Goal: Transaction & Acquisition: Book appointment/travel/reservation

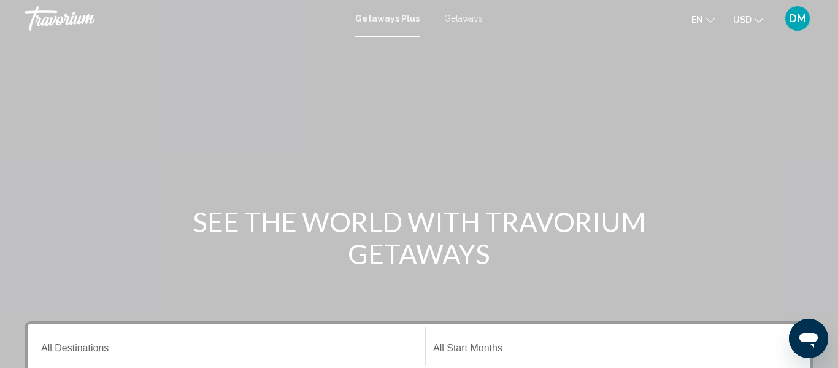
click at [473, 17] on span "Getaways" at bounding box center [463, 19] width 39 height 10
click at [118, 351] on input "Destination All Destinations" at bounding box center [226, 350] width 371 height 11
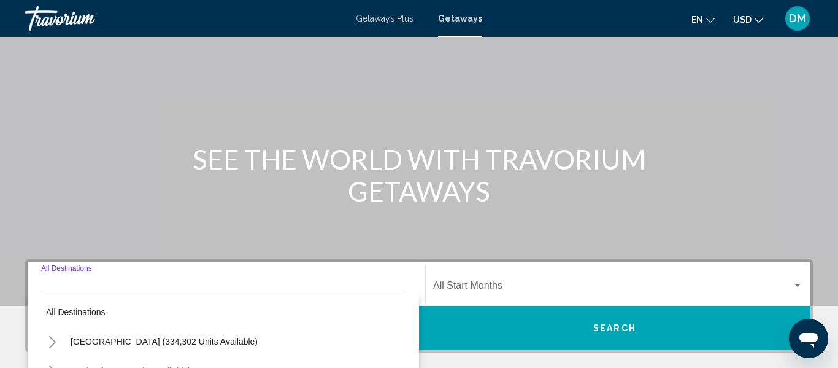
scroll to position [281, 0]
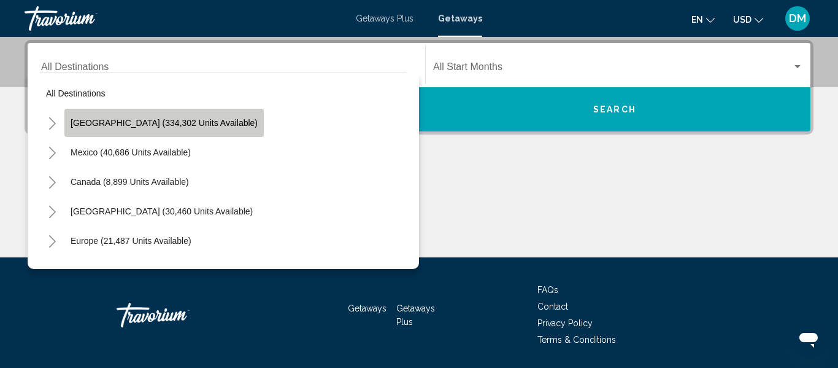
click at [180, 116] on button "[GEOGRAPHIC_DATA] (334,302 units available)" at bounding box center [163, 123] width 199 height 28
type input "**********"
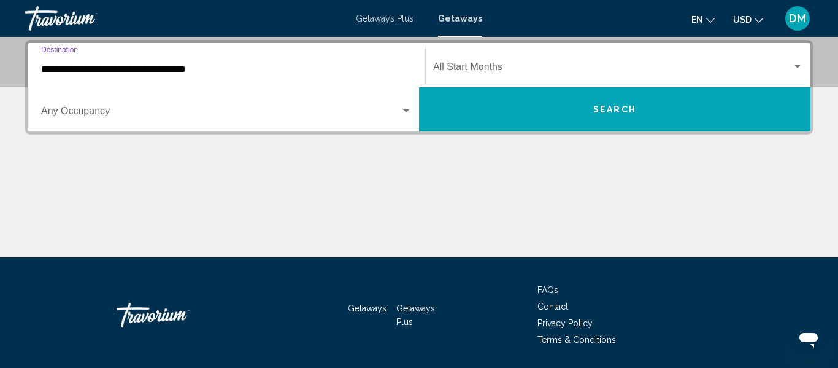
click at [161, 108] on span "Search widget" at bounding box center [221, 113] width 360 height 11
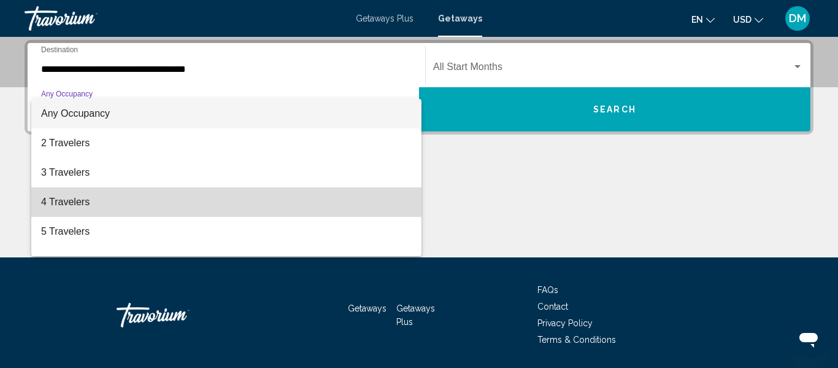
click at [149, 191] on span "4 Travelers" at bounding box center [226, 201] width 371 height 29
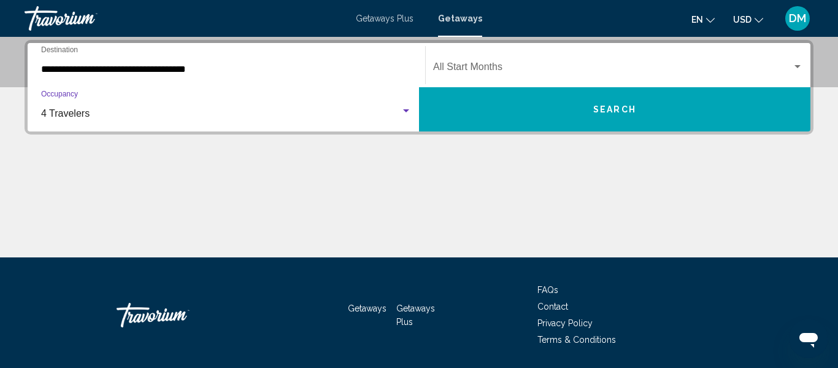
click at [484, 70] on span "Search widget" at bounding box center [612, 69] width 359 height 11
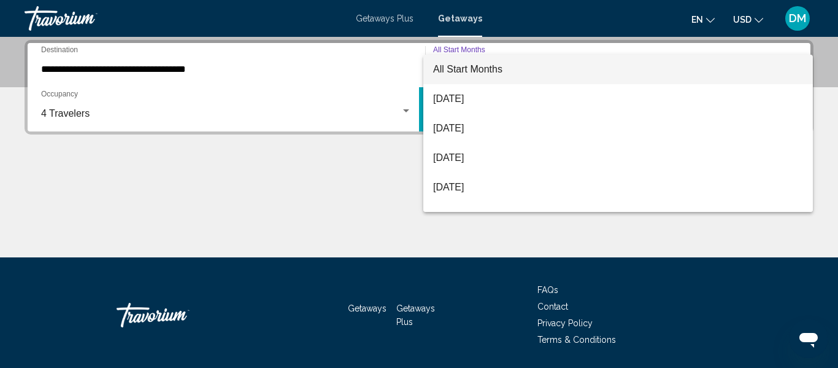
click at [523, 79] on span "All Start Months" at bounding box center [618, 69] width 370 height 29
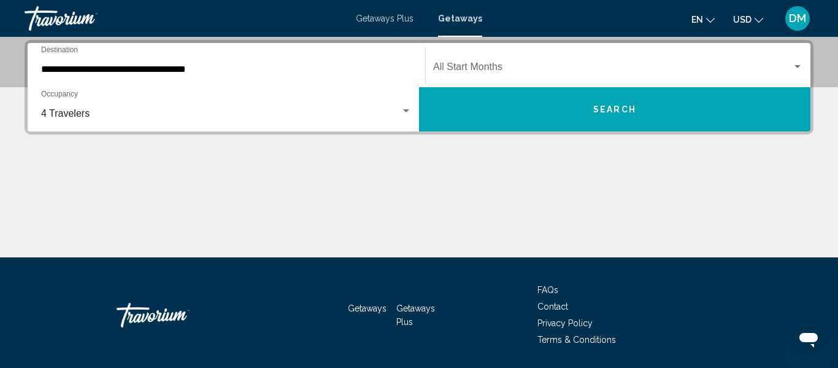
click at [507, 75] on div "Start Month All Start Months" at bounding box center [618, 65] width 370 height 39
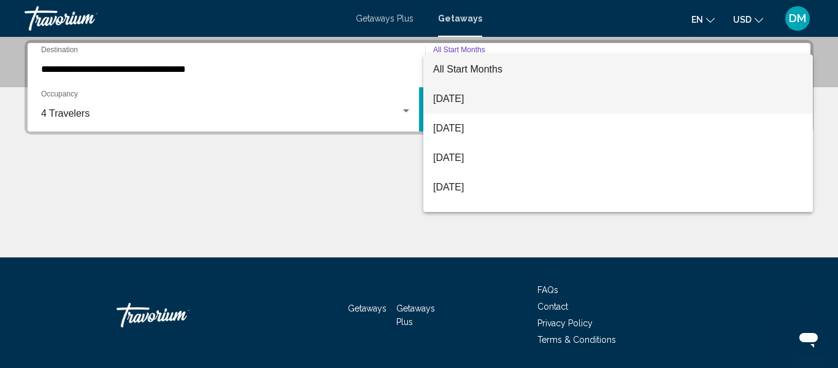
click at [508, 102] on span "[DATE]" at bounding box center [618, 98] width 370 height 29
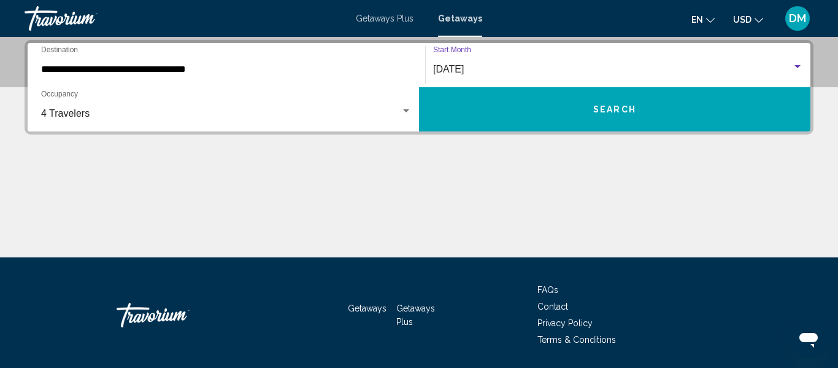
click at [508, 102] on button "Search" at bounding box center [615, 109] width 392 height 44
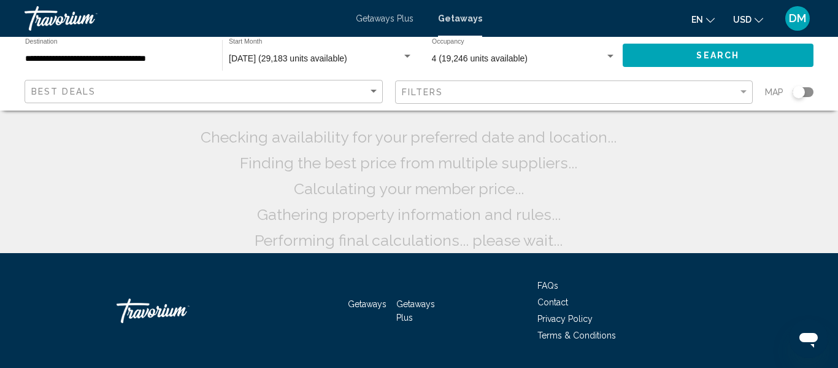
click at [125, 54] on input "**********" at bounding box center [117, 59] width 185 height 10
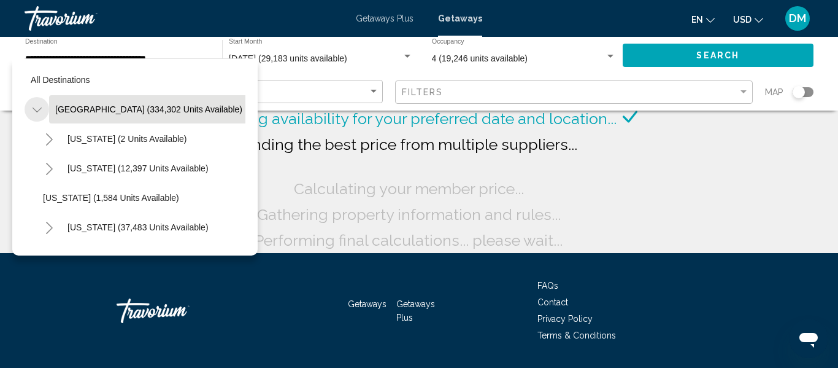
click at [37, 107] on icon "Toggle United States (334,302 units available)" at bounding box center [37, 110] width 9 height 12
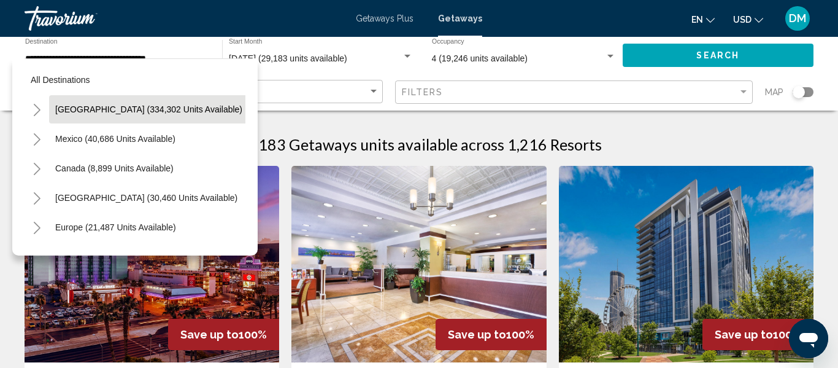
click at [87, 114] on span "[GEOGRAPHIC_DATA] (334,302 units available)" at bounding box center [148, 109] width 187 height 10
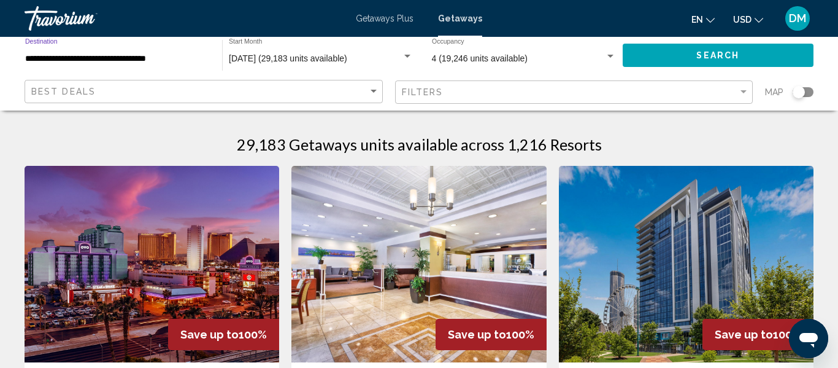
click at [36, 58] on input "**********" at bounding box center [117, 59] width 185 height 10
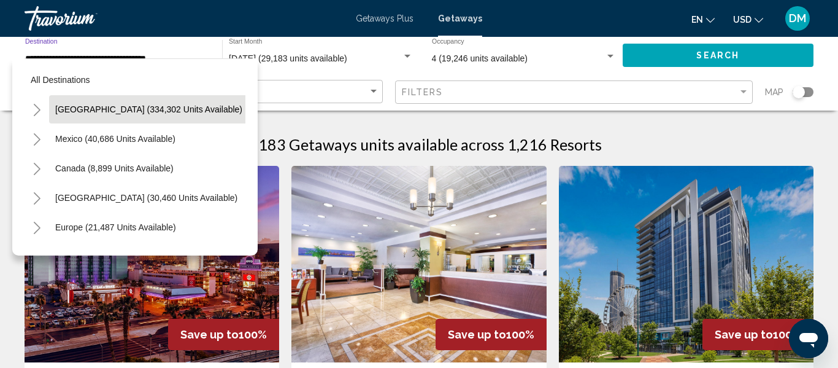
click at [33, 115] on icon "Toggle United States (334,302 units available)" at bounding box center [37, 110] width 9 height 12
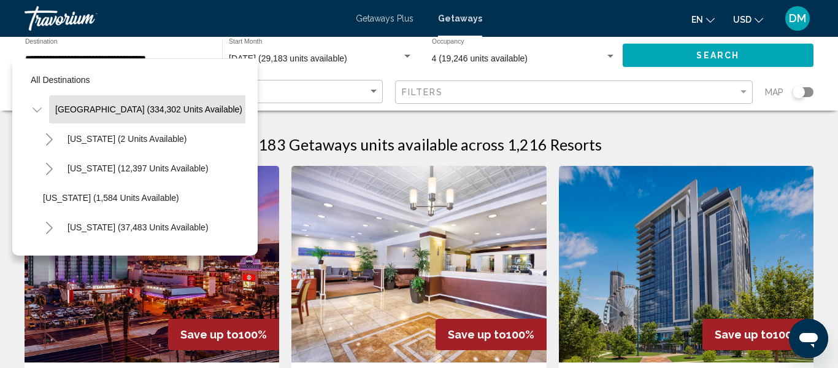
click at [81, 117] on button "[GEOGRAPHIC_DATA] (334,302 units available)" at bounding box center [148, 109] width 199 height 28
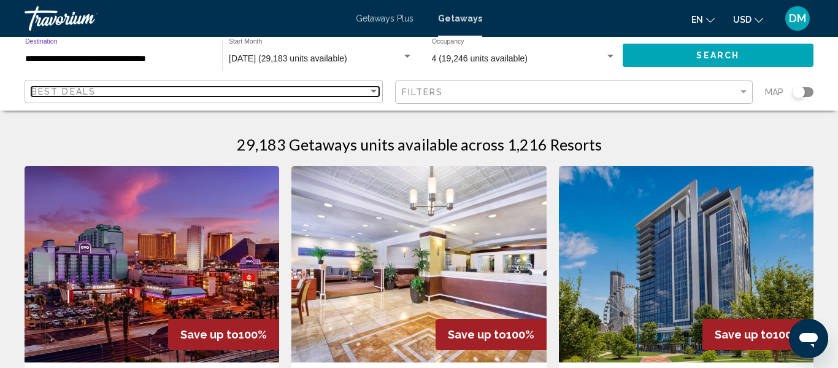
click at [48, 95] on span "Best Deals" at bounding box center [63, 92] width 64 height 10
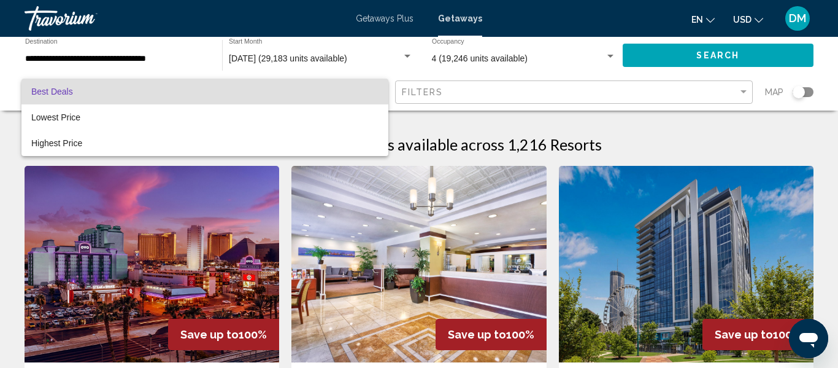
click at [35, 58] on div at bounding box center [419, 184] width 838 height 368
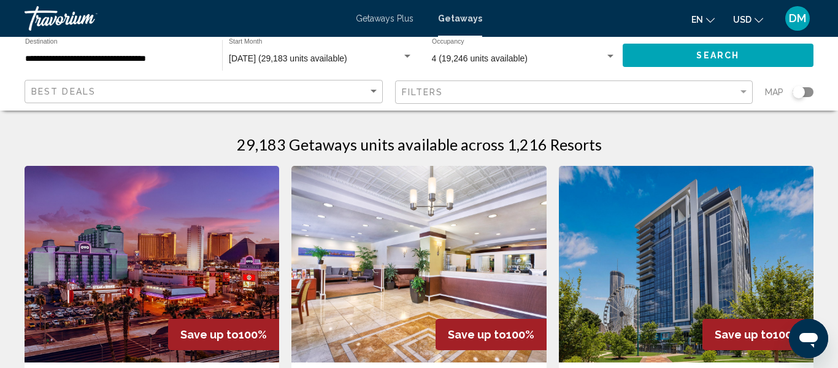
click at [37, 61] on input "**********" at bounding box center [117, 59] width 185 height 10
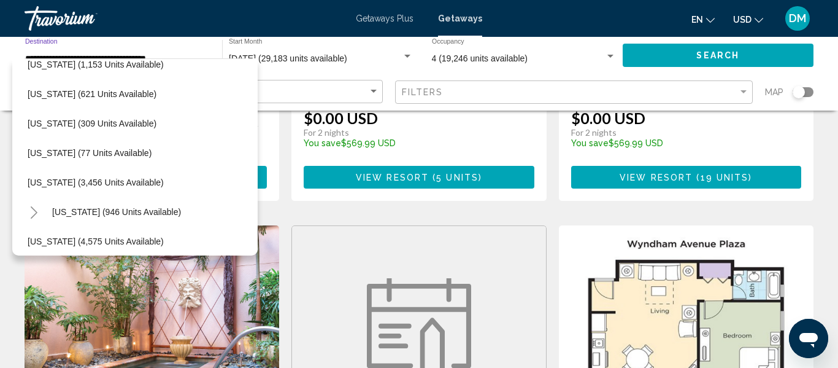
scroll to position [397, 15]
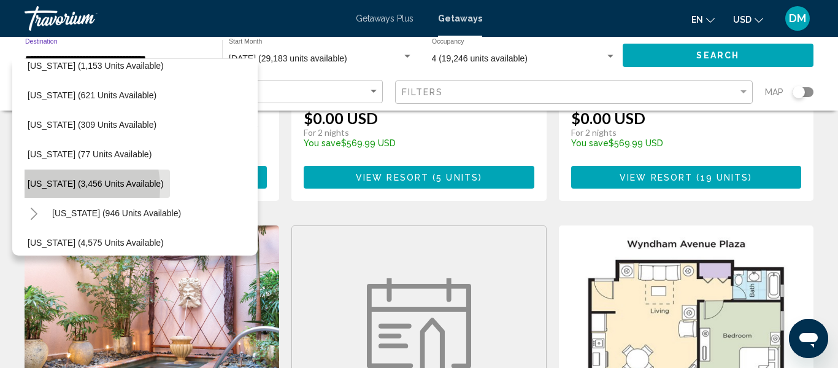
click at [51, 188] on span "[US_STATE] (3,456 units available)" at bounding box center [96, 184] width 136 height 10
type input "**********"
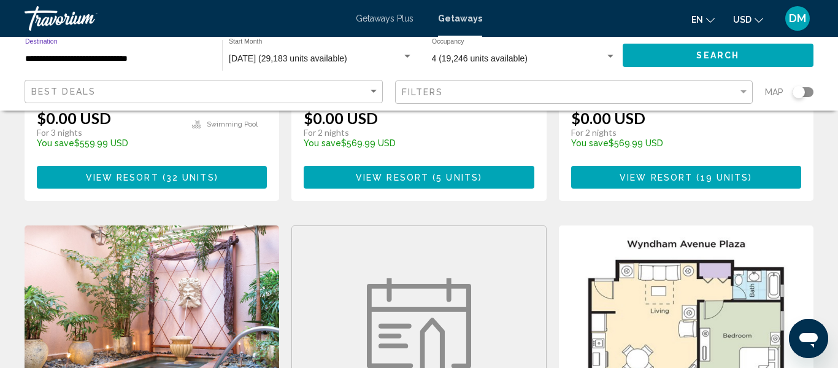
click at [736, 64] on button "Search" at bounding box center [718, 55] width 191 height 23
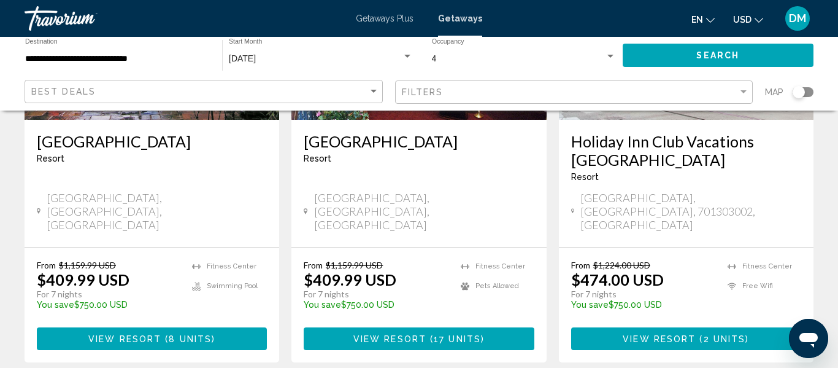
scroll to position [1642, 0]
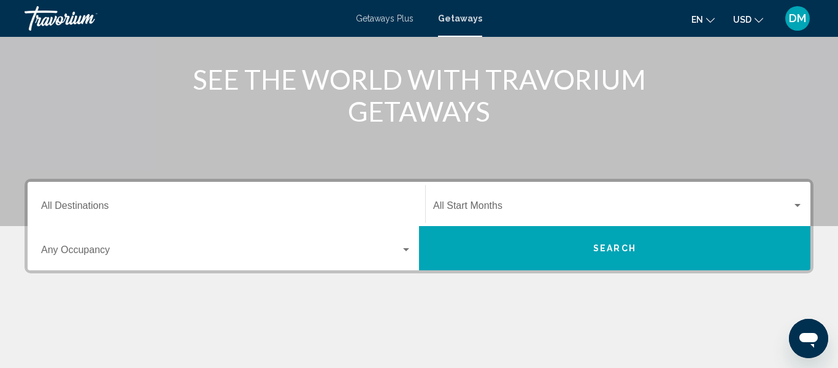
scroll to position [145, 0]
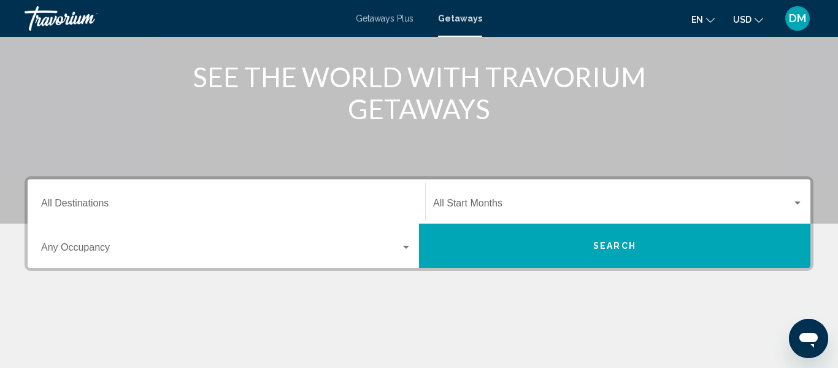
click at [799, 31] on button "DM" at bounding box center [798, 19] width 32 height 26
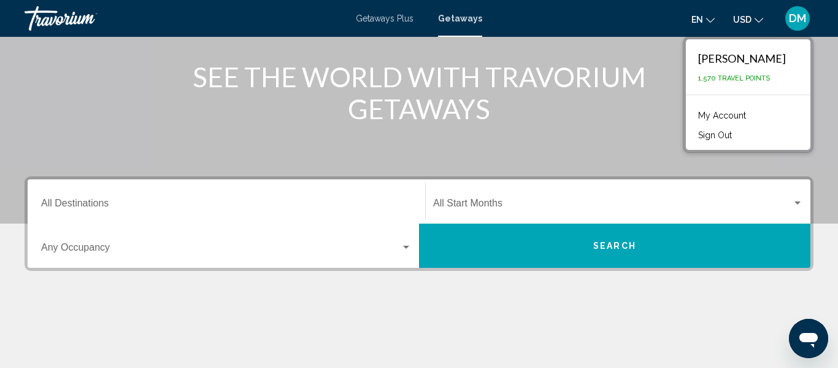
click at [527, 149] on div "Main content" at bounding box center [419, 39] width 838 height 368
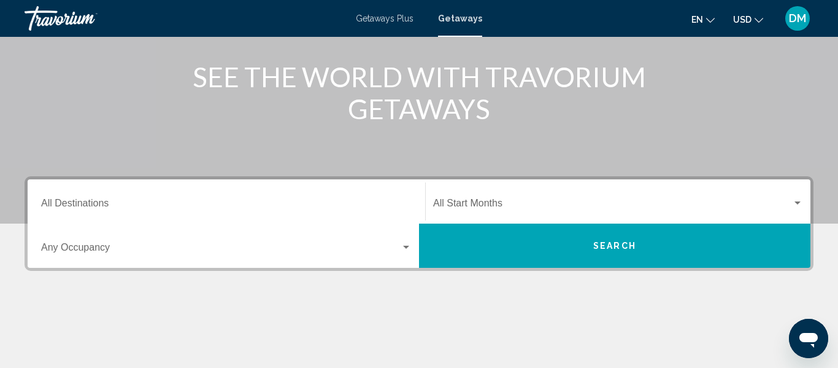
click at [352, 321] on div "Main content" at bounding box center [419, 347] width 789 height 92
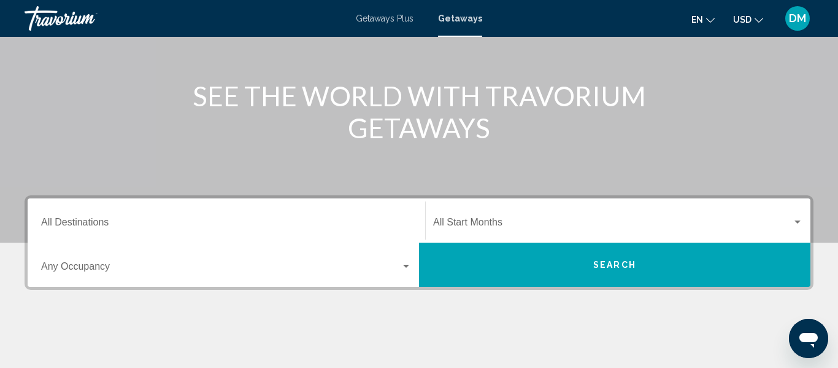
scroll to position [120, 0]
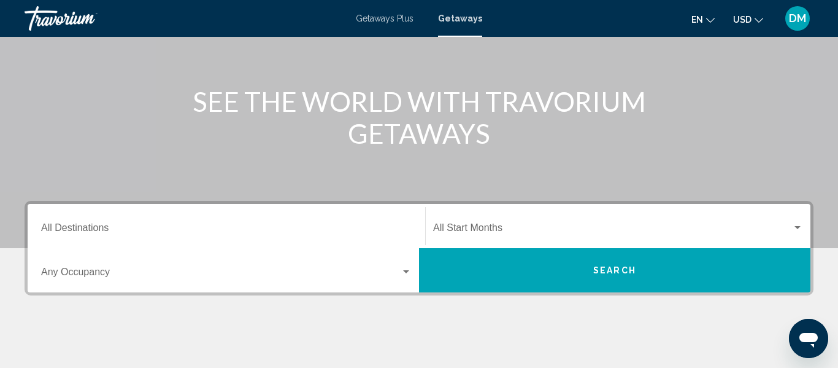
click at [237, 242] on div "Destination All Destinations" at bounding box center [226, 226] width 371 height 39
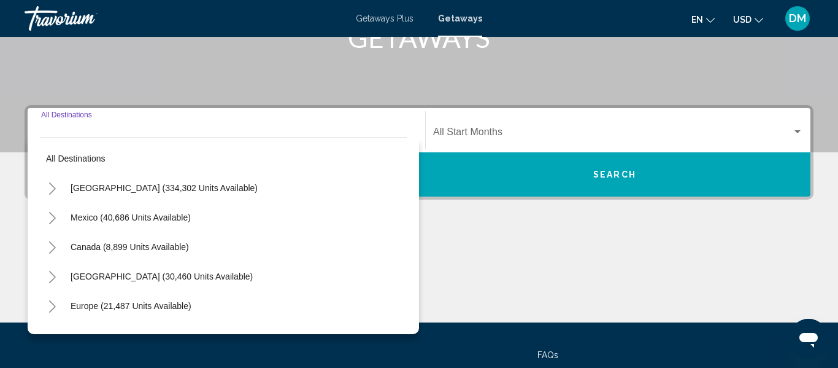
scroll to position [281, 0]
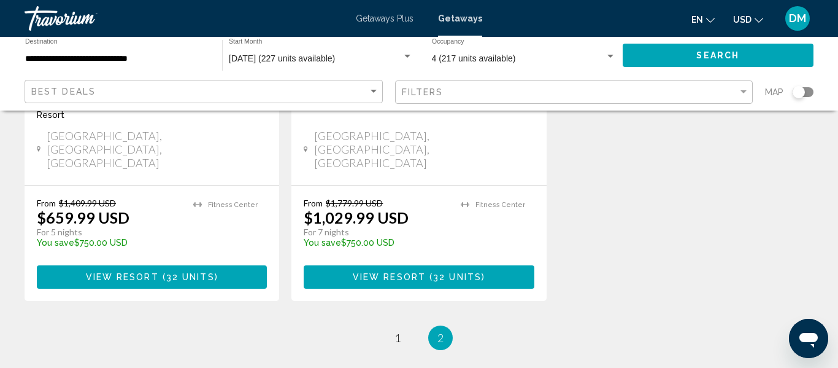
scroll to position [785, 0]
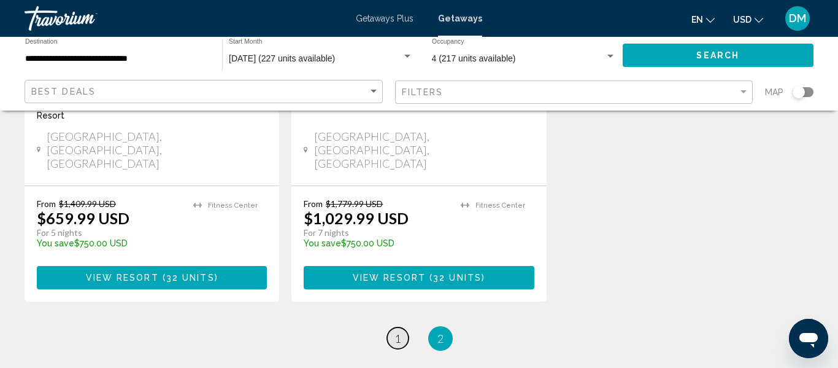
click at [399, 327] on link "page 1" at bounding box center [397, 337] width 21 height 21
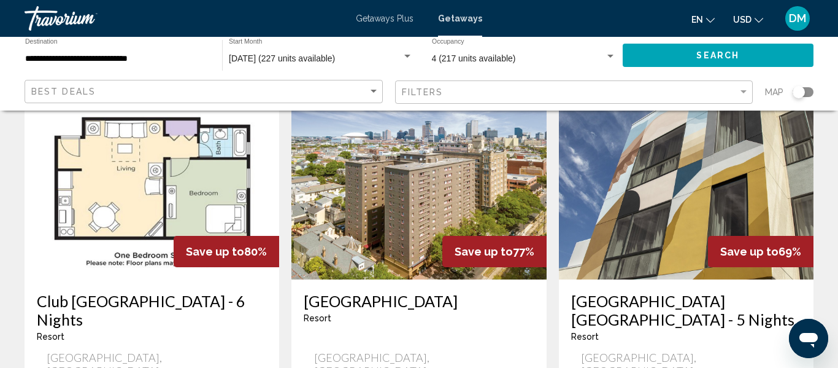
scroll to position [1031, 0]
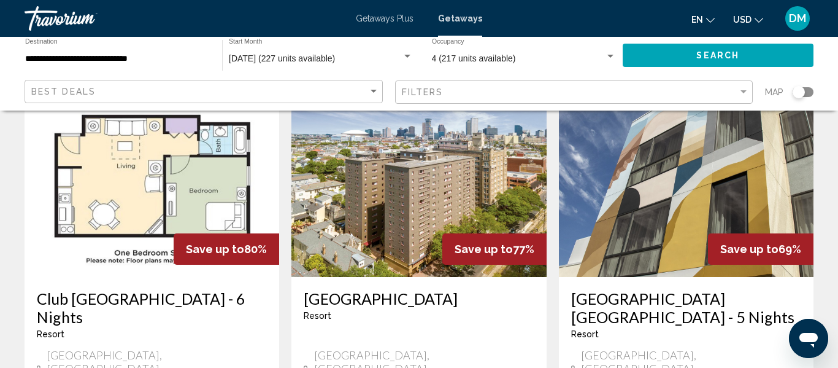
click at [98, 214] on img "Main content" at bounding box center [152, 178] width 255 height 196
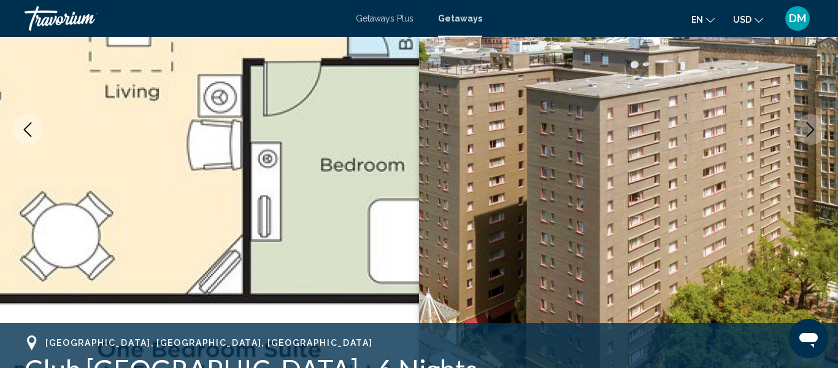
scroll to position [198, 0]
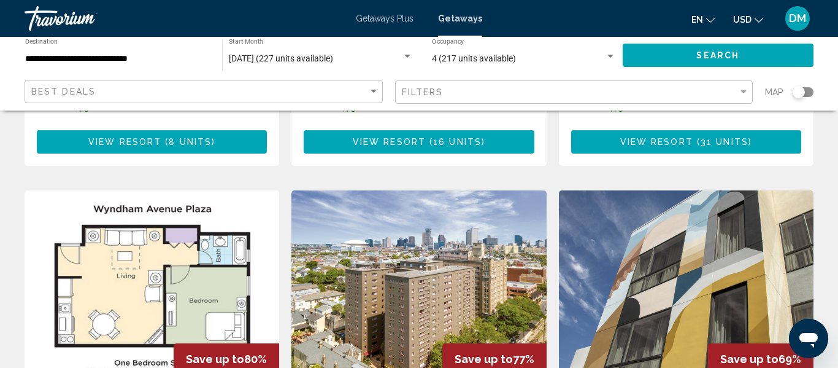
scroll to position [924, 0]
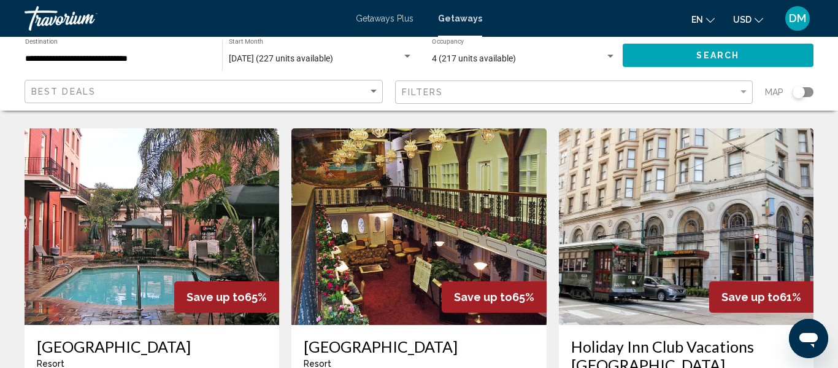
click at [40, 245] on img "Main content" at bounding box center [152, 226] width 255 height 196
click at [0, 0] on div at bounding box center [0, 0] width 0 height 0
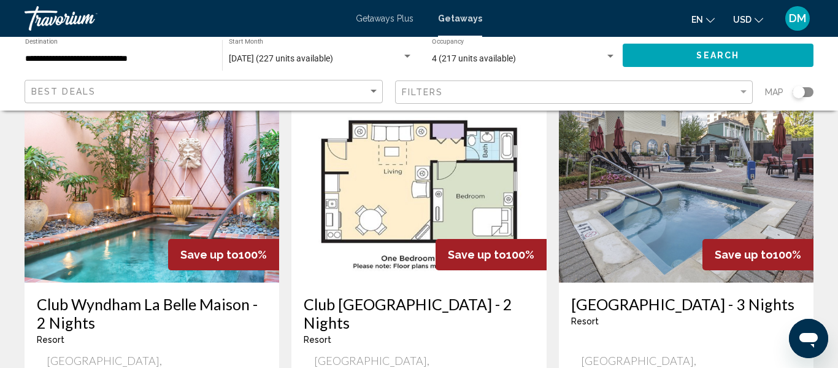
scroll to position [78, 0]
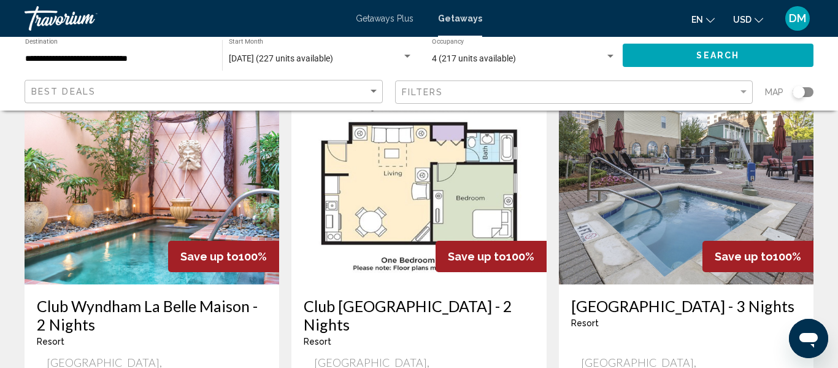
click at [698, 269] on img "Main content" at bounding box center [686, 186] width 255 height 196
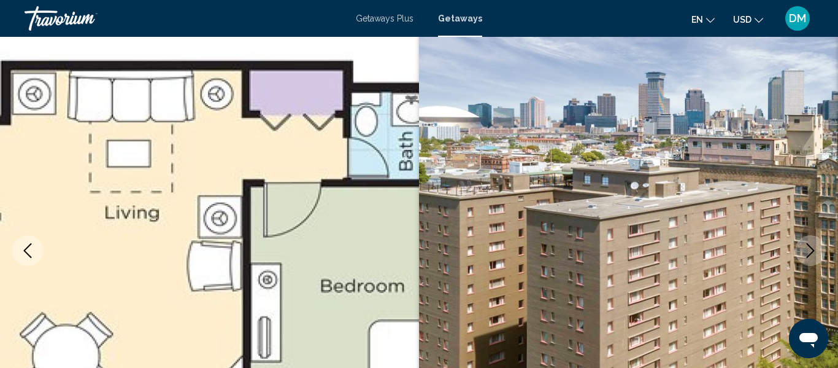
scroll to position [145, 0]
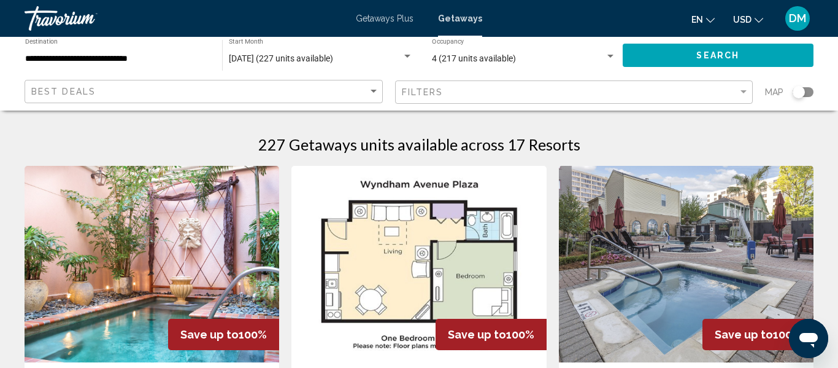
click at [687, 226] on img "Main content" at bounding box center [686, 264] width 255 height 196
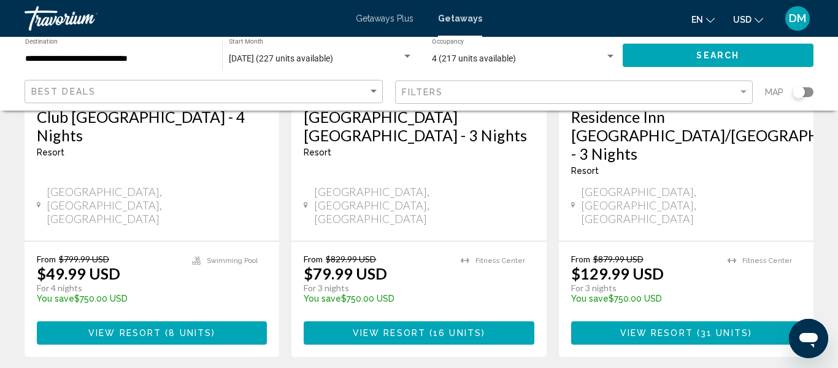
click at [799, 321] on button "View Resort ( 31 units )" at bounding box center [686, 332] width 230 height 23
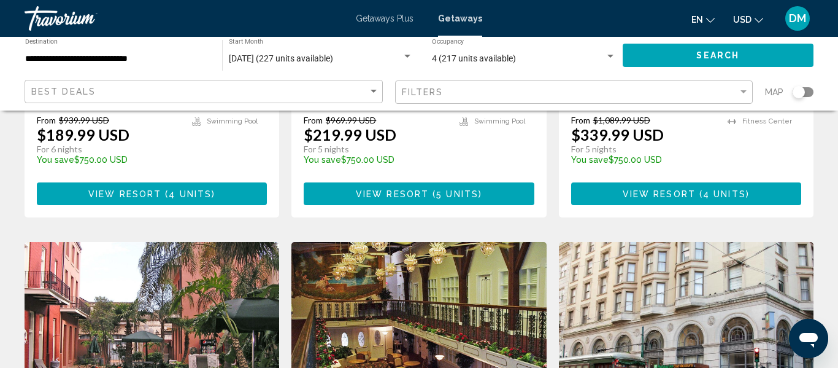
scroll to position [1332, 0]
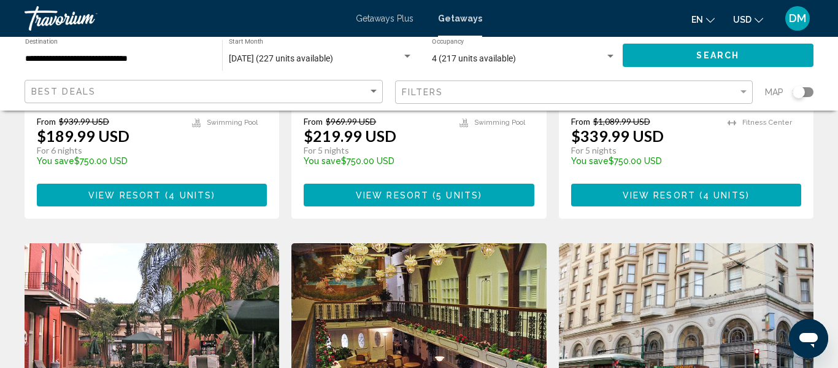
click at [168, 258] on img "Main content" at bounding box center [152, 341] width 255 height 196
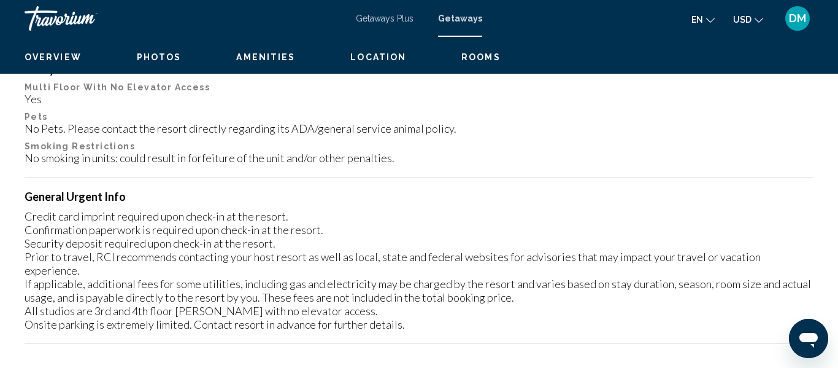
scroll to position [145, 0]
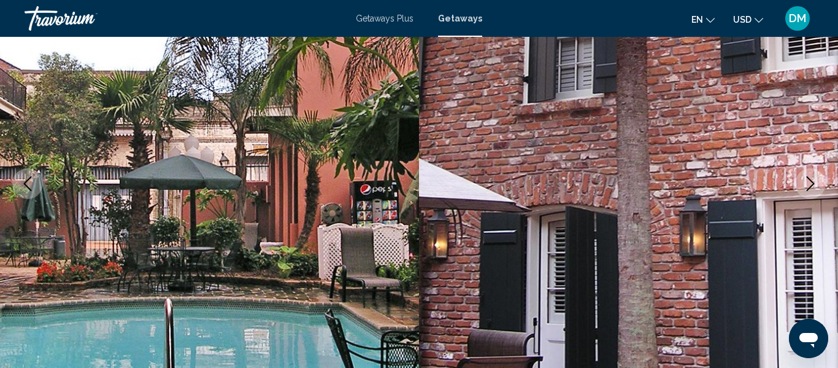
click at [803, 191] on button "Next image" at bounding box center [810, 183] width 31 height 31
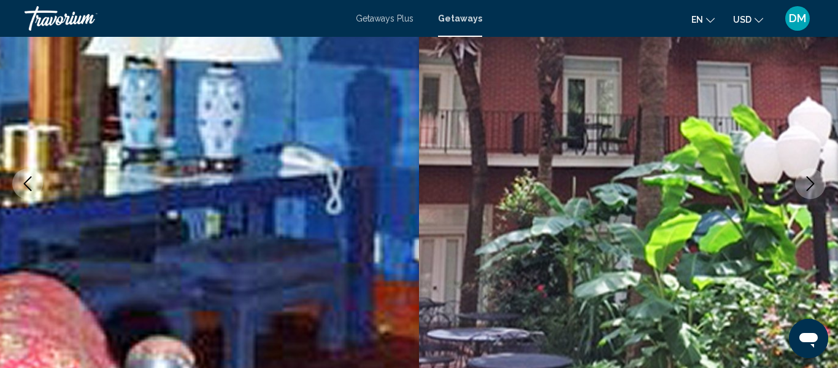
click at [803, 191] on button "Next image" at bounding box center [810, 183] width 31 height 31
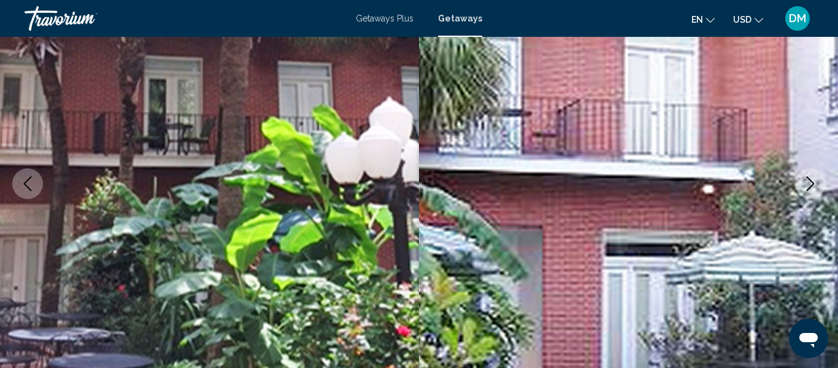
click at [803, 193] on button "Next image" at bounding box center [810, 183] width 31 height 31
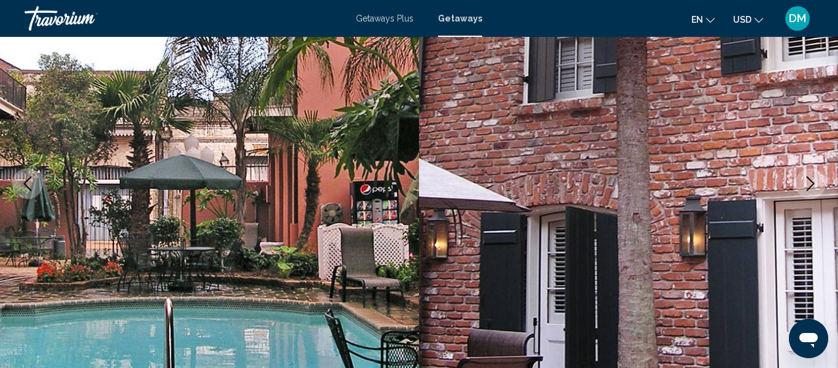
click at [803, 193] on button "Next image" at bounding box center [810, 183] width 31 height 31
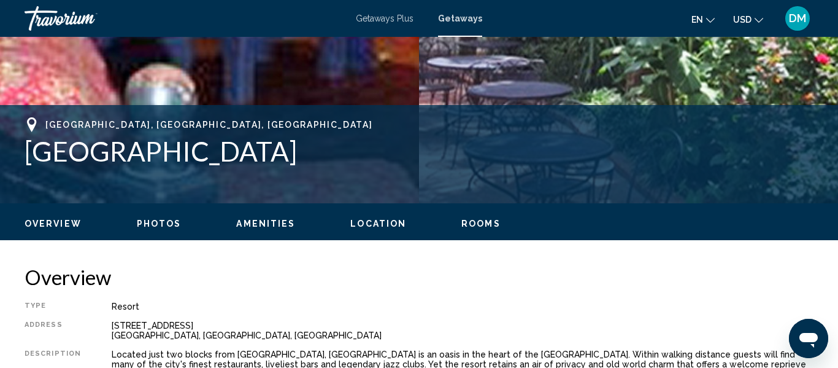
scroll to position [513, 0]
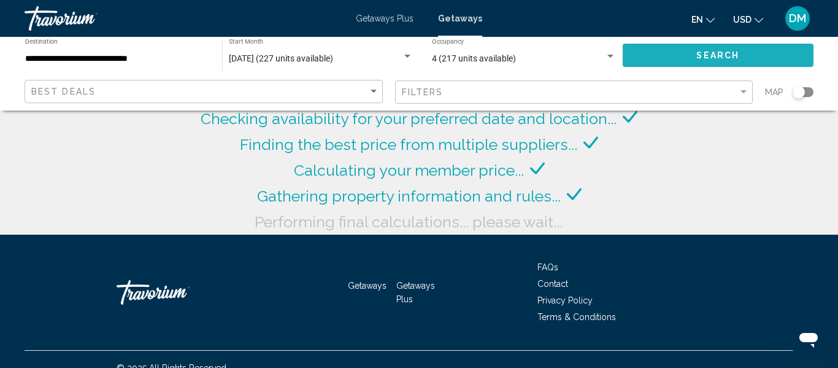
click at [669, 53] on button "Search" at bounding box center [718, 55] width 191 height 23
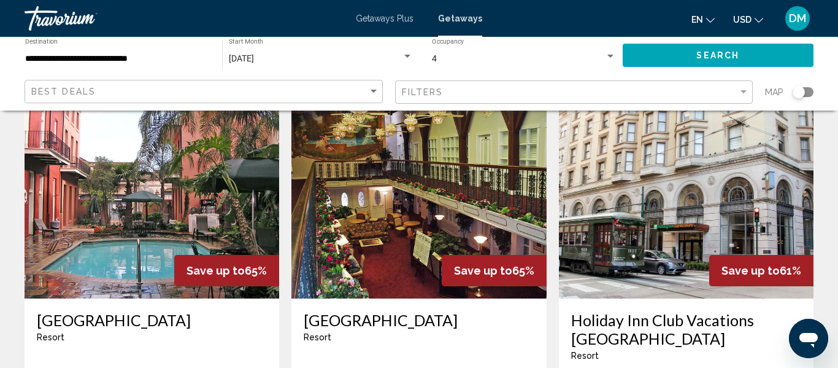
scroll to position [1497, 0]
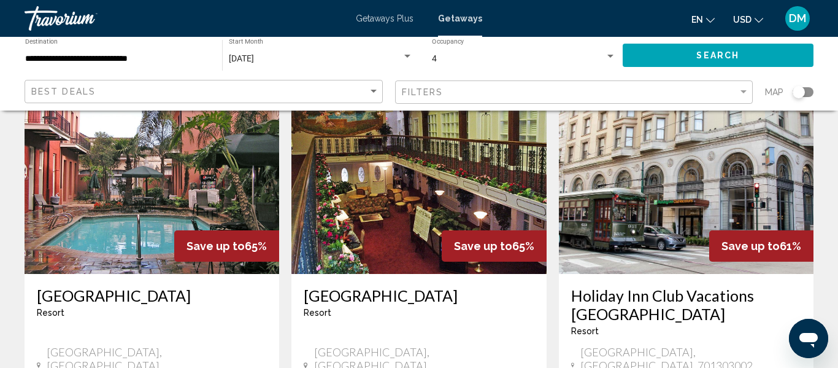
click at [623, 44] on button "Search" at bounding box center [718, 55] width 191 height 23
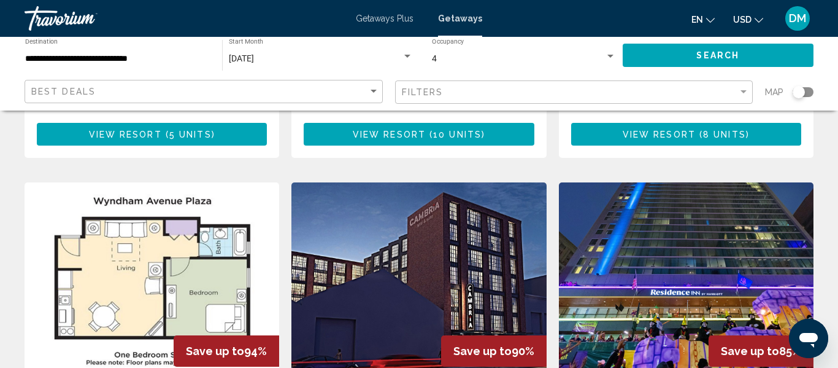
scroll to position [450, 0]
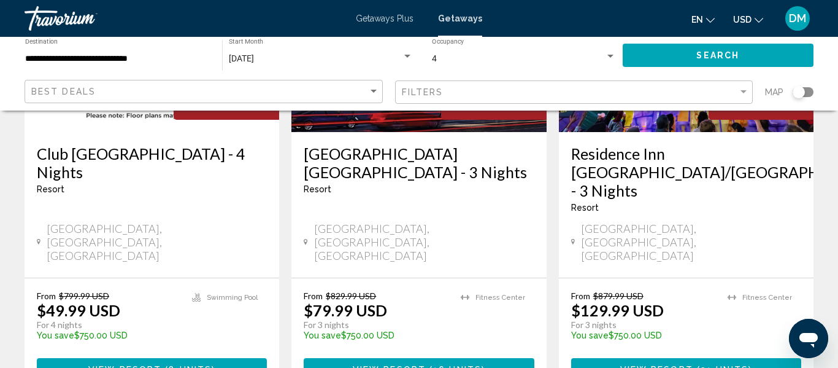
scroll to position [696, 0]
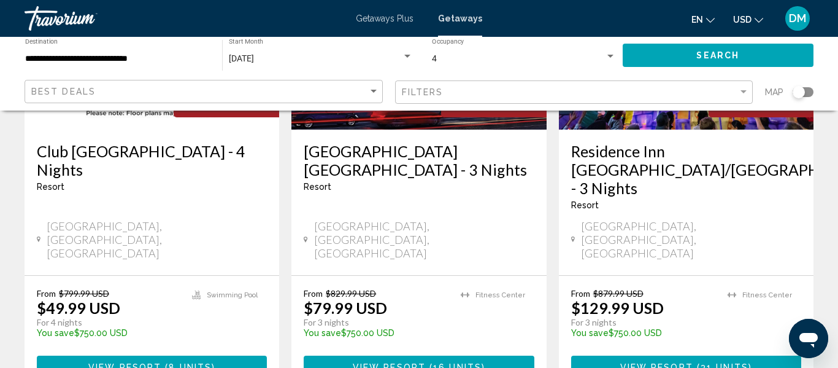
click at [64, 142] on h3 "Club [GEOGRAPHIC_DATA] - 4 Nights" at bounding box center [152, 160] width 230 height 37
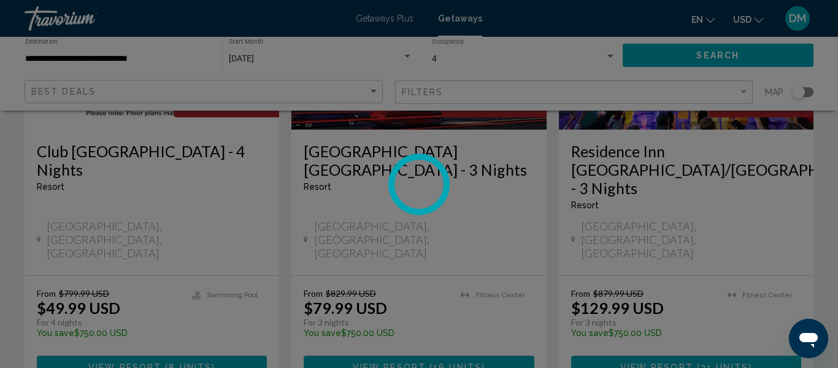
scroll to position [145, 0]
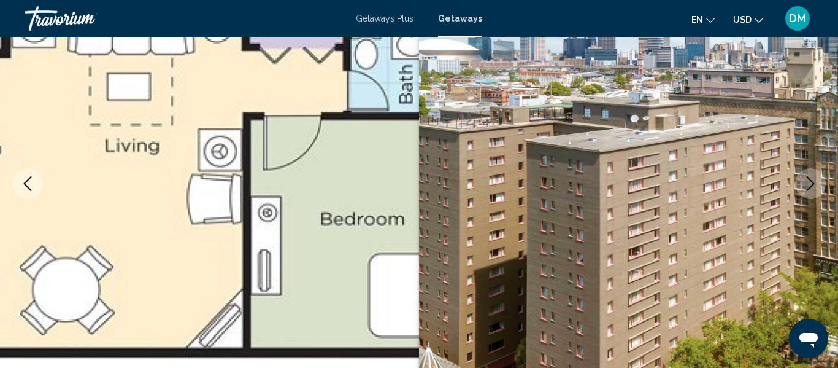
click at [822, 179] on button "Next image" at bounding box center [810, 183] width 31 height 31
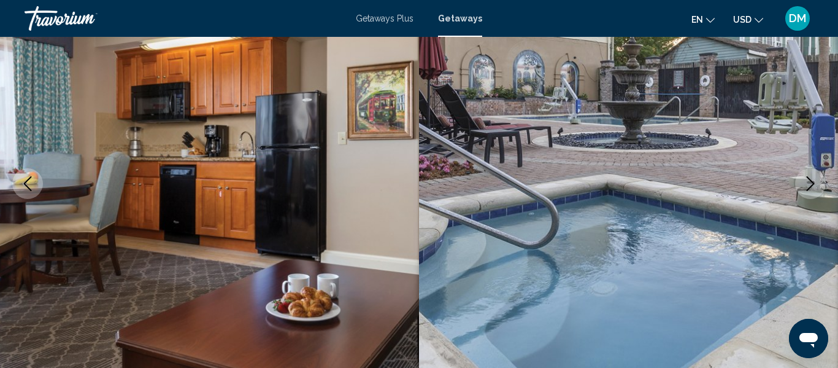
click at [822, 179] on button "Next image" at bounding box center [810, 183] width 31 height 31
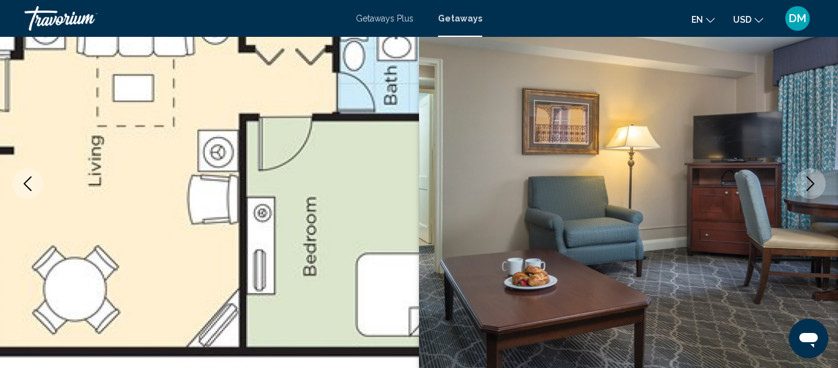
click at [28, 197] on button "Previous image" at bounding box center [27, 183] width 31 height 31
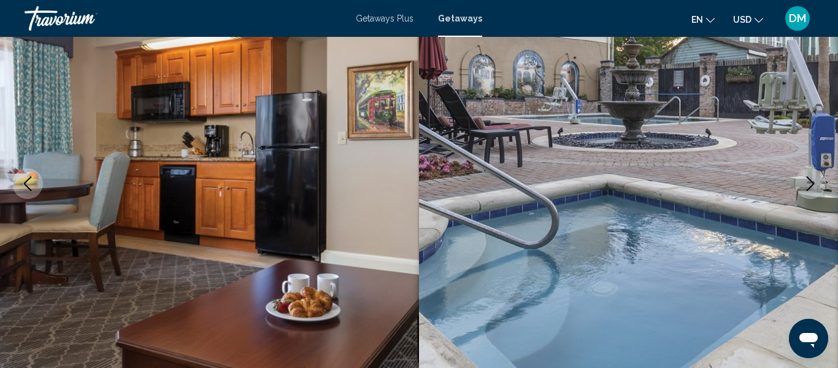
click at [814, 173] on button "Next image" at bounding box center [810, 183] width 31 height 31
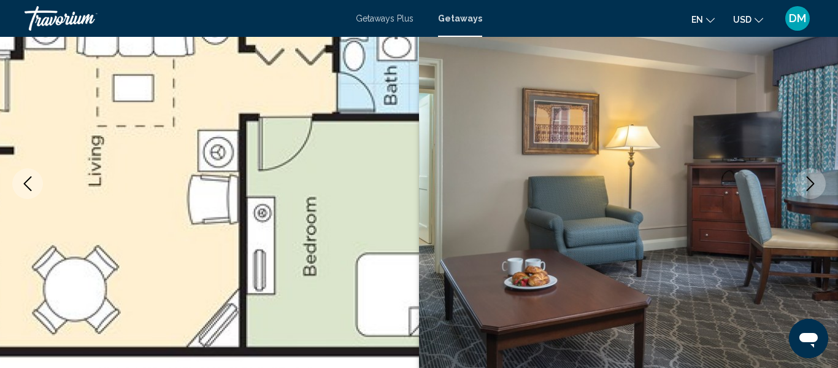
click at [814, 174] on button "Next image" at bounding box center [810, 183] width 31 height 31
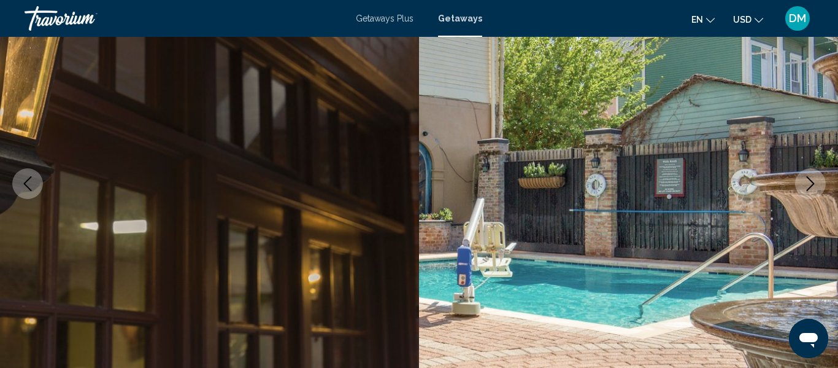
click at [814, 174] on button "Next image" at bounding box center [810, 183] width 31 height 31
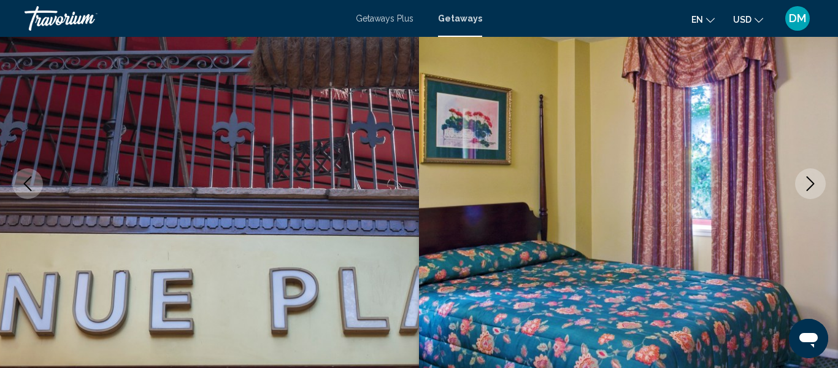
click at [814, 174] on button "Next image" at bounding box center [810, 183] width 31 height 31
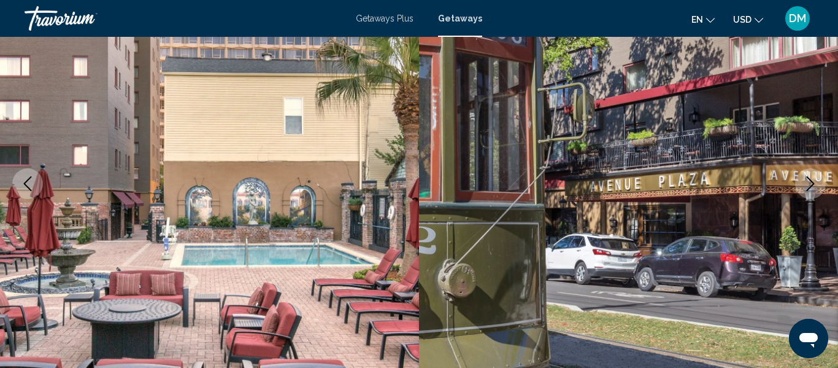
click at [814, 174] on button "Next image" at bounding box center [810, 183] width 31 height 31
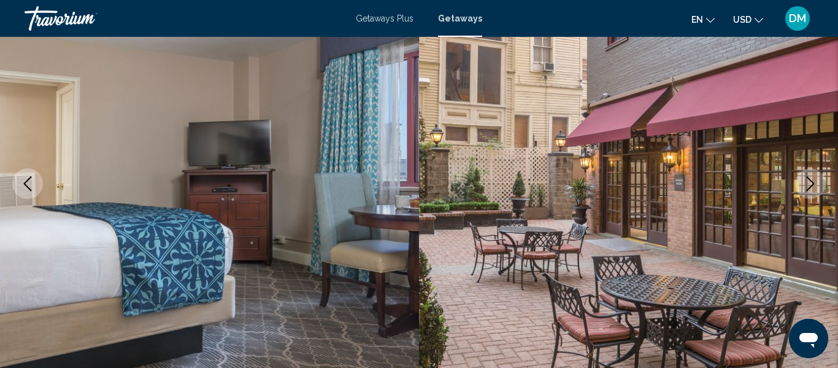
click at [814, 174] on button "Next image" at bounding box center [810, 183] width 31 height 31
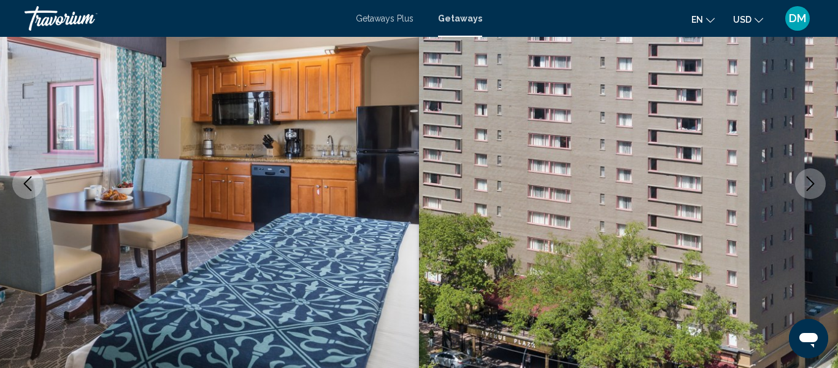
click at [814, 174] on button "Next image" at bounding box center [810, 183] width 31 height 31
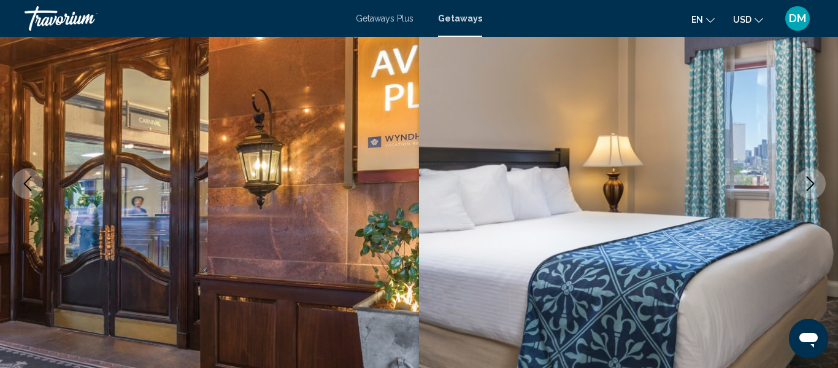
click at [814, 174] on button "Next image" at bounding box center [810, 183] width 31 height 31
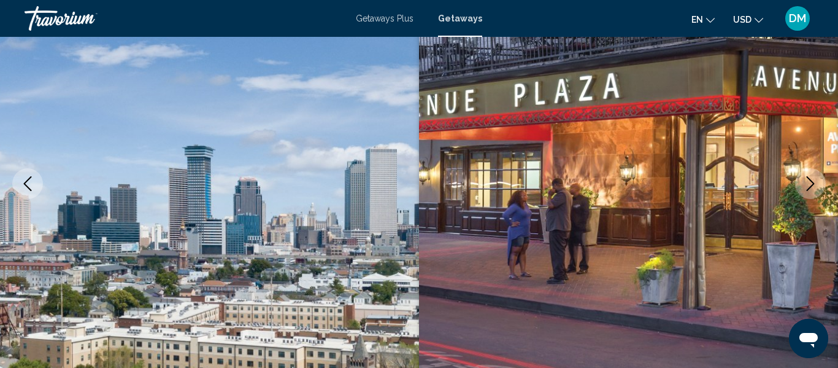
click at [814, 174] on button "Next image" at bounding box center [810, 183] width 31 height 31
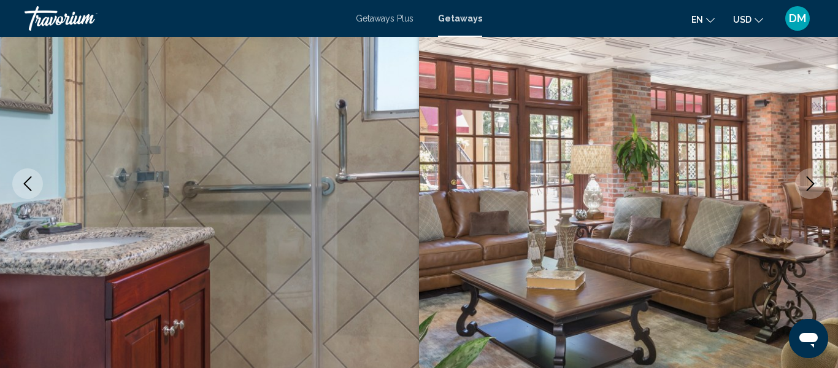
click at [814, 174] on button "Next image" at bounding box center [810, 183] width 31 height 31
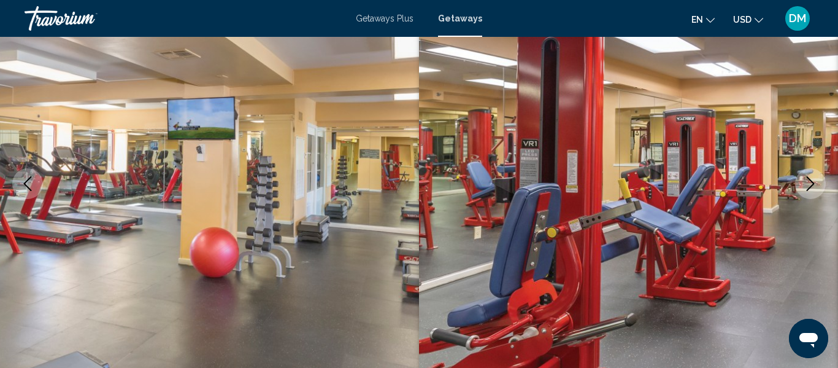
click at [814, 174] on button "Next image" at bounding box center [810, 183] width 31 height 31
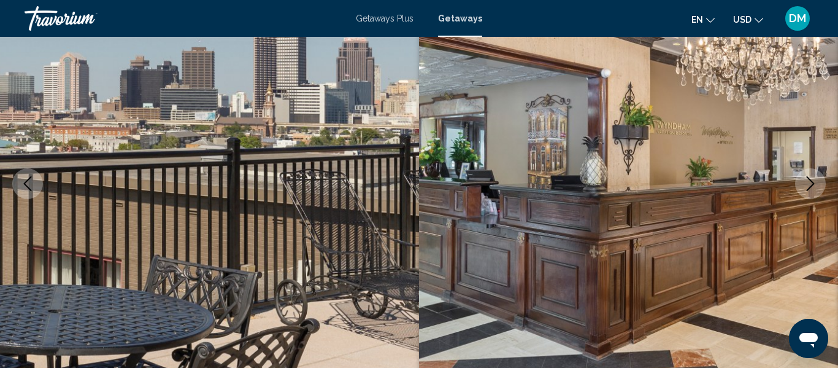
click at [814, 174] on button "Next image" at bounding box center [810, 183] width 31 height 31
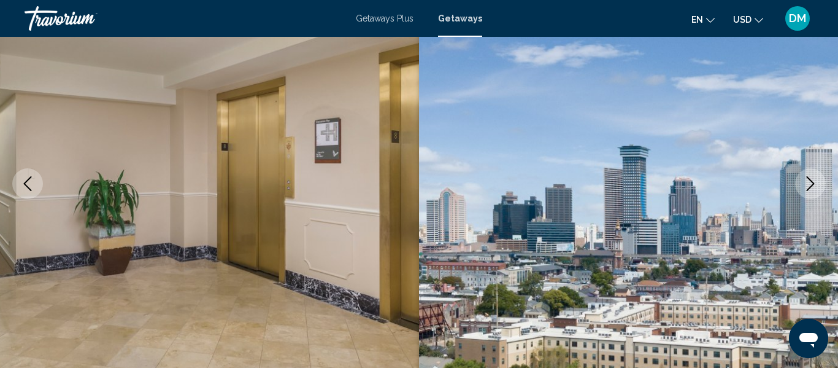
click at [814, 174] on button "Next image" at bounding box center [810, 183] width 31 height 31
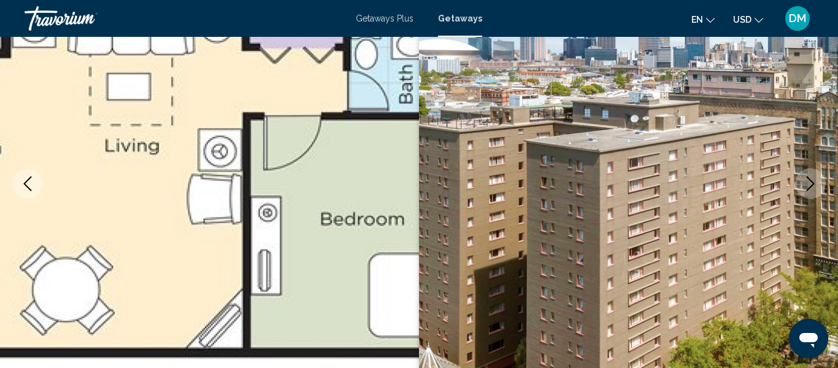
click at [814, 174] on button "Next image" at bounding box center [810, 183] width 31 height 31
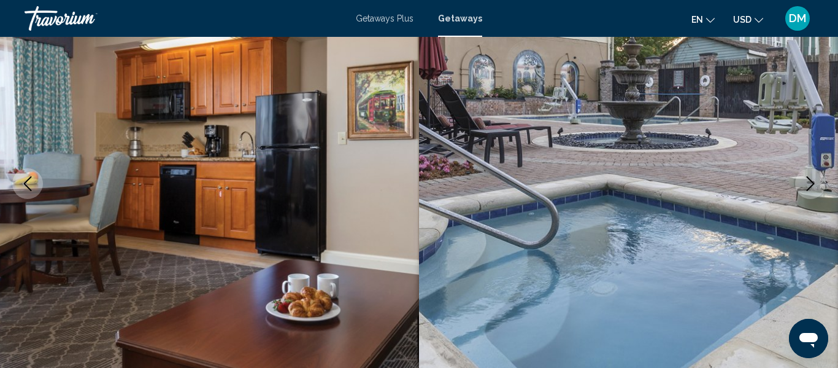
click at [814, 174] on button "Next image" at bounding box center [810, 183] width 31 height 31
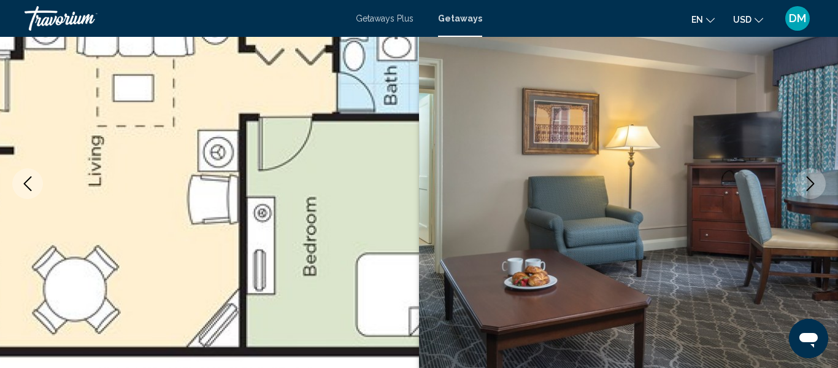
click at [814, 174] on button "Next image" at bounding box center [810, 183] width 31 height 31
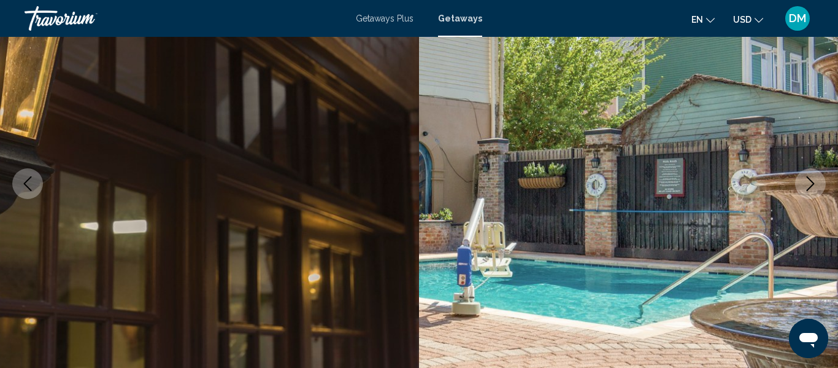
click at [814, 174] on button "Next image" at bounding box center [810, 183] width 31 height 31
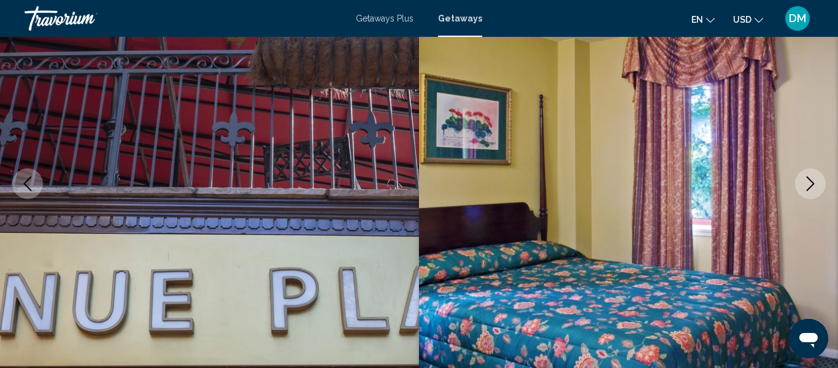
click at [814, 174] on button "Next image" at bounding box center [810, 183] width 31 height 31
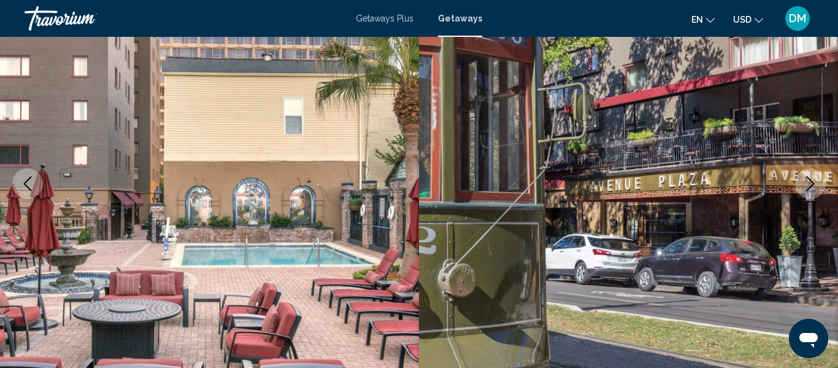
click at [814, 180] on icon "Next image" at bounding box center [810, 183] width 15 height 15
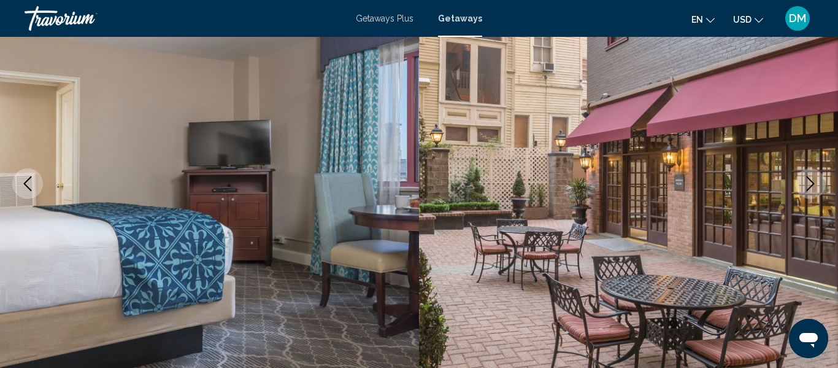
click at [814, 180] on icon "Next image" at bounding box center [810, 183] width 15 height 15
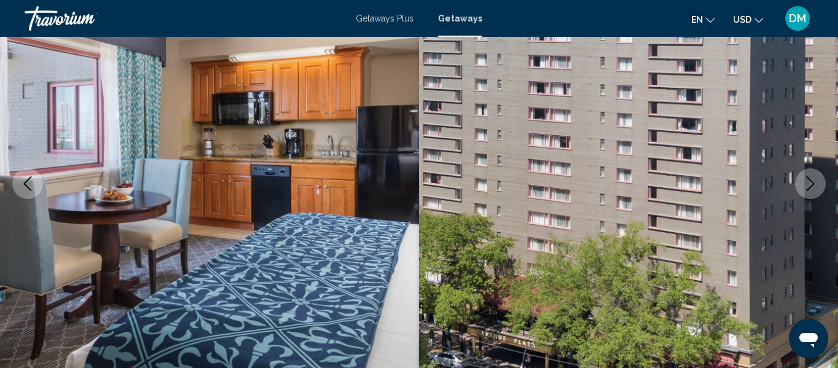
click at [814, 180] on icon "Next image" at bounding box center [810, 183] width 15 height 15
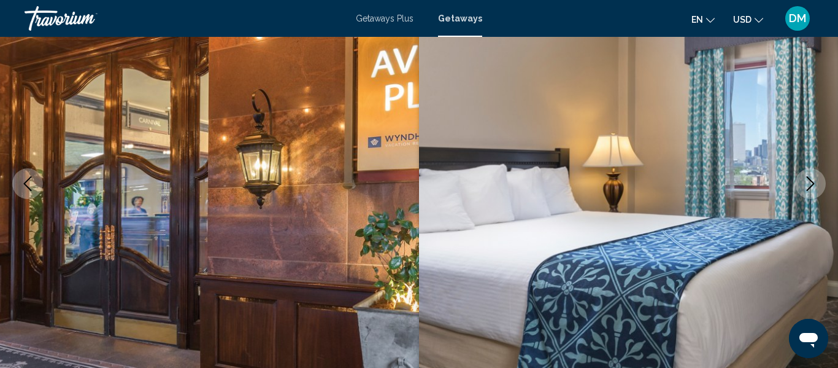
click at [814, 180] on icon "Next image" at bounding box center [810, 183] width 15 height 15
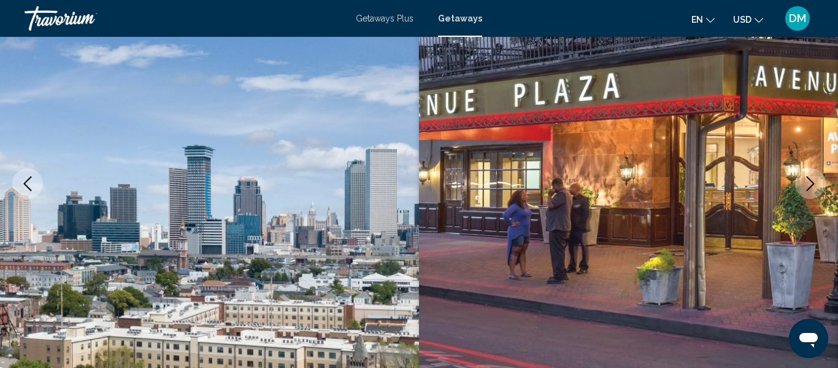
click at [814, 180] on icon "Next image" at bounding box center [810, 183] width 15 height 15
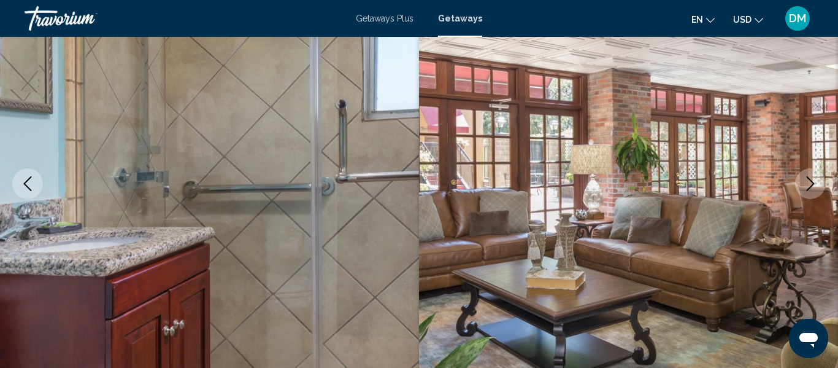
click at [814, 180] on icon "Next image" at bounding box center [810, 183] width 15 height 15
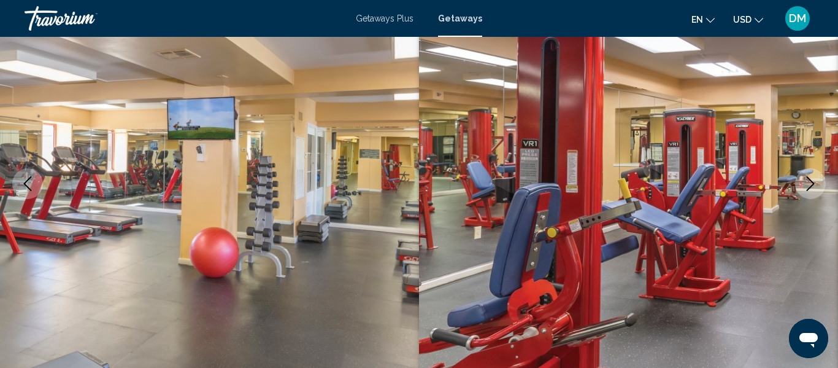
click at [814, 180] on icon "Next image" at bounding box center [810, 183] width 15 height 15
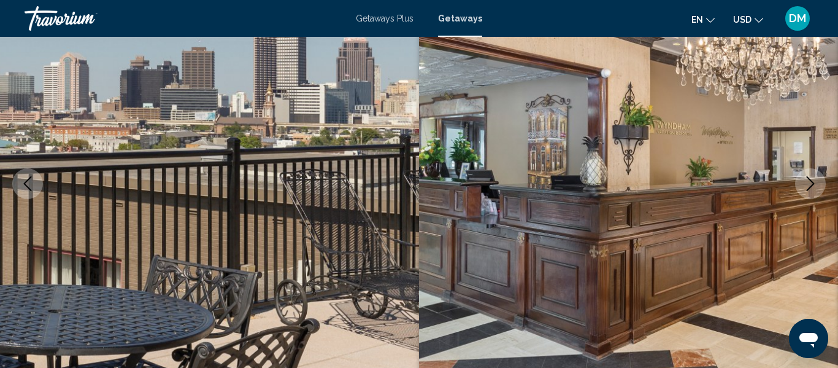
click at [814, 180] on icon "Next image" at bounding box center [810, 183] width 15 height 15
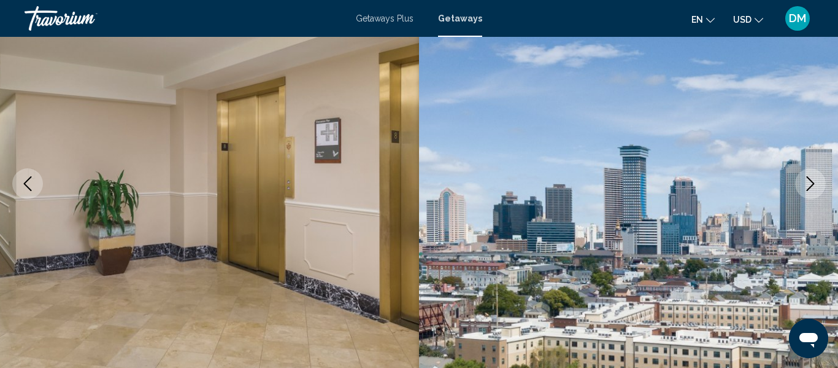
click at [814, 180] on icon "Next image" at bounding box center [810, 183] width 15 height 15
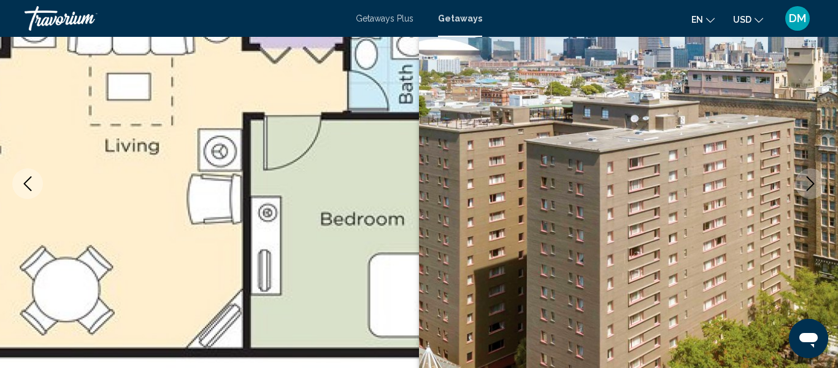
click at [814, 180] on icon "Next image" at bounding box center [810, 183] width 15 height 15
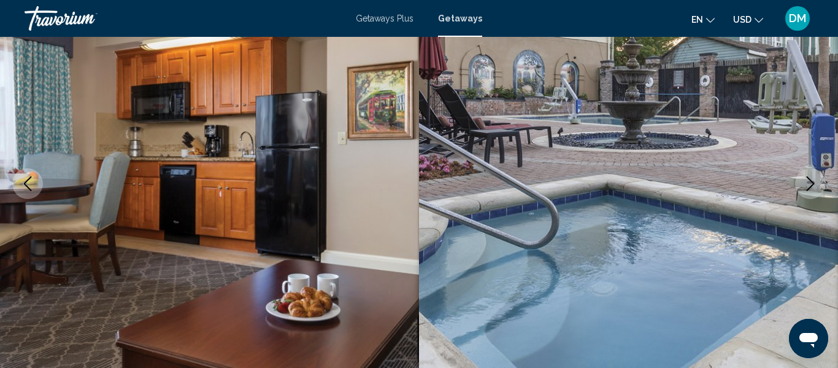
click at [814, 180] on icon "Next image" at bounding box center [810, 183] width 15 height 15
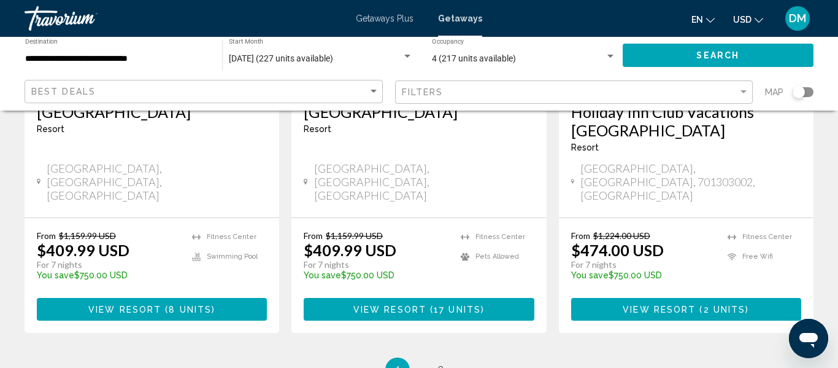
scroll to position [1682, 0]
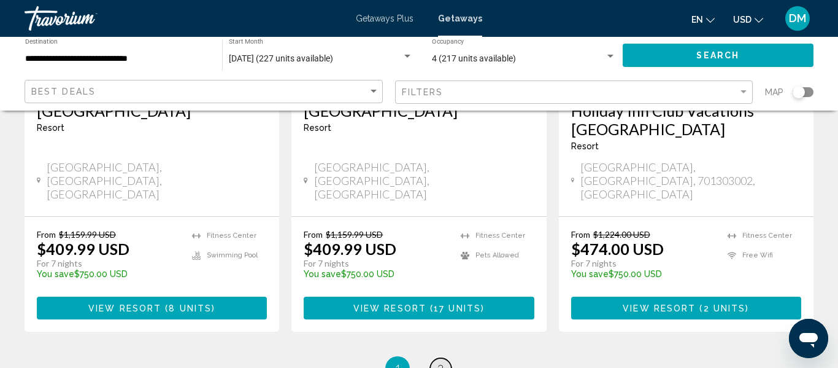
click at [441, 361] on span "2" at bounding box center [441, 368] width 6 height 14
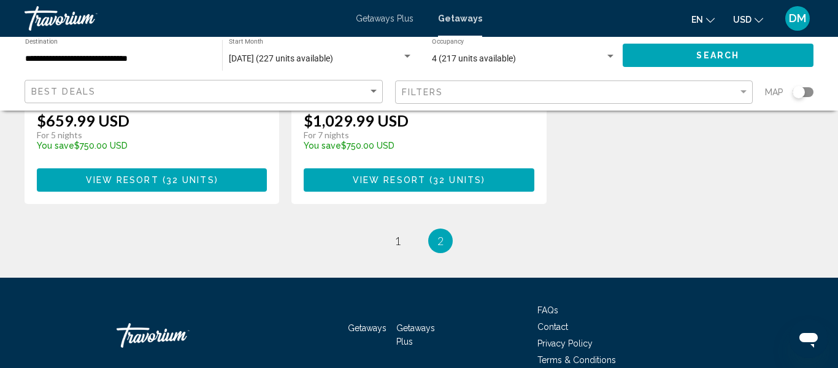
scroll to position [884, 0]
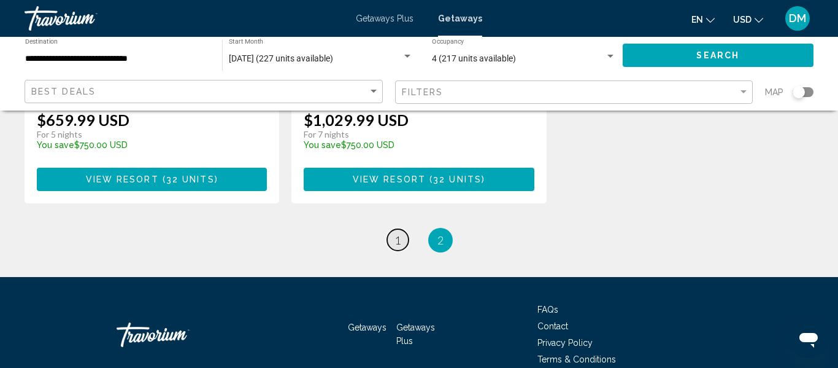
click at [400, 229] on link "page 1" at bounding box center [397, 239] width 21 height 21
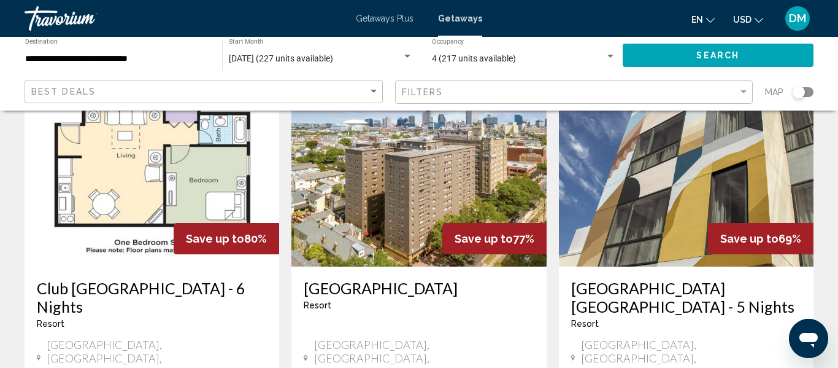
scroll to position [1006, 0]
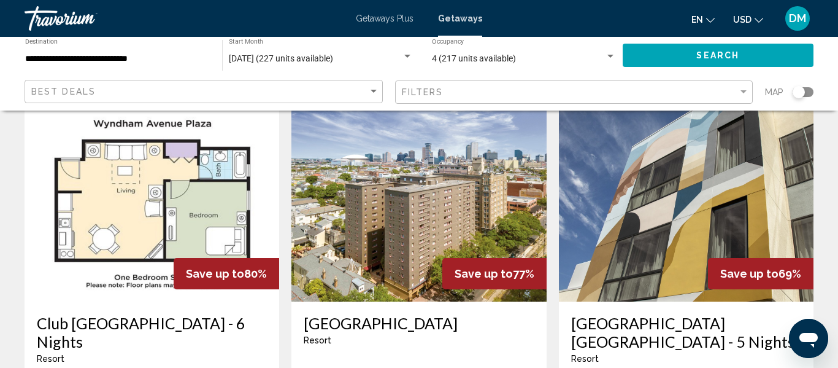
click at [404, 314] on h3 "[GEOGRAPHIC_DATA]" at bounding box center [419, 323] width 230 height 18
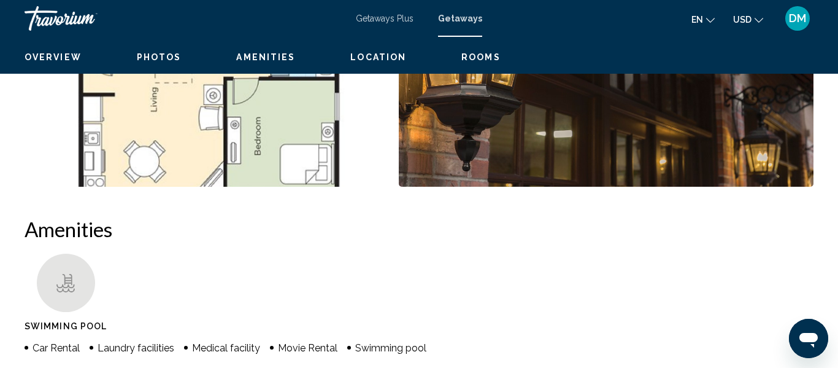
scroll to position [145, 0]
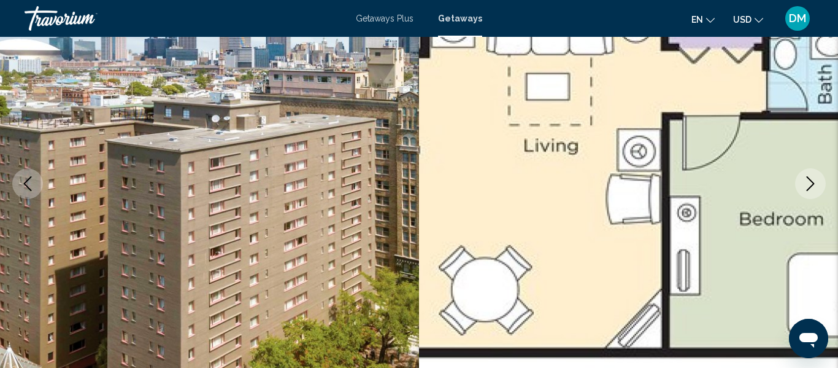
click at [811, 191] on button "Next image" at bounding box center [810, 183] width 31 height 31
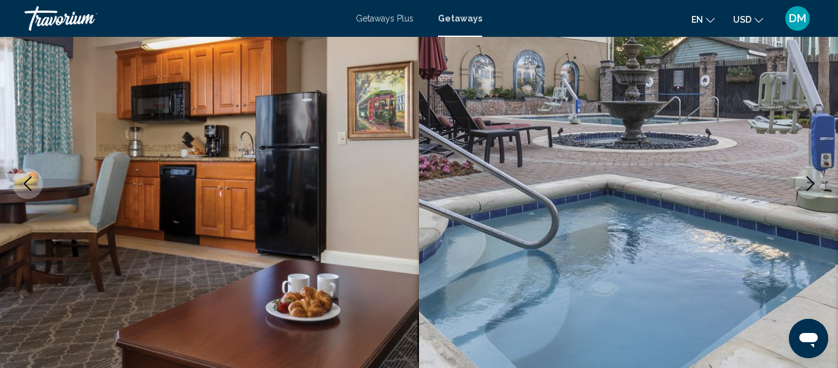
click at [811, 193] on button "Next image" at bounding box center [810, 183] width 31 height 31
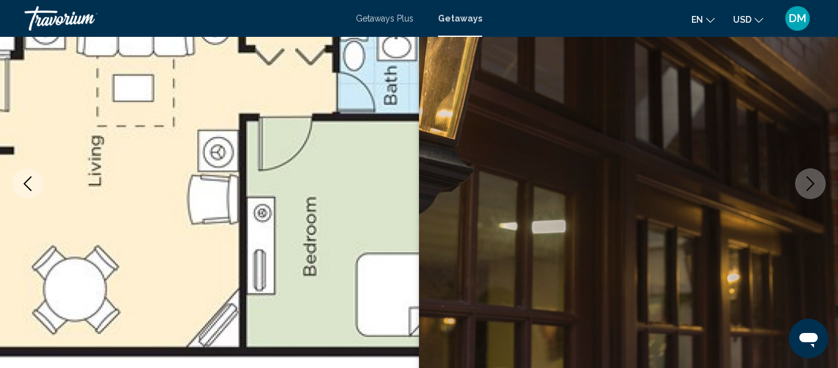
click at [28, 179] on icon "Previous image" at bounding box center [28, 183] width 8 height 15
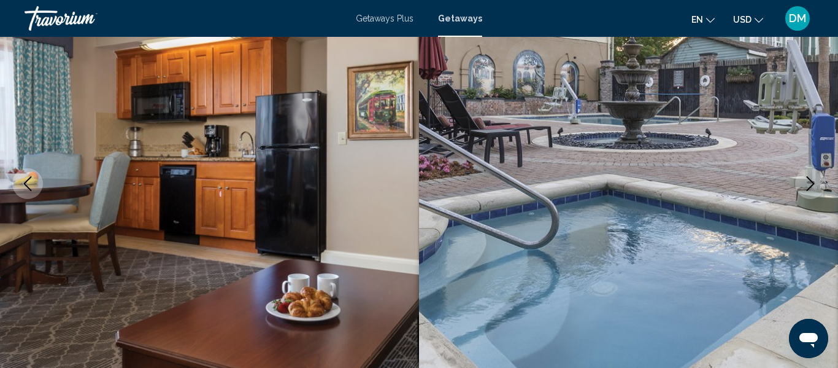
click at [803, 188] on icon "Next image" at bounding box center [810, 183] width 15 height 15
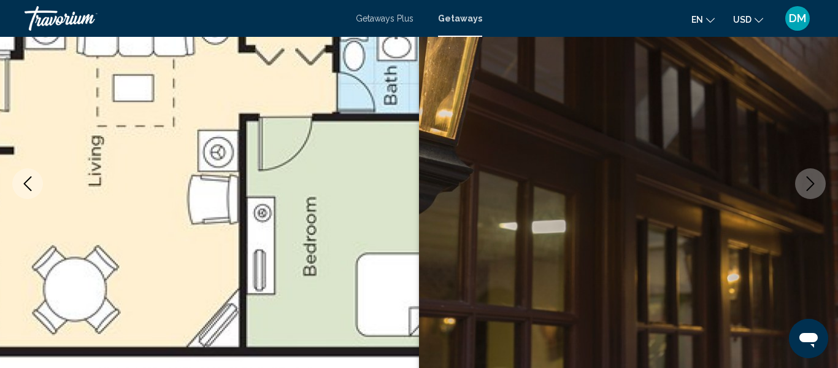
click at [802, 189] on button "Next image" at bounding box center [810, 183] width 31 height 31
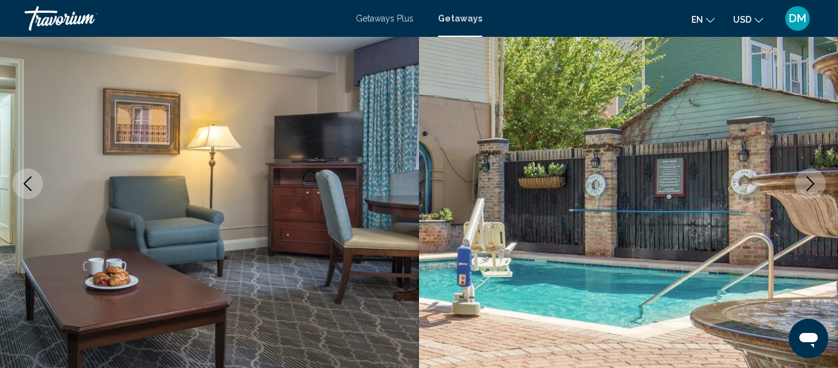
click at [802, 189] on button "Next image" at bounding box center [810, 183] width 31 height 31
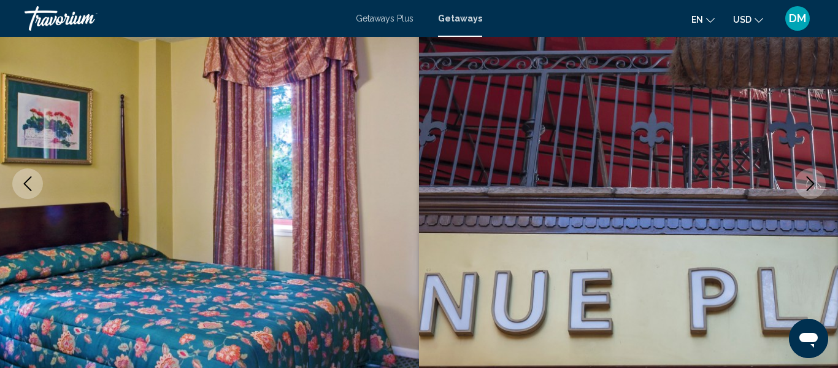
click at [801, 190] on button "Next image" at bounding box center [810, 183] width 31 height 31
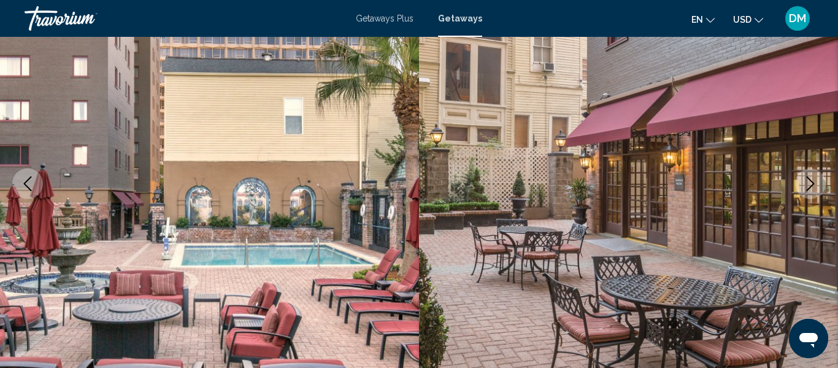
click at [801, 190] on button "Next image" at bounding box center [810, 183] width 31 height 31
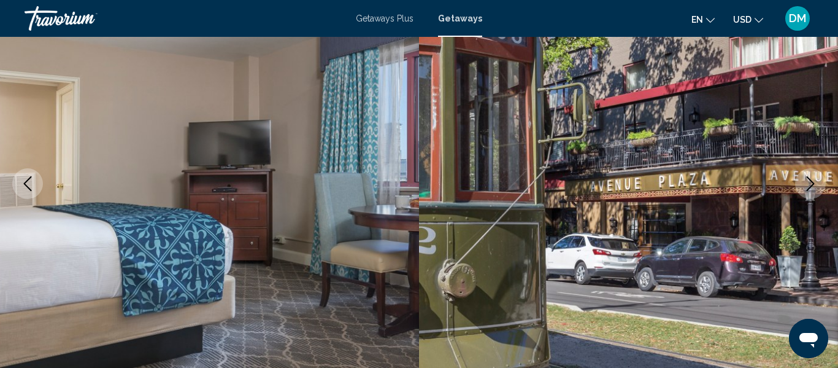
click at [801, 190] on button "Next image" at bounding box center [810, 183] width 31 height 31
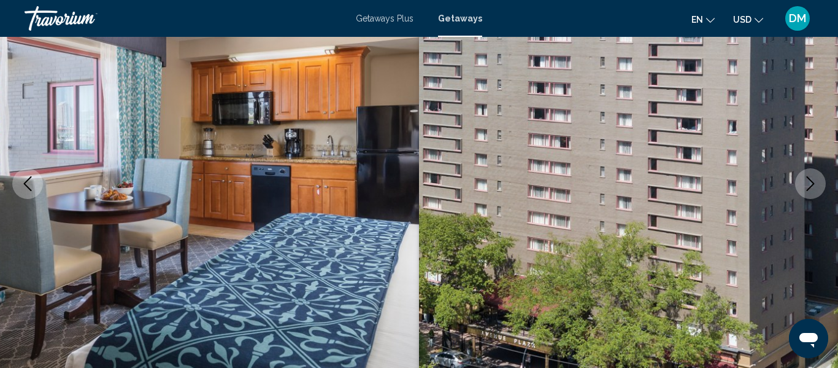
click at [801, 190] on button "Next image" at bounding box center [810, 183] width 31 height 31
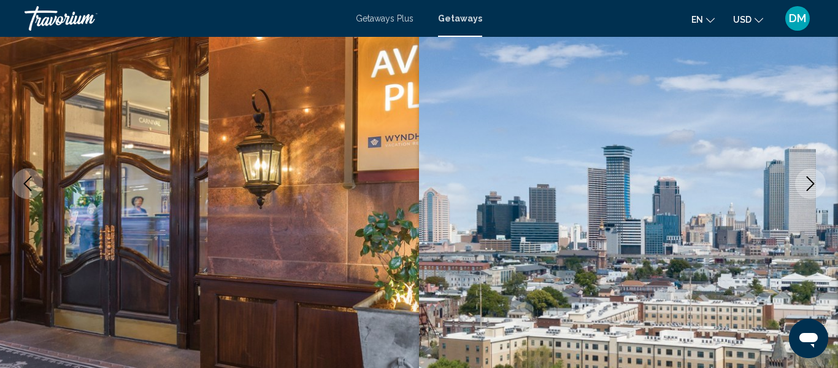
click at [801, 190] on button "Next image" at bounding box center [810, 183] width 31 height 31
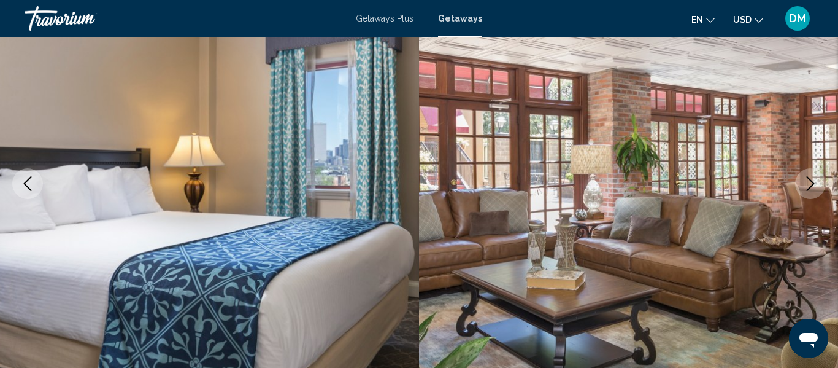
click at [801, 190] on button "Next image" at bounding box center [810, 183] width 31 height 31
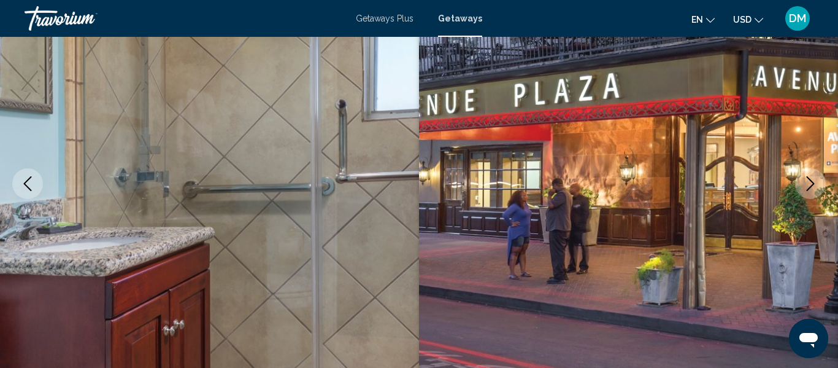
click at [801, 190] on button "Next image" at bounding box center [810, 183] width 31 height 31
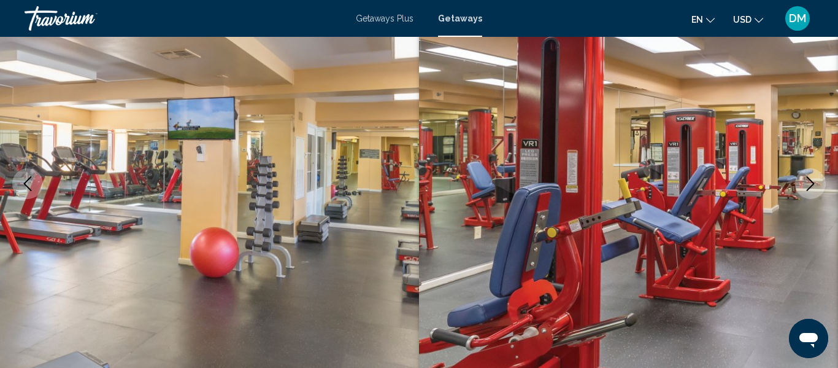
click at [801, 190] on button "Next image" at bounding box center [810, 183] width 31 height 31
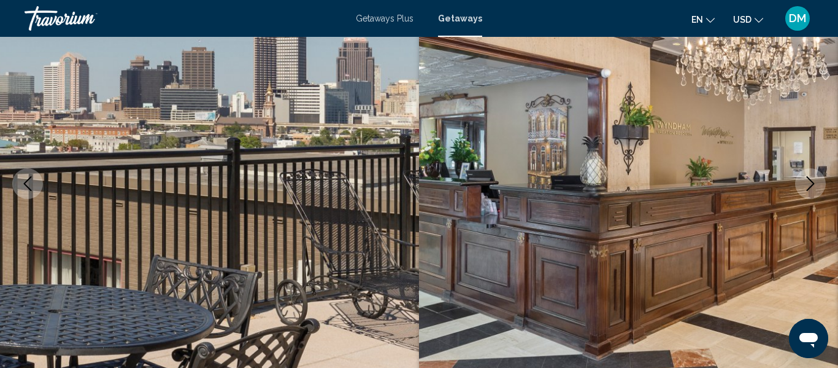
click at [801, 191] on button "Next image" at bounding box center [810, 183] width 31 height 31
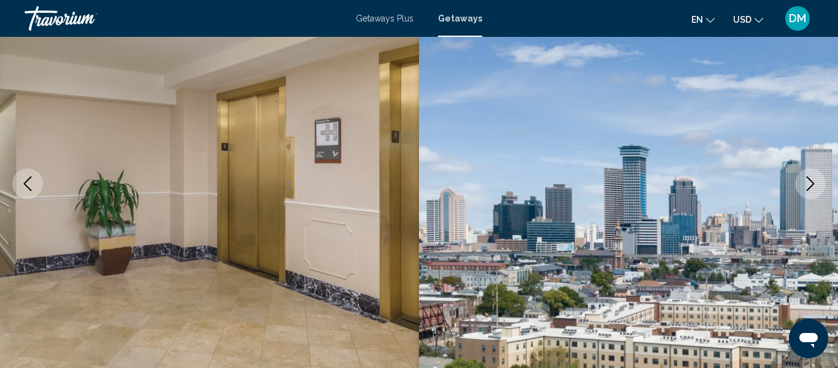
click at [801, 191] on button "Next image" at bounding box center [810, 183] width 31 height 31
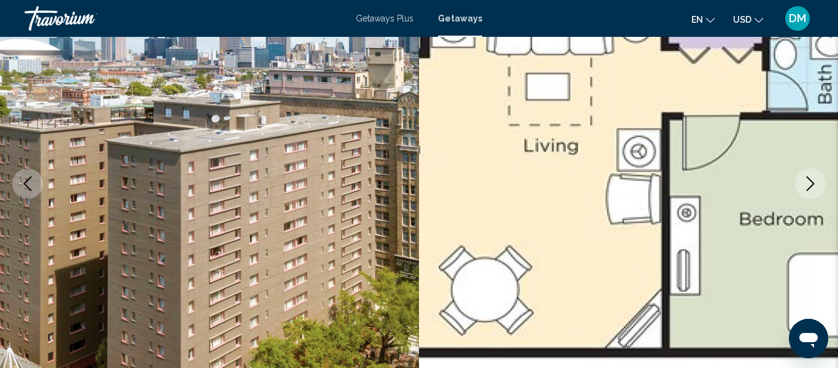
click at [801, 191] on button "Next image" at bounding box center [810, 183] width 31 height 31
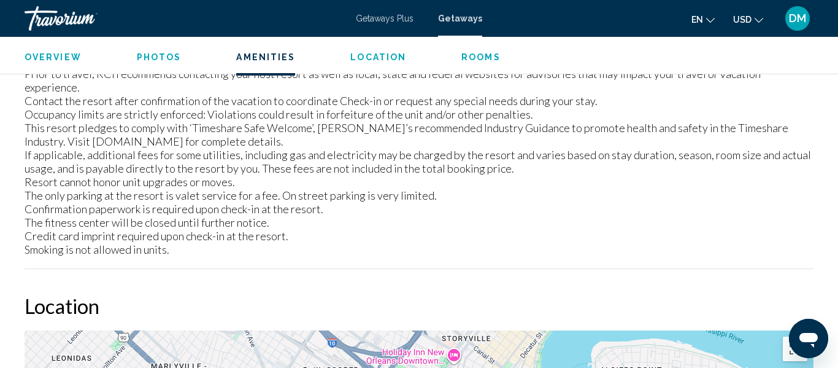
scroll to position [1888, 0]
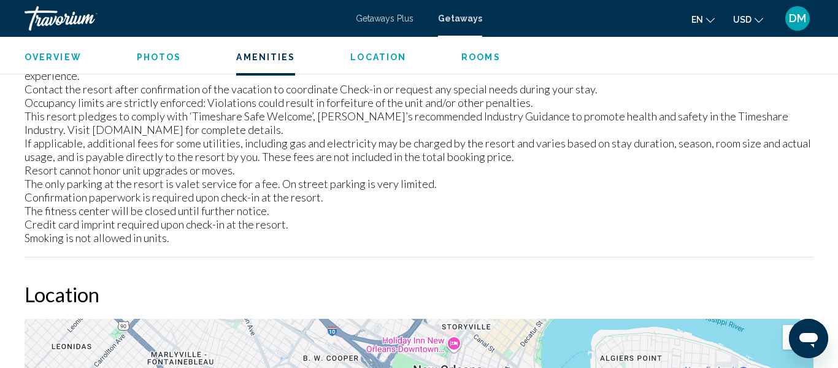
click at [476, 56] on span "Rooms" at bounding box center [480, 57] width 39 height 10
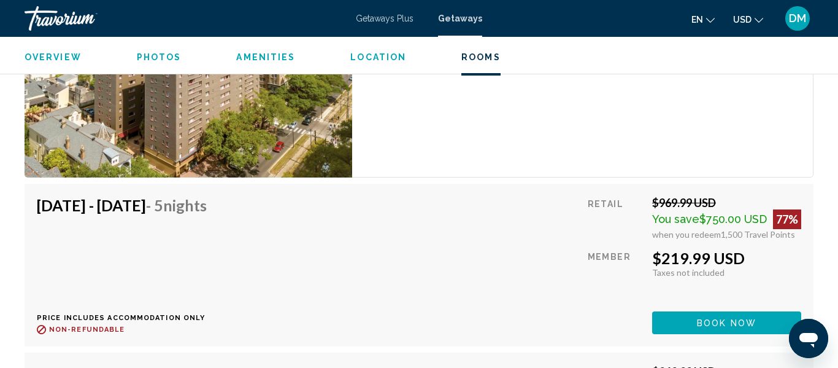
scroll to position [2701, 0]
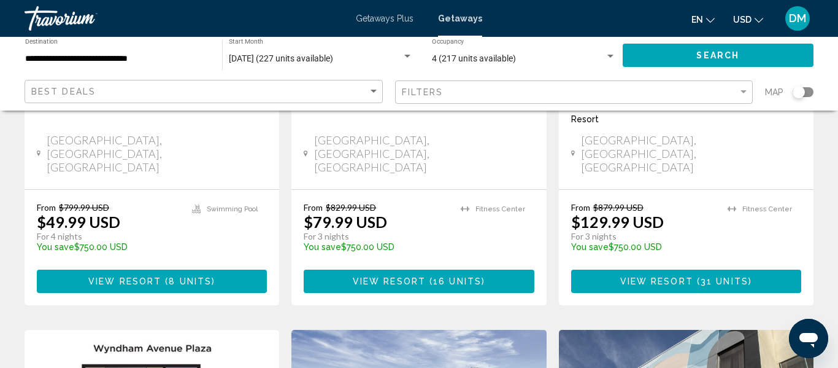
scroll to position [810, 0]
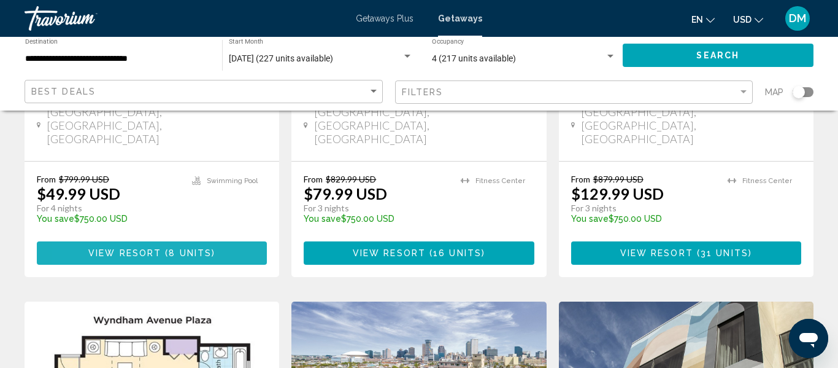
click at [82, 241] on button "View Resort ( 8 units )" at bounding box center [152, 252] width 230 height 23
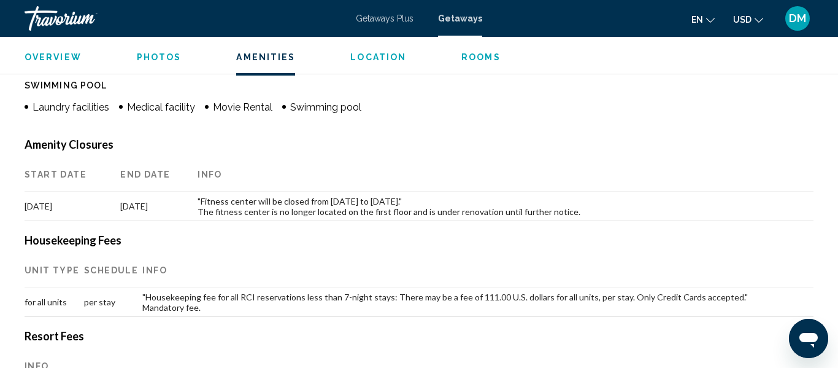
scroll to position [1249, 0]
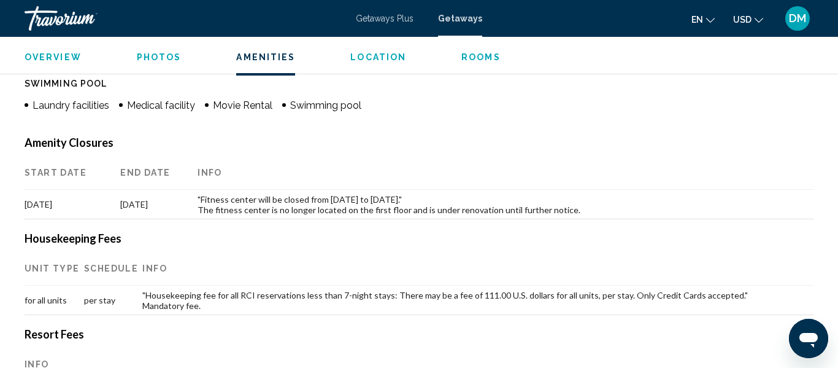
click at [452, 57] on ul "Overview Photos Amenities Location Rooms Search" at bounding box center [419, 56] width 789 height 14
click at [471, 61] on span "Rooms" at bounding box center [480, 57] width 39 height 10
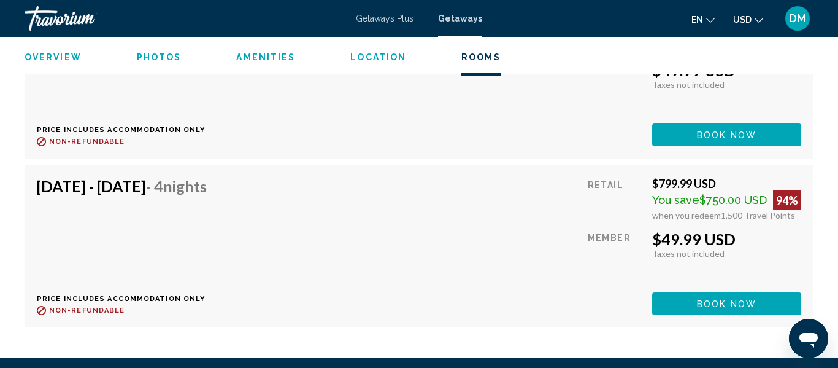
scroll to position [3214, 0]
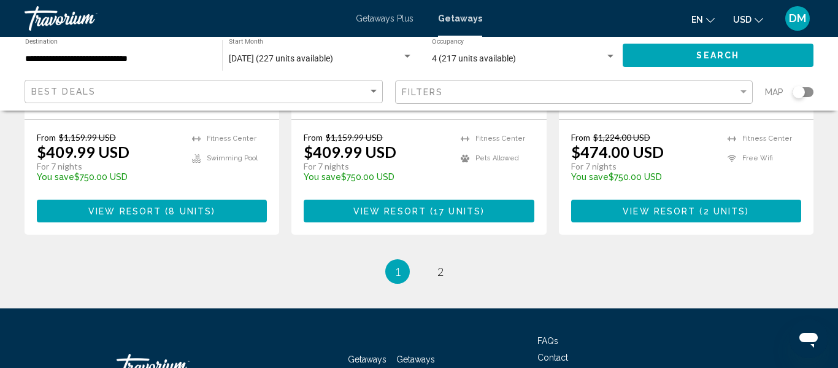
scroll to position [1780, 0]
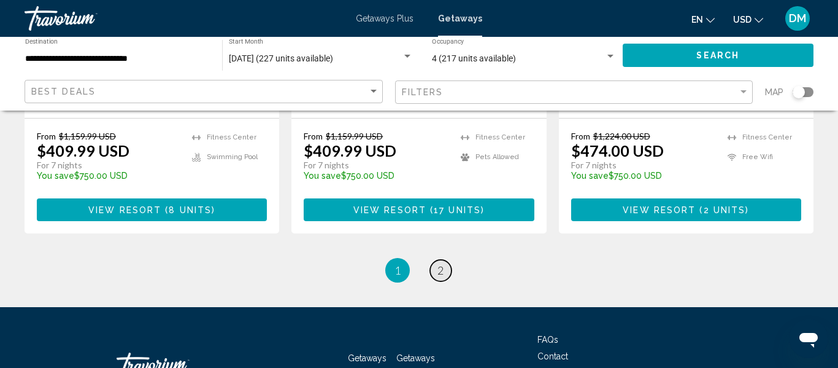
click at [441, 263] on span "2" at bounding box center [441, 270] width 6 height 14
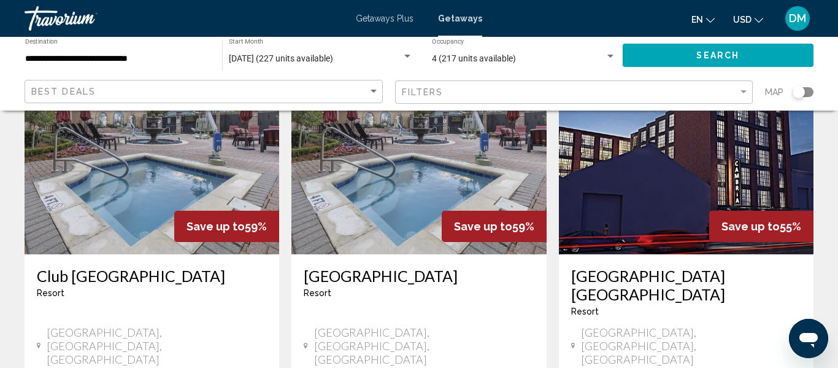
scroll to position [74, 0]
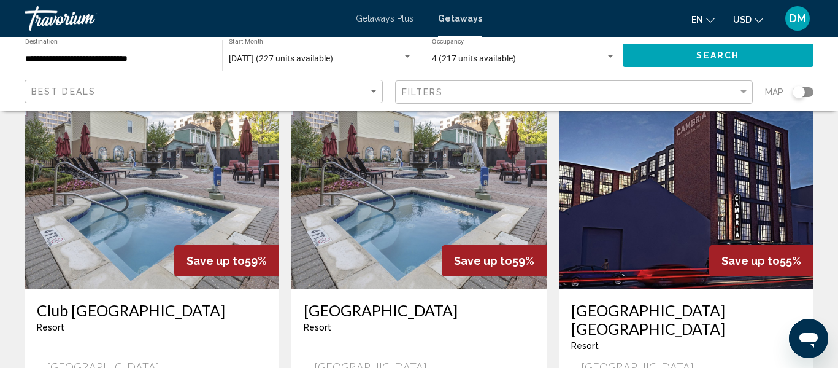
click at [462, 227] on img "Main content" at bounding box center [418, 190] width 255 height 196
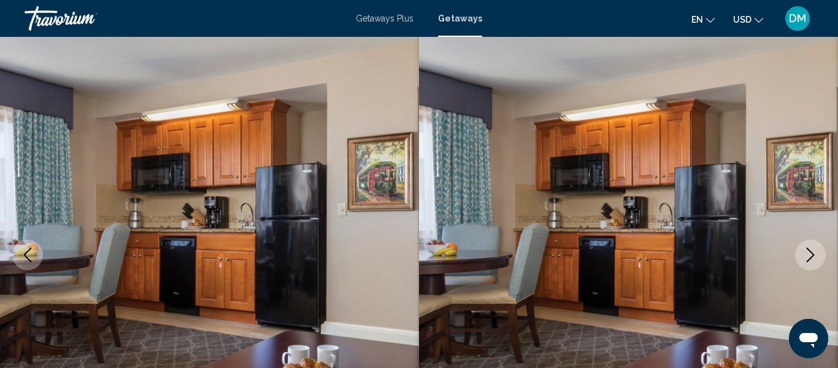
scroll to position [144, 0]
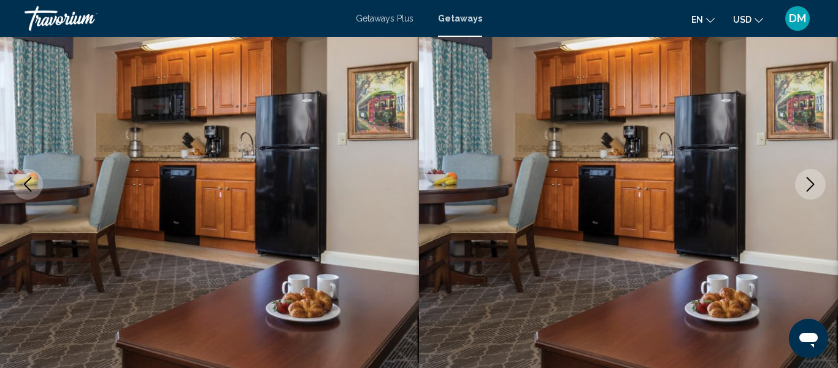
click at [730, 319] on img "Main content" at bounding box center [628, 184] width 419 height 583
click at [813, 190] on icon "Next image" at bounding box center [810, 184] width 15 height 15
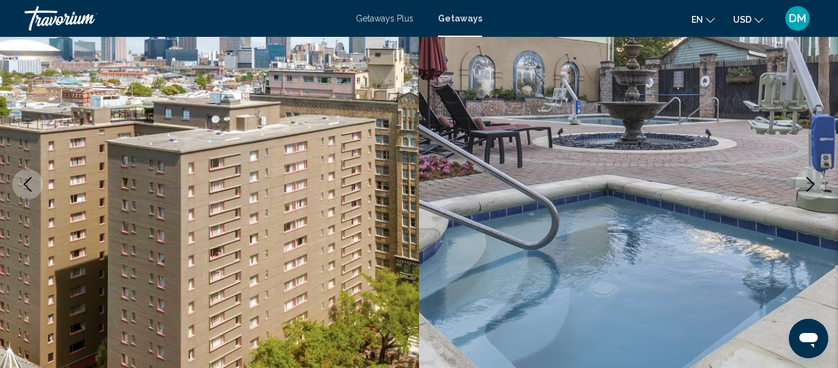
click at [813, 190] on icon "Next image" at bounding box center [810, 184] width 15 height 15
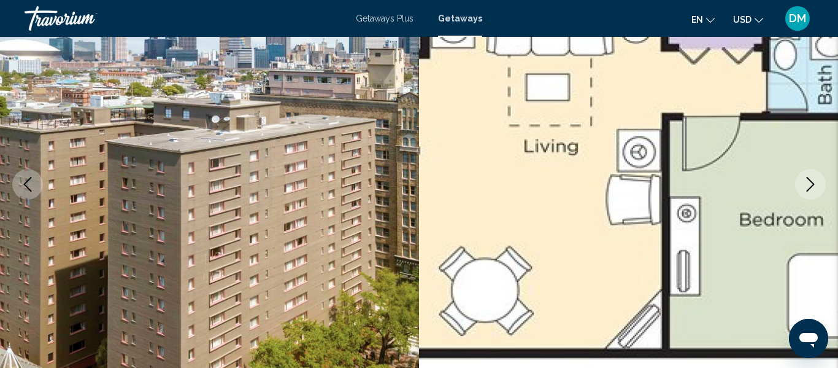
click at [813, 190] on icon "Next image" at bounding box center [810, 184] width 15 height 15
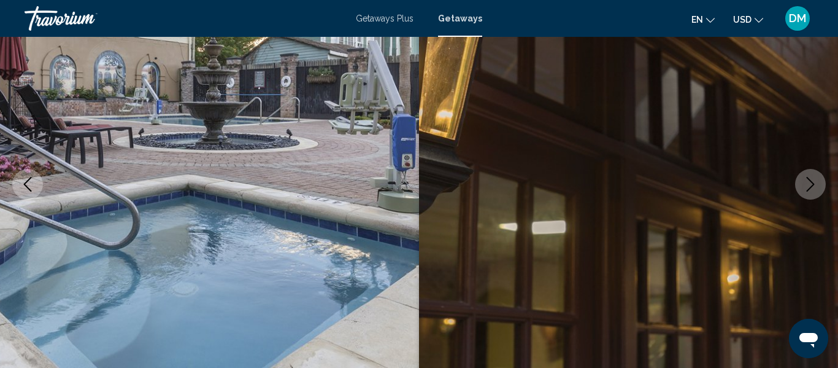
click at [813, 190] on icon "Next image" at bounding box center [810, 184] width 15 height 15
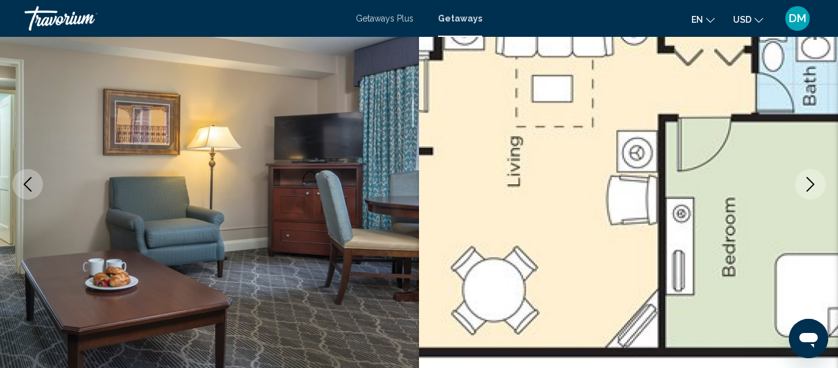
click at [813, 190] on icon "Next image" at bounding box center [810, 184] width 15 height 15
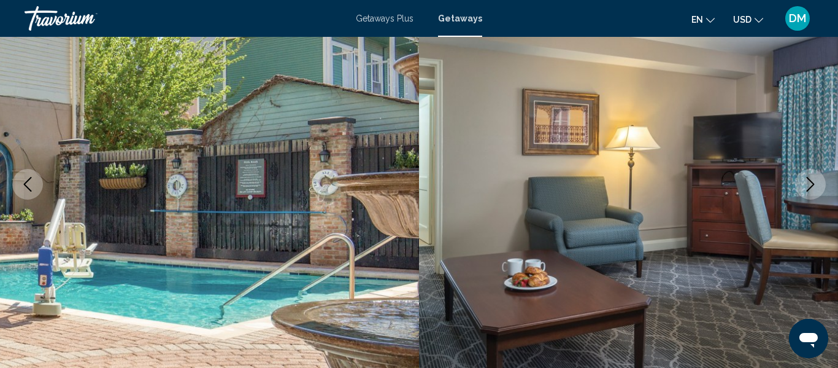
click at [813, 190] on icon "Next image" at bounding box center [810, 184] width 15 height 15
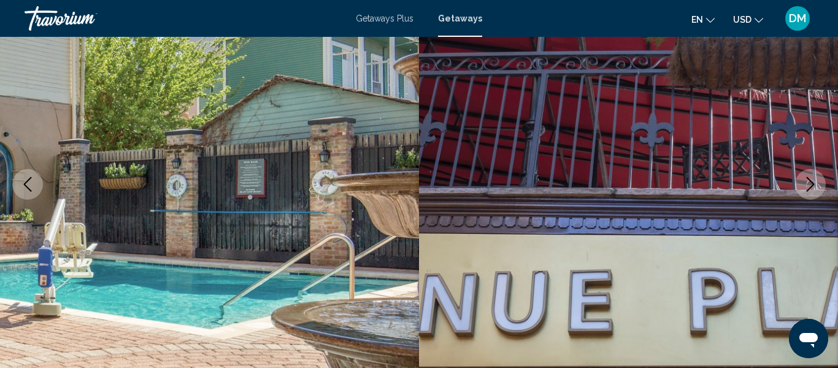
click at [813, 190] on icon "Next image" at bounding box center [810, 184] width 15 height 15
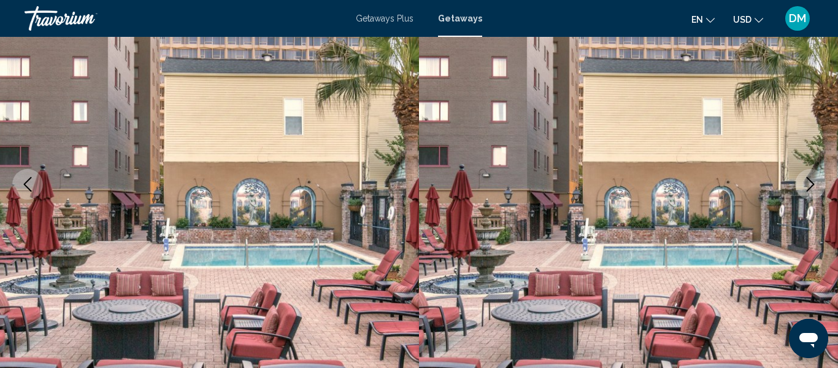
click at [813, 190] on icon "Next image" at bounding box center [810, 184] width 15 height 15
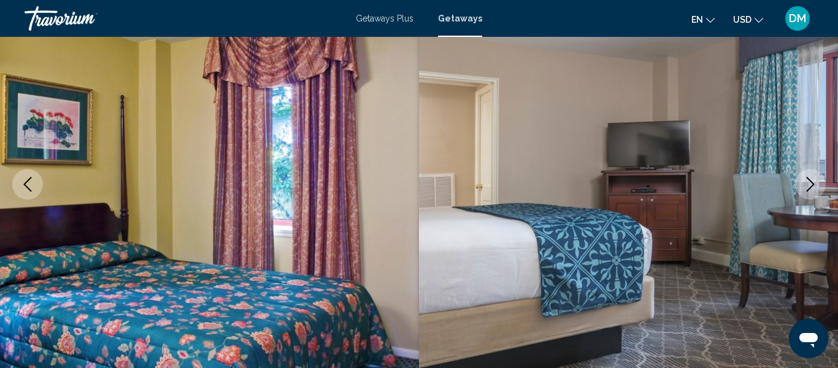
click at [813, 190] on icon "Next image" at bounding box center [810, 184] width 15 height 15
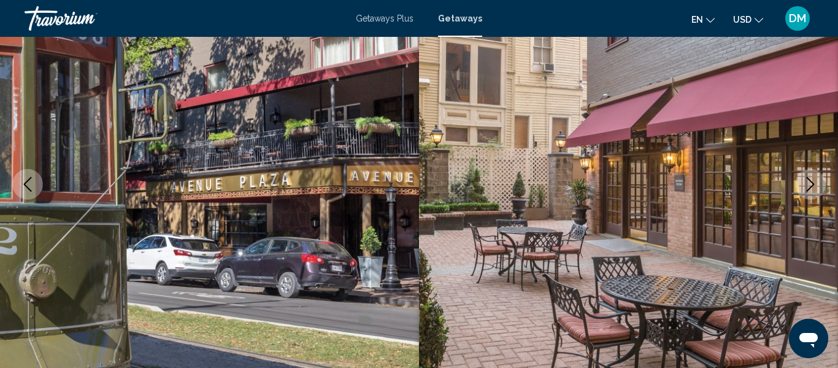
click at [813, 190] on icon "Next image" at bounding box center [810, 184] width 15 height 15
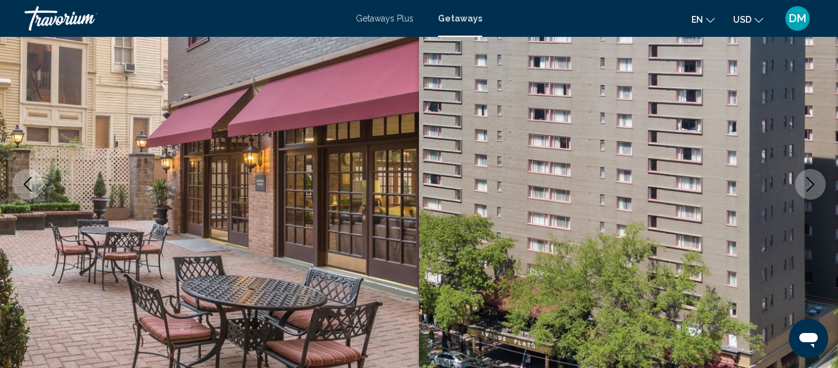
click at [813, 190] on icon "Next image" at bounding box center [810, 184] width 15 height 15
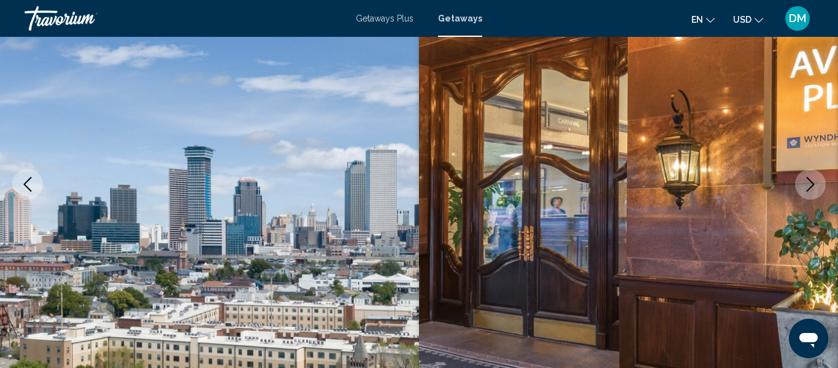
click at [813, 190] on icon "Next image" at bounding box center [810, 184] width 15 height 15
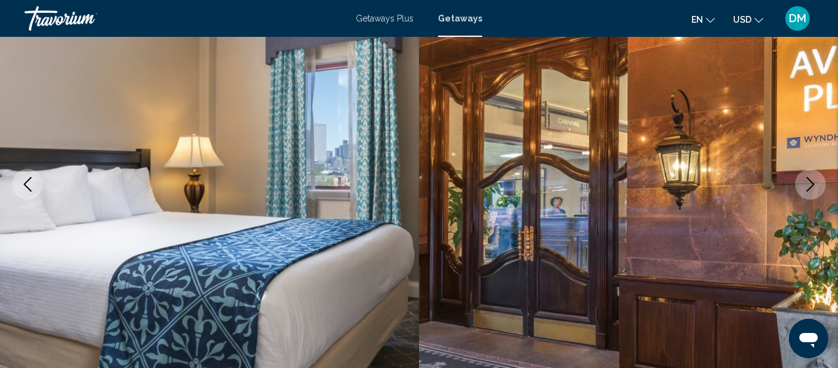
click at [813, 190] on icon "Next image" at bounding box center [810, 184] width 15 height 15
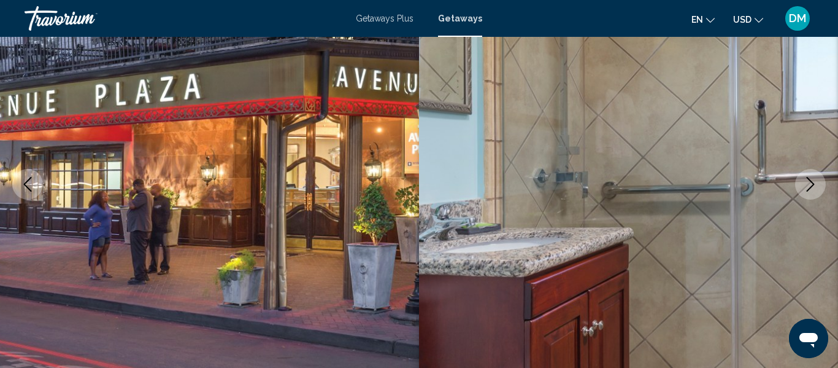
click at [813, 190] on icon "Next image" at bounding box center [810, 184] width 15 height 15
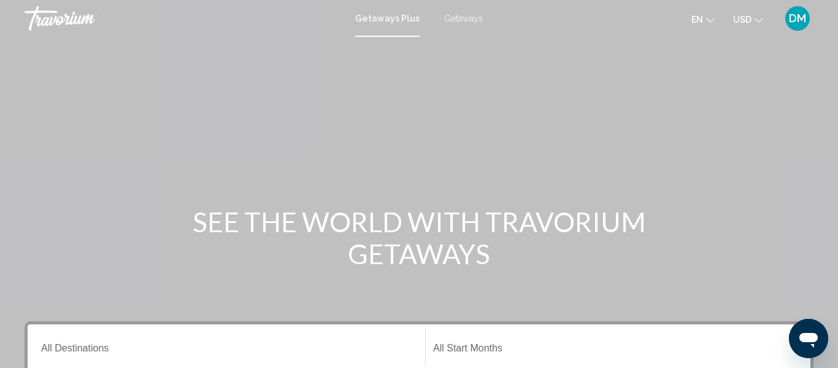
click at [92, 340] on div "Destination All Destinations" at bounding box center [226, 346] width 371 height 39
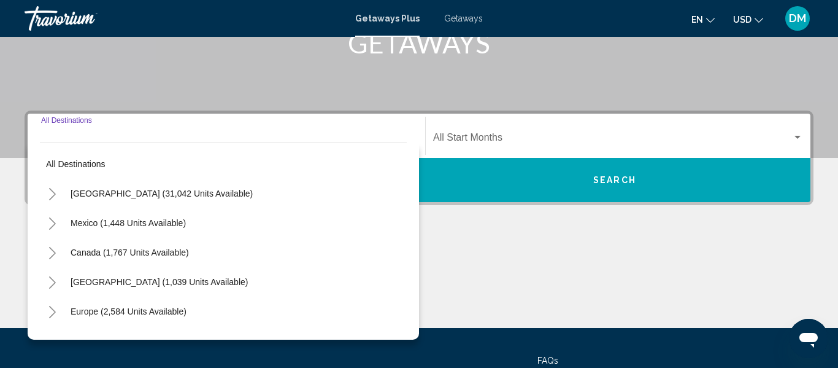
scroll to position [281, 0]
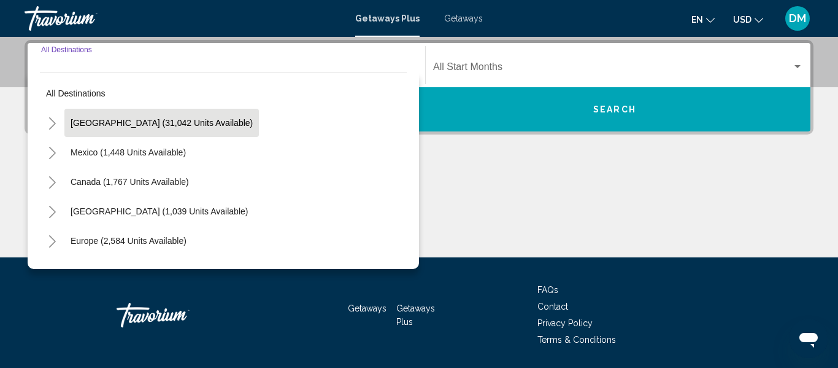
click at [129, 133] on button "United States (31,042 units available)" at bounding box center [161, 123] width 195 height 28
type input "**********"
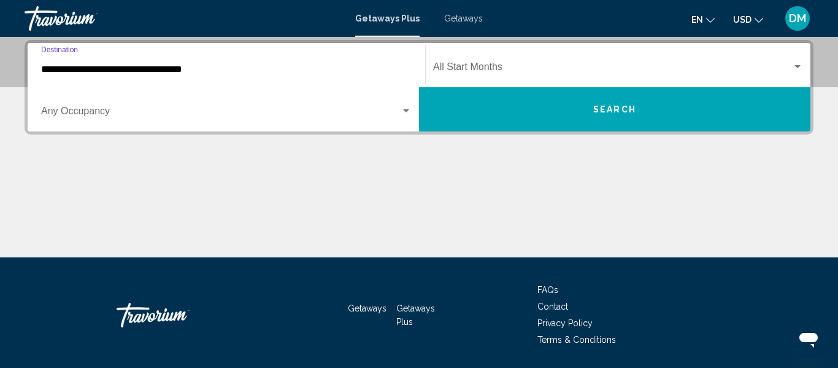
click at [121, 123] on div "Occupancy Any Occupancy" at bounding box center [226, 109] width 371 height 39
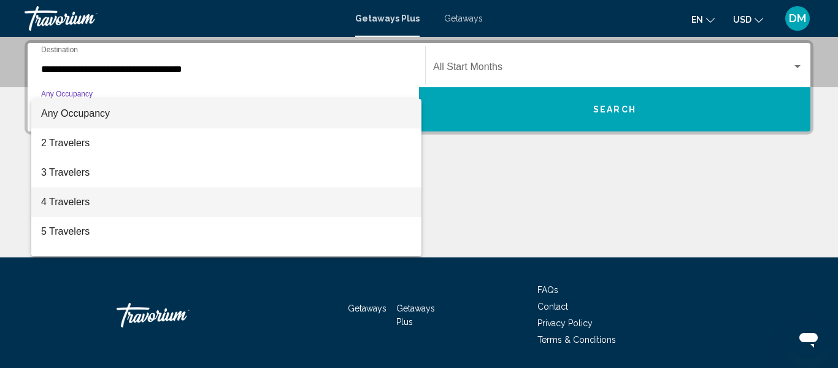
click at [100, 206] on span "4 Travelers" at bounding box center [226, 201] width 371 height 29
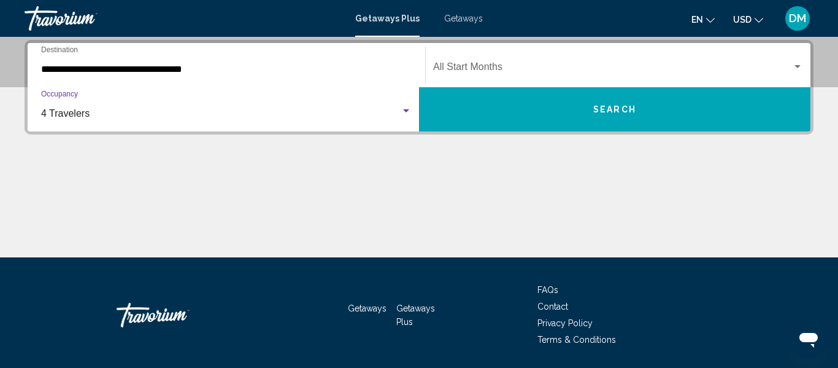
click at [578, 65] on span "Search widget" at bounding box center [612, 69] width 359 height 11
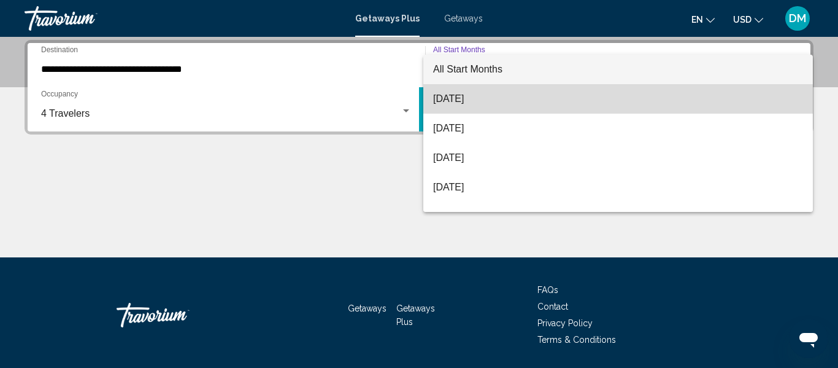
click at [552, 90] on span "[DATE]" at bounding box center [618, 98] width 370 height 29
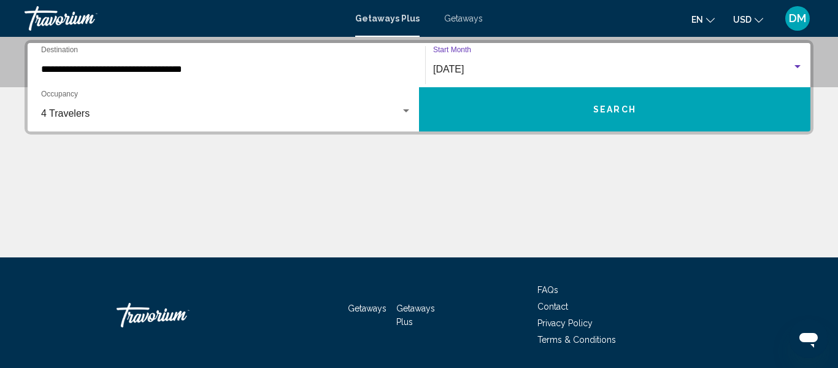
click at [554, 102] on button "Search" at bounding box center [615, 109] width 392 height 44
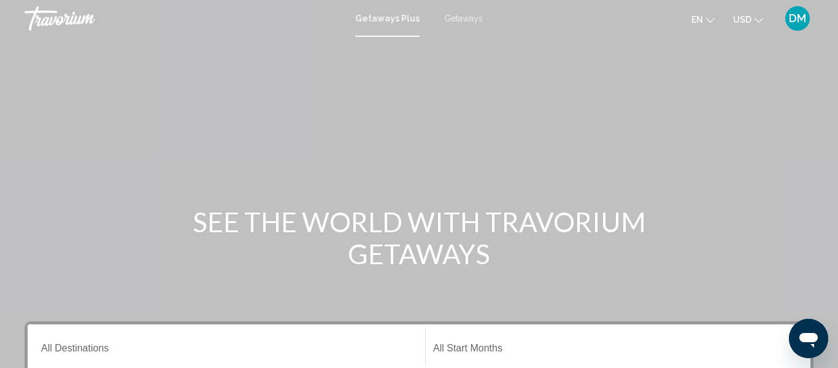
click at [56, 345] on input "Destination All Destinations" at bounding box center [226, 350] width 371 height 11
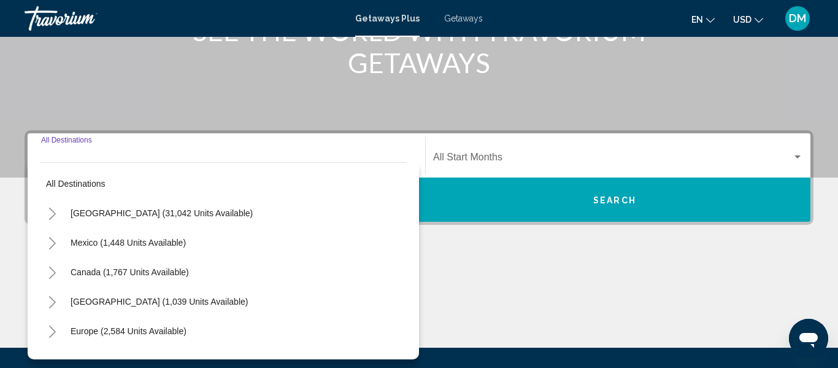
scroll to position [281, 0]
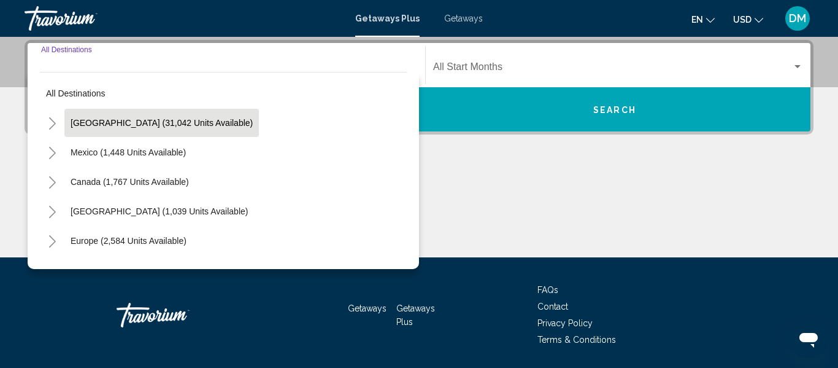
click at [182, 131] on button "United States (31,042 units available)" at bounding box center [161, 123] width 195 height 28
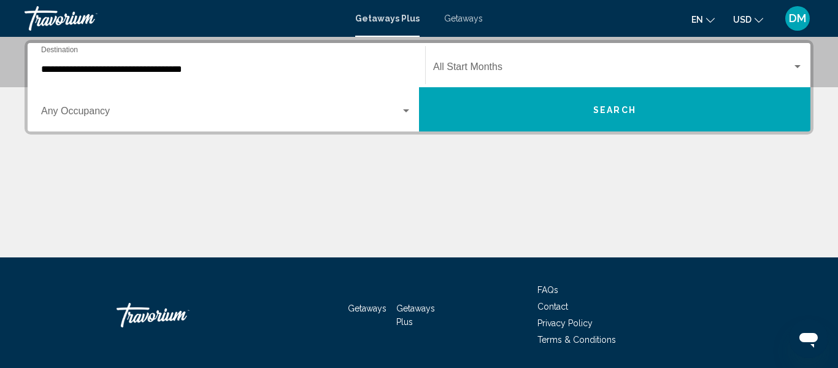
click at [174, 56] on div "**********" at bounding box center [226, 65] width 371 height 39
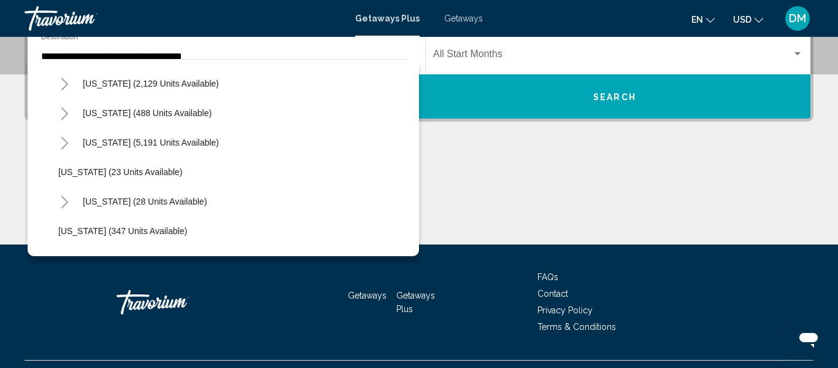
scroll to position [119, 0]
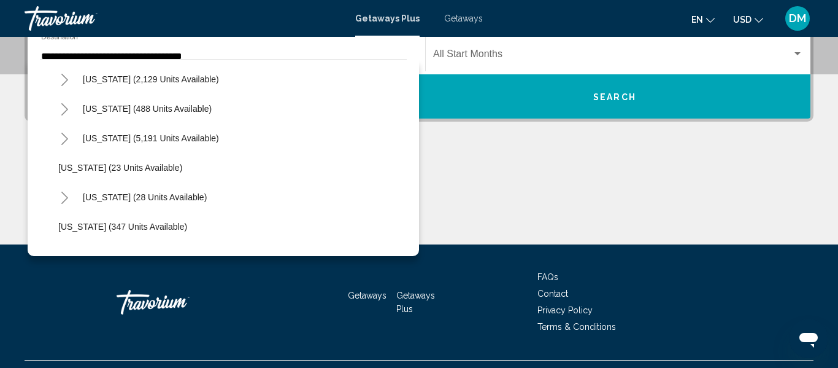
drag, startPoint x: 404, startPoint y: 74, endPoint x: 415, endPoint y: 110, distance: 38.0
click at [415, 110] on div "All destinations United States (31,042 units available) Arizona (581 units avai…" at bounding box center [224, 157] width 392 height 197
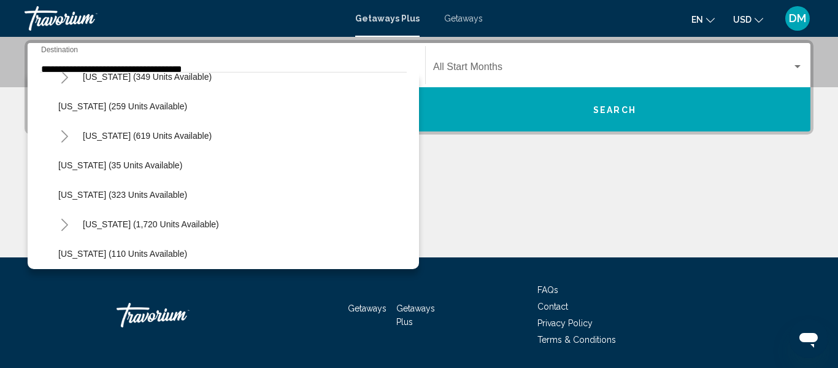
scroll to position [377, 0]
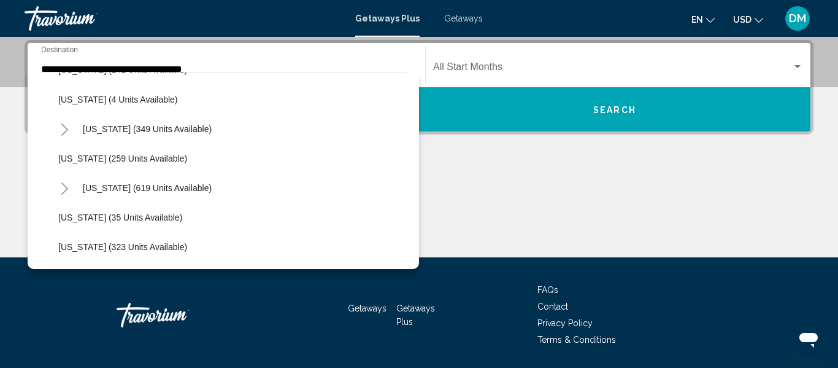
click at [392, 141] on div "Maine (349 units available)" at bounding box center [229, 128] width 355 height 29
click at [149, 99] on span "Louisiana (4 units available)" at bounding box center [118, 100] width 120 height 10
type input "**********"
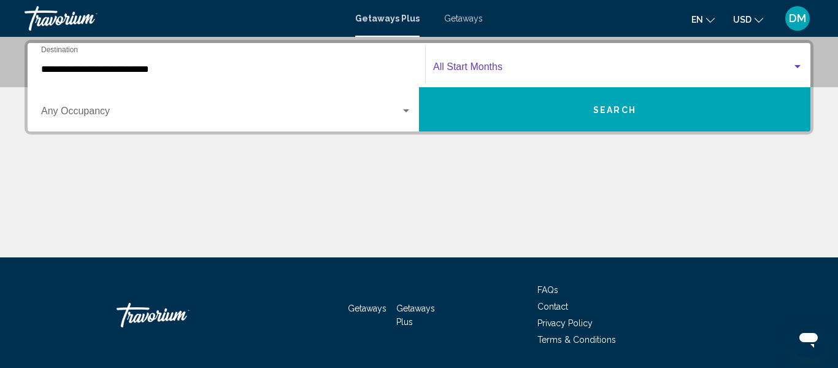
click at [508, 71] on span "Search widget" at bounding box center [612, 69] width 359 height 11
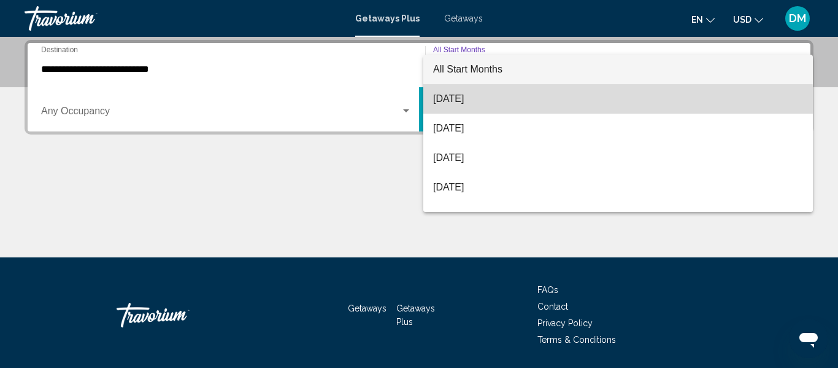
click at [560, 103] on span "[DATE]" at bounding box center [618, 98] width 370 height 29
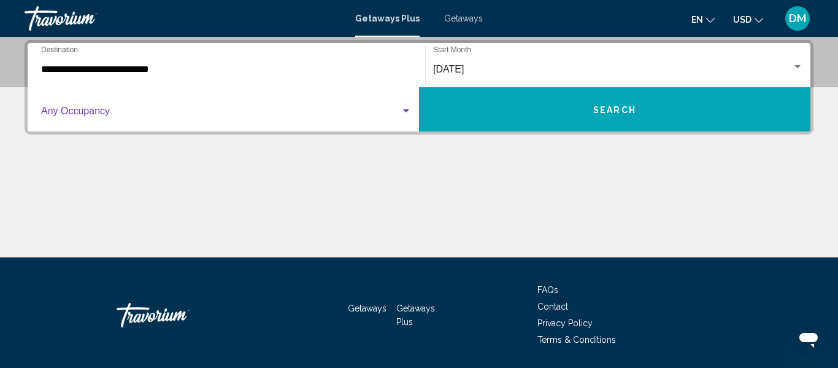
click at [209, 115] on span "Search widget" at bounding box center [221, 113] width 360 height 11
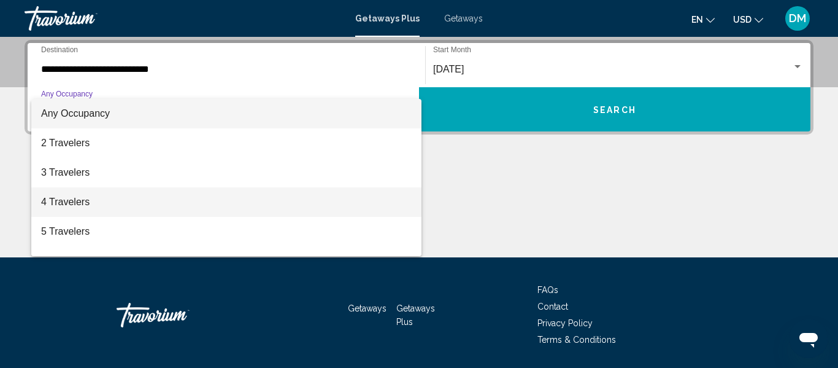
click at [136, 200] on span "4 Travelers" at bounding box center [226, 201] width 371 height 29
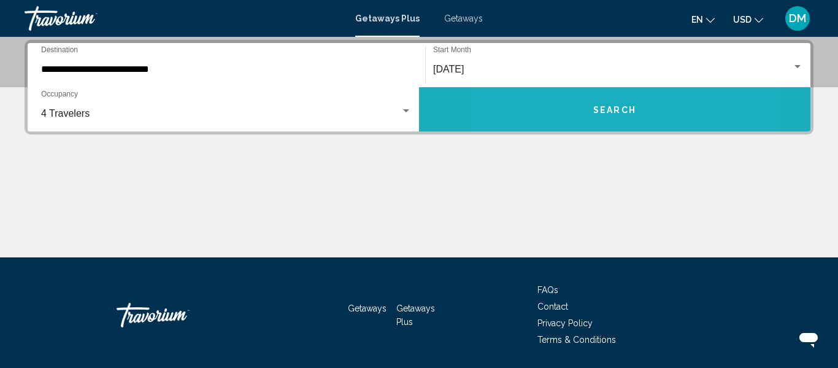
click at [562, 108] on button "Search" at bounding box center [615, 109] width 392 height 44
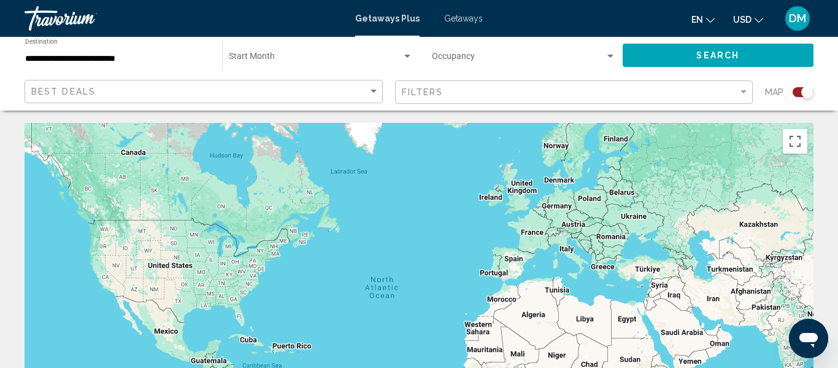
click at [310, 58] on span "Search widget" at bounding box center [315, 59] width 173 height 10
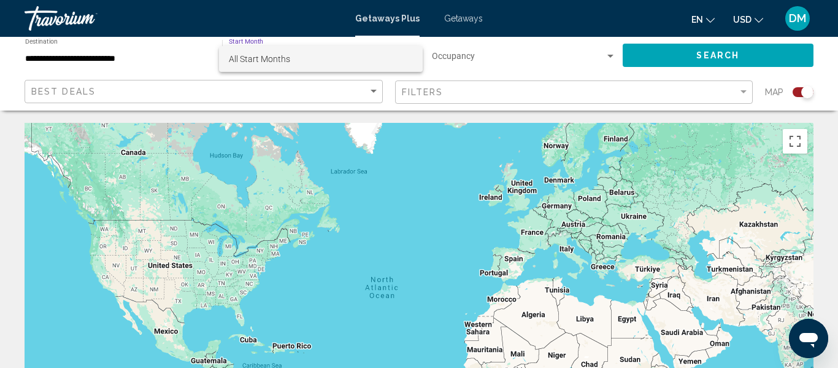
click at [306, 64] on span "All Start Months" at bounding box center [321, 59] width 184 height 26
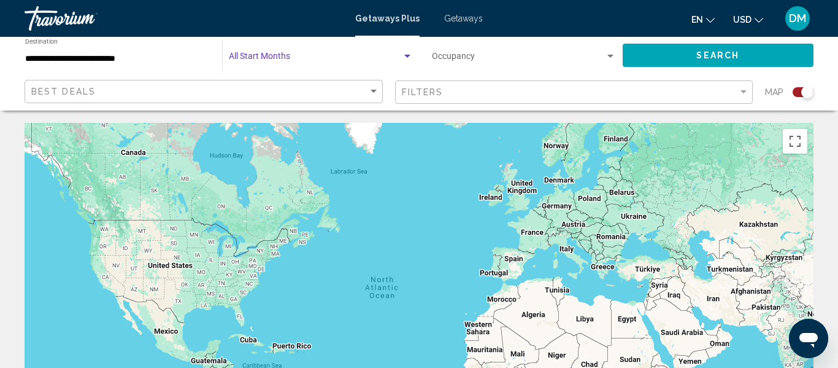
click at [305, 63] on div "Start Month All Start Months" at bounding box center [321, 56] width 184 height 34
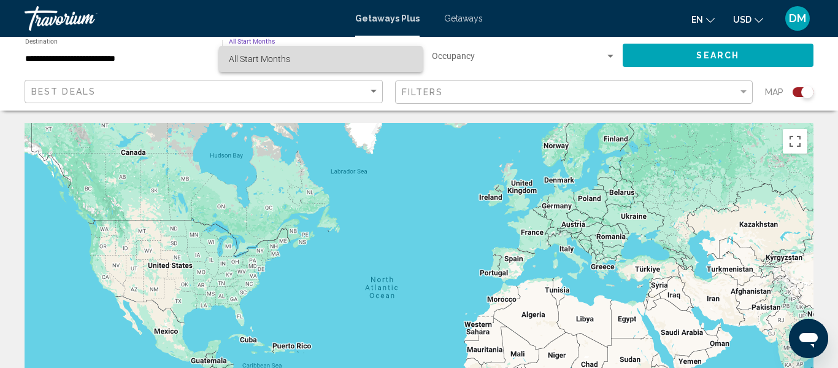
click at [297, 53] on span "All Start Months" at bounding box center [321, 59] width 184 height 26
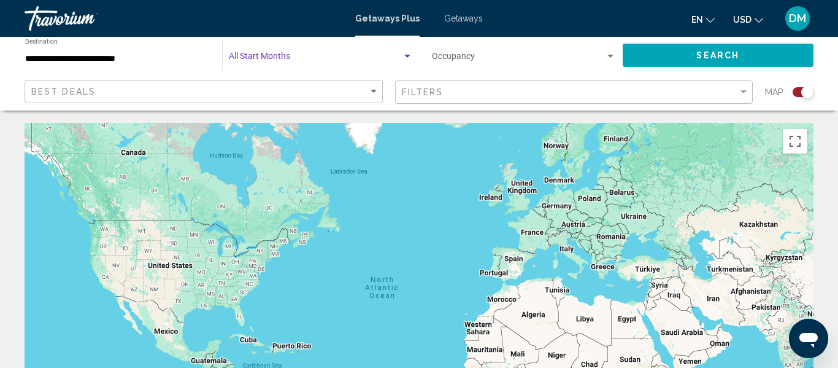
click at [447, 59] on span "Search widget" at bounding box center [519, 59] width 174 height 10
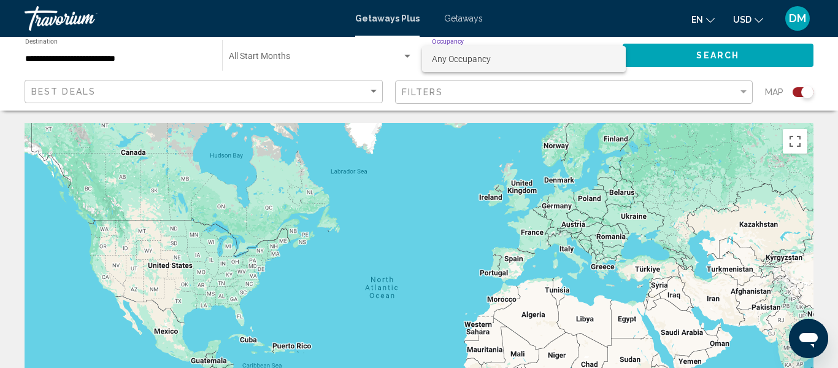
click at [447, 59] on span "Any Occupancy" at bounding box center [461, 59] width 59 height 10
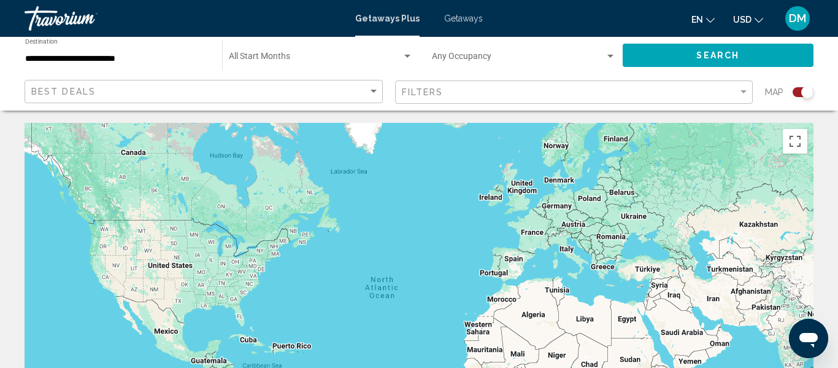
click at [326, 50] on div "Start Month All Start Months" at bounding box center [321, 56] width 184 height 34
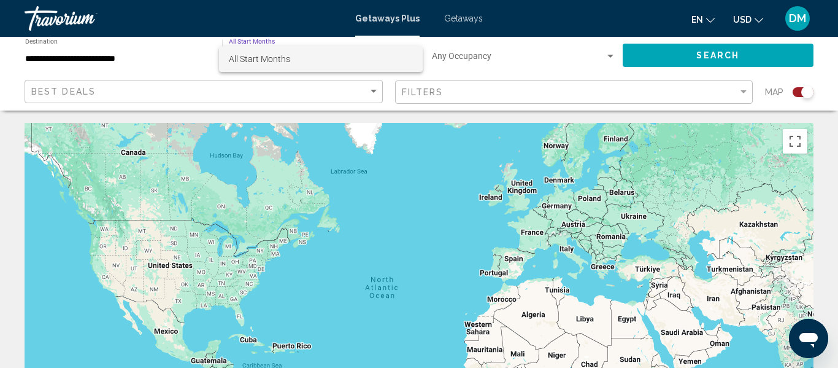
click at [176, 61] on div at bounding box center [419, 184] width 838 height 368
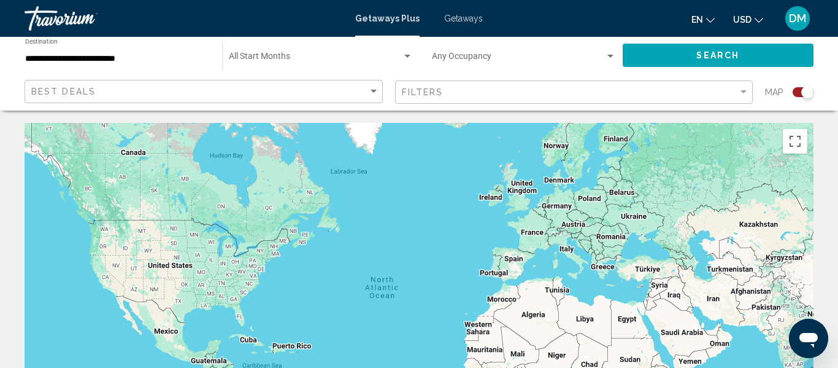
click at [452, 25] on div "Getaways Plus Getaways en English Español Français Italiano Português русский U…" at bounding box center [419, 19] width 838 height 26
click at [451, 18] on span "Getaways" at bounding box center [463, 19] width 39 height 10
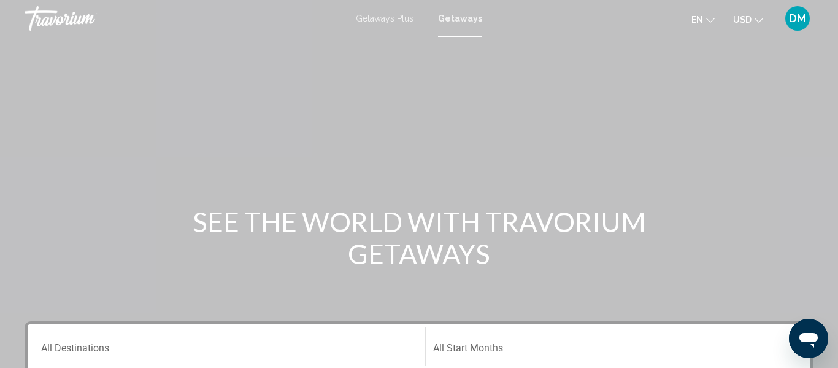
click at [88, 349] on input "Destination All Destinations" at bounding box center [226, 350] width 371 height 11
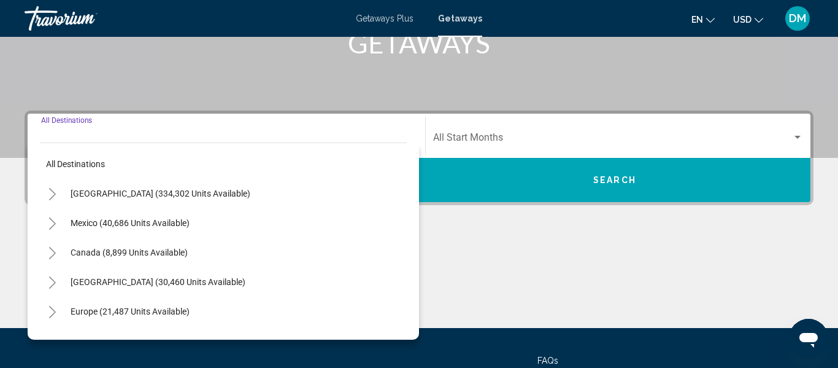
scroll to position [281, 0]
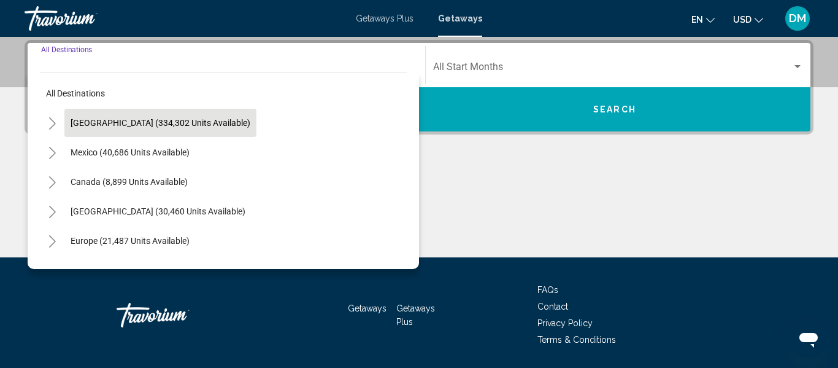
click at [147, 125] on span "[GEOGRAPHIC_DATA] (334,302 units available)" at bounding box center [161, 123] width 180 height 10
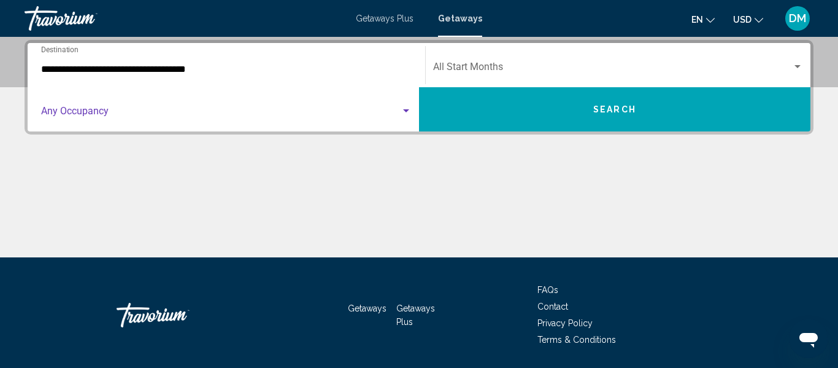
click at [129, 115] on span "Search widget" at bounding box center [221, 113] width 360 height 11
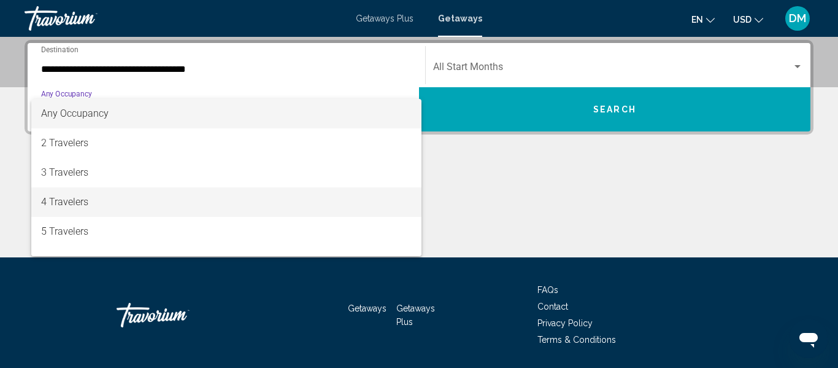
click at [93, 212] on span "4 Travelers" at bounding box center [226, 201] width 371 height 29
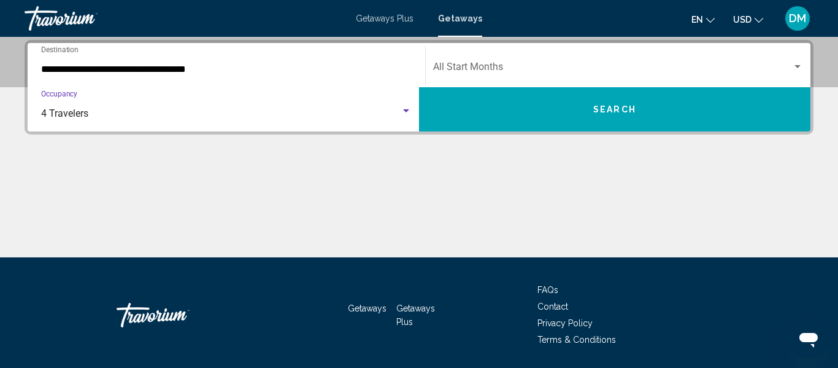
click at [189, 78] on div "**********" at bounding box center [226, 65] width 371 height 39
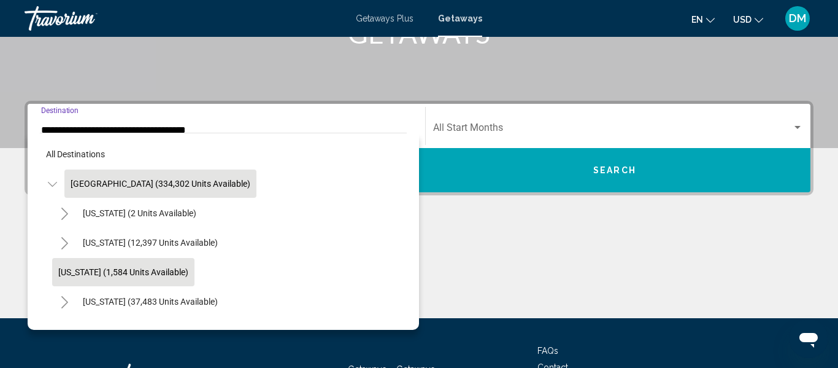
click at [176, 285] on button "[US_STATE] (1,584 units available)" at bounding box center [123, 272] width 142 height 28
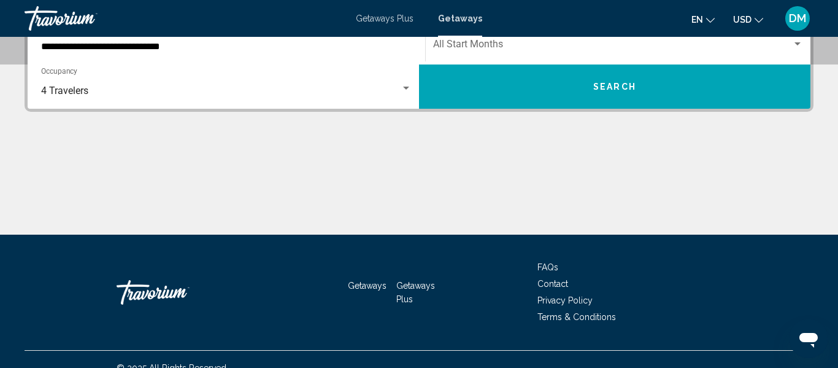
scroll to position [306, 0]
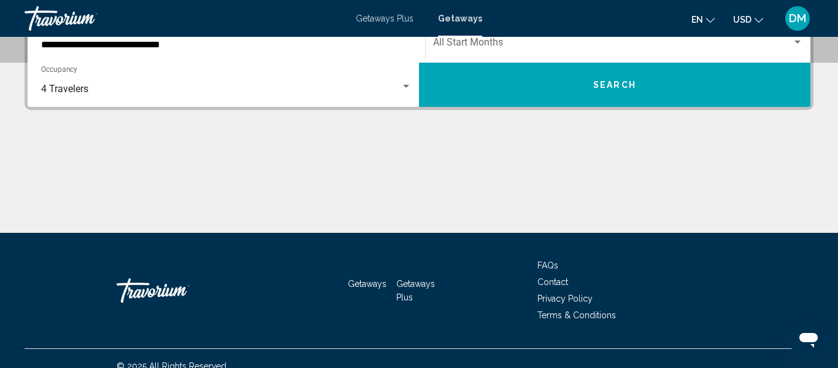
click at [144, 50] on div "**********" at bounding box center [226, 40] width 371 height 39
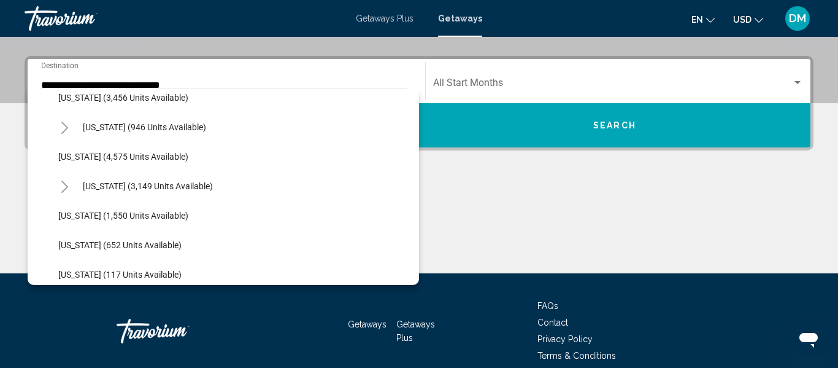
scroll to position [457, 0]
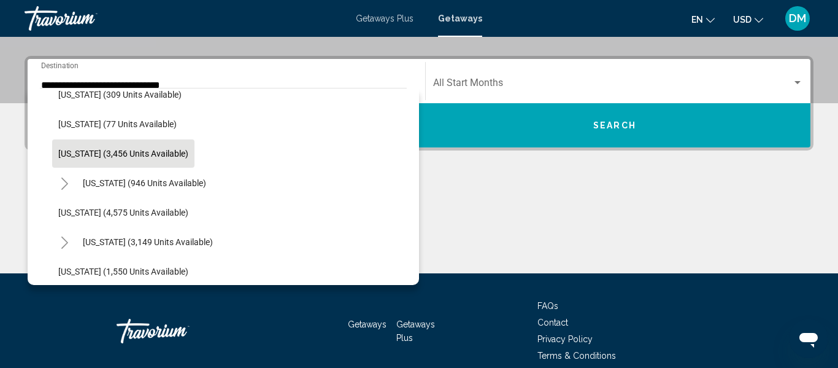
click at [124, 164] on button "[US_STATE] (3,456 units available)" at bounding box center [123, 153] width 142 height 28
type input "**********"
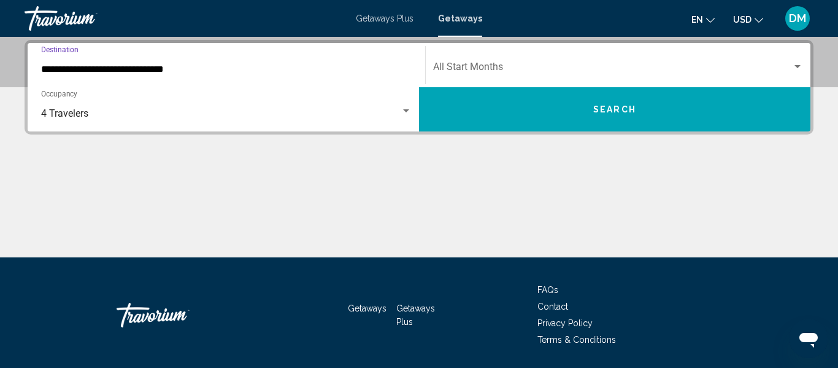
click at [615, 53] on div "Start Month All Start Months" at bounding box center [618, 65] width 370 height 39
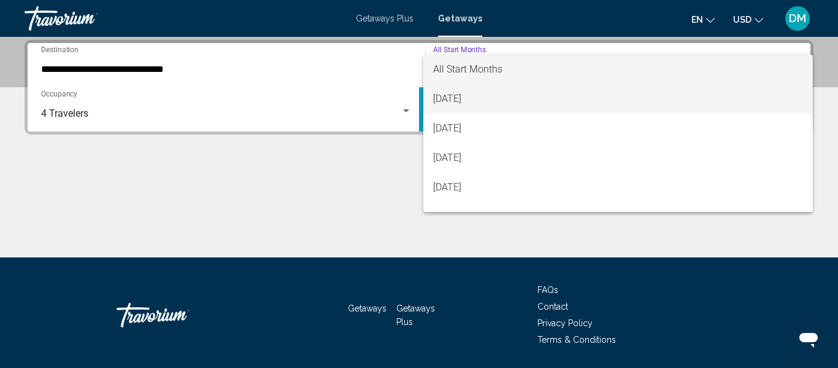
click at [514, 103] on span "[DATE]" at bounding box center [618, 98] width 370 height 29
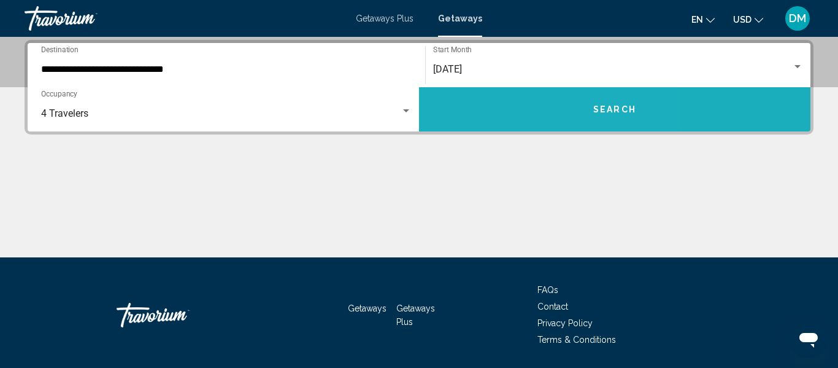
click at [512, 105] on button "Search" at bounding box center [615, 109] width 392 height 44
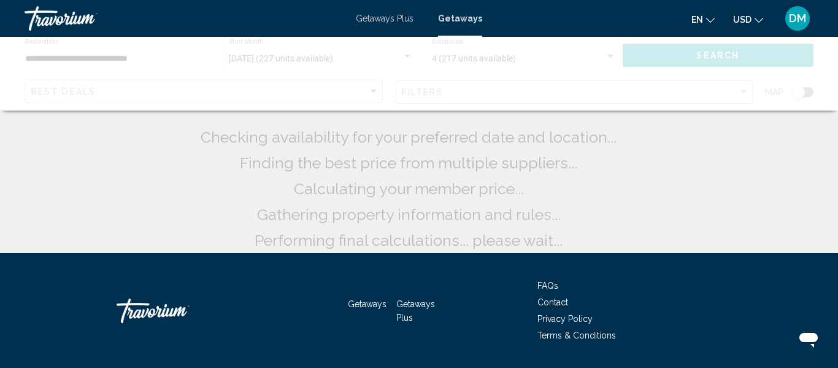
click at [512, 105] on app-map-search-filters "Best Deals Filters Map" at bounding box center [419, 92] width 814 height 37
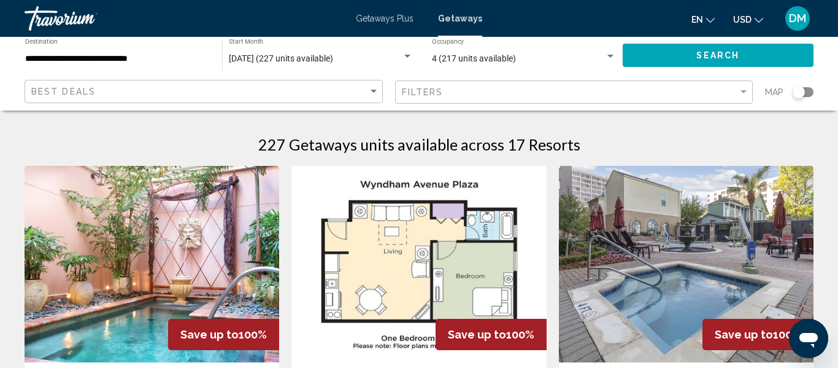
click at [228, 146] on div "227 Getaways units available across 17 Resorts" at bounding box center [419, 144] width 789 height 18
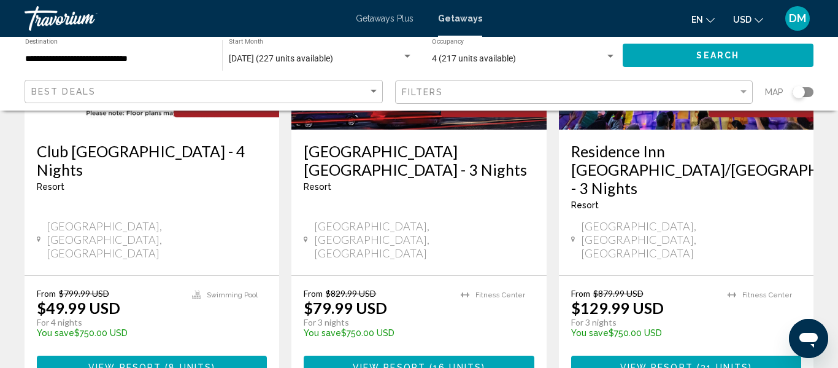
scroll to position [712, 0]
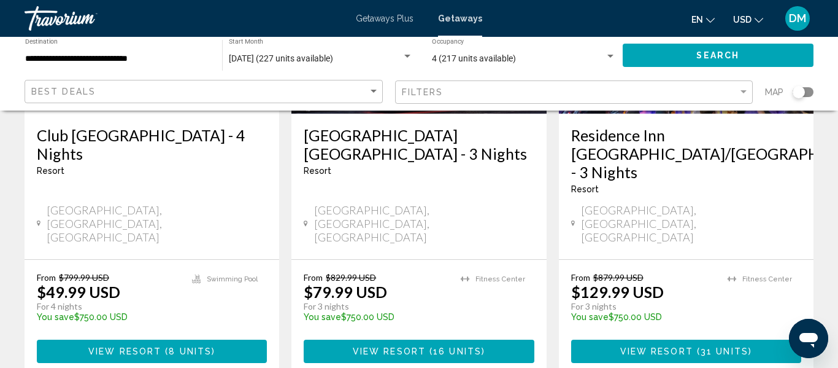
click at [116, 339] on button "View Resort ( 8 units )" at bounding box center [152, 350] width 230 height 23
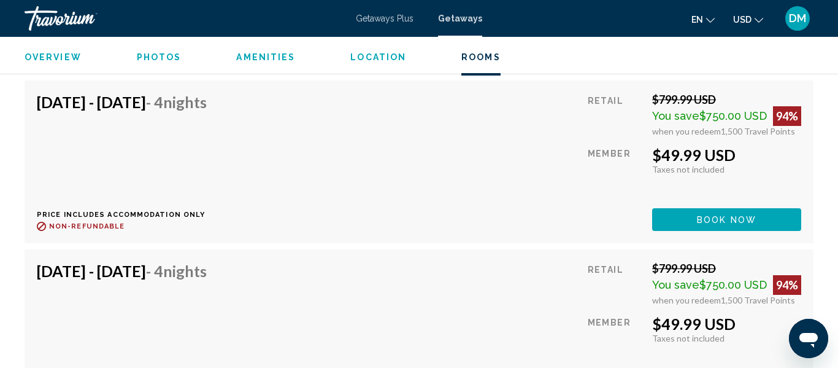
scroll to position [3091, 0]
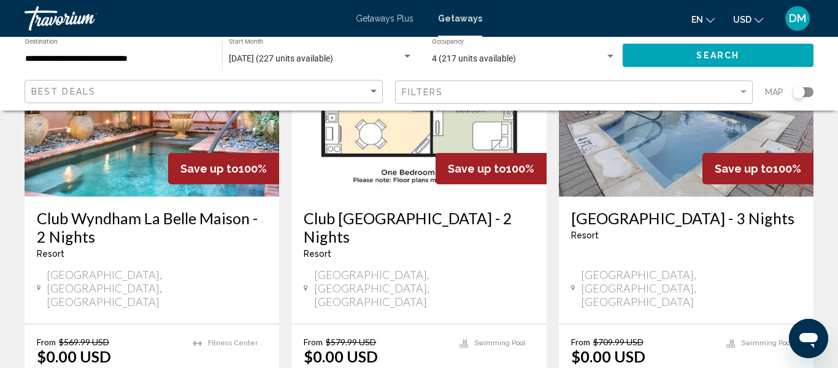
scroll to position [172, 0]
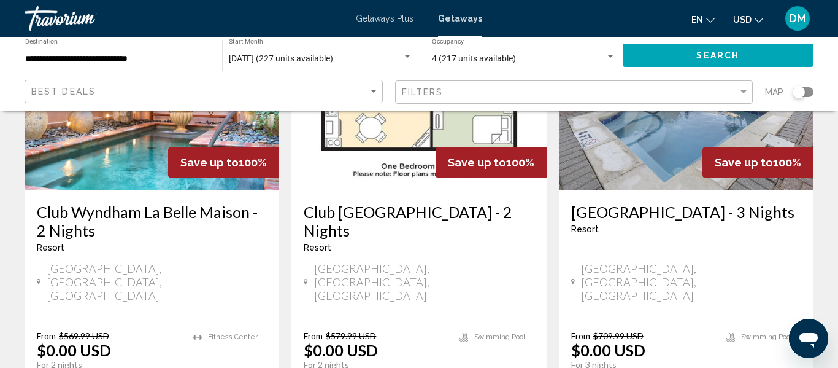
click at [97, 156] on img "Main content" at bounding box center [152, 92] width 255 height 196
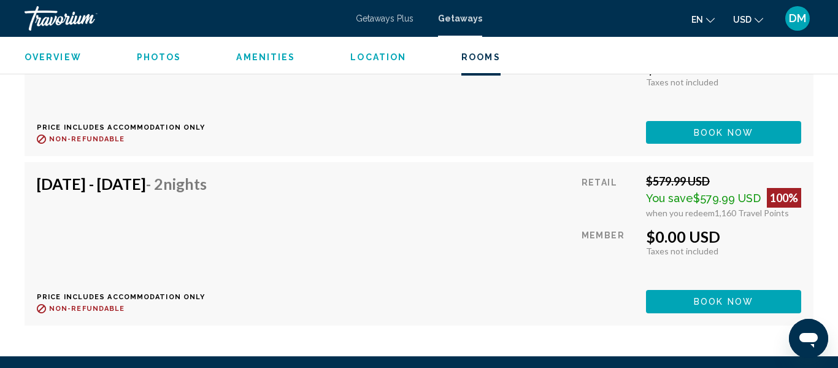
scroll to position [3409, 0]
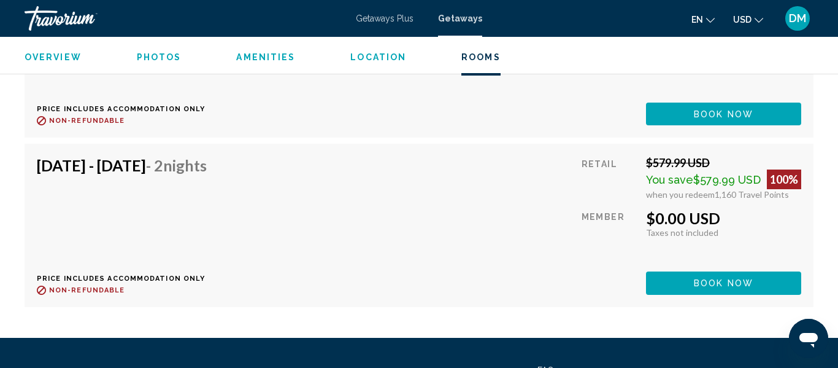
click at [216, 80] on div "Sep 12, 2025 - Sep 14, 2025 - 2 Nights Price includes accommodation only Refund…" at bounding box center [126, 56] width 179 height 138
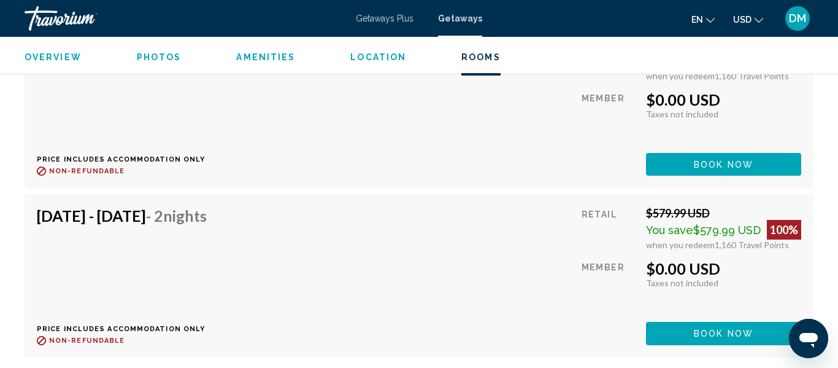
scroll to position [3360, 0]
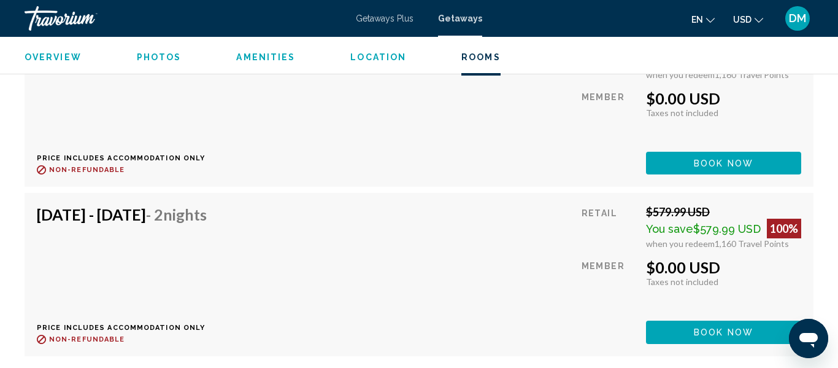
click at [735, 168] on span "Book now" at bounding box center [724, 163] width 60 height 10
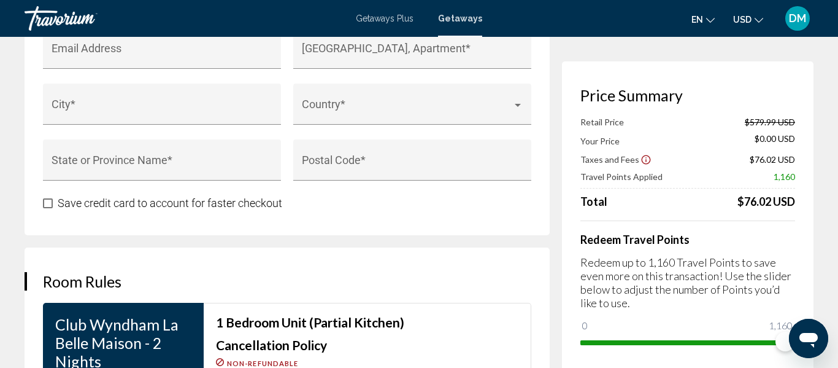
scroll to position [1406, 0]
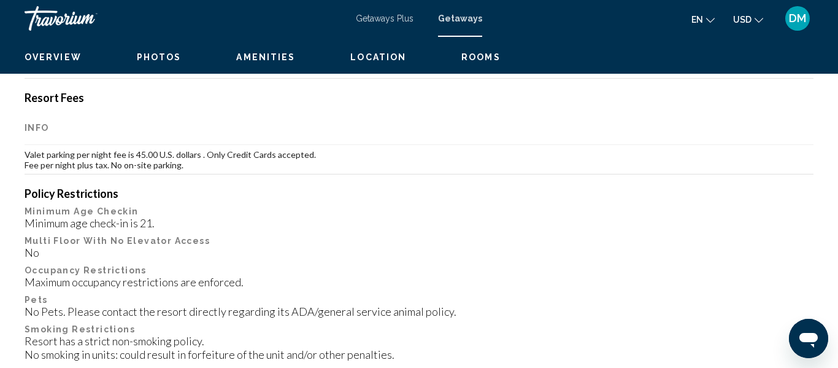
scroll to position [144, 0]
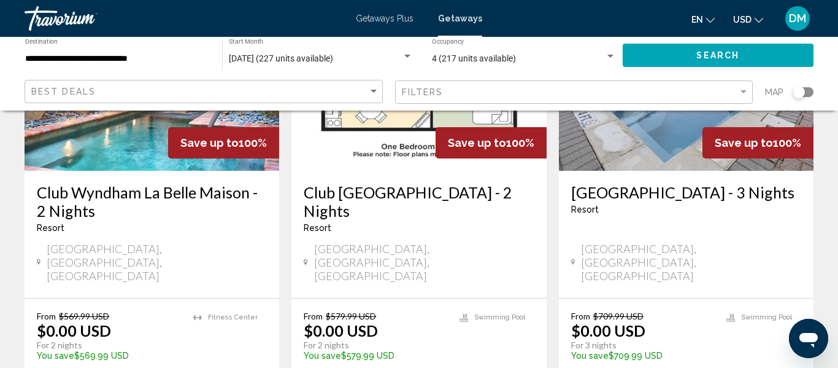
scroll to position [172, 0]
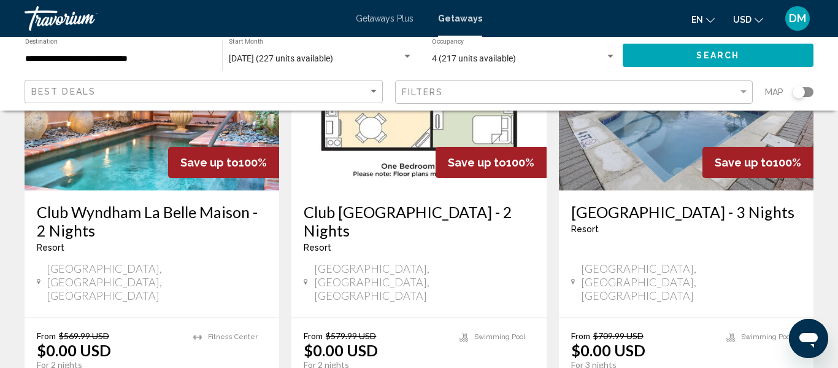
click at [679, 214] on h3 "[GEOGRAPHIC_DATA] - 3 Nights" at bounding box center [686, 212] width 230 height 18
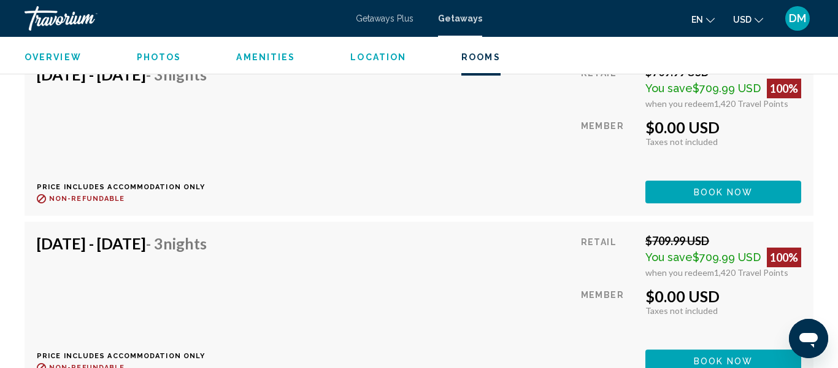
scroll to position [3165, 0]
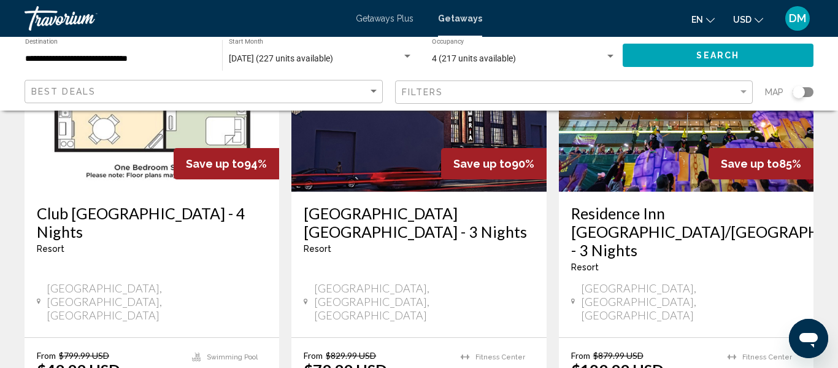
scroll to position [614, 0]
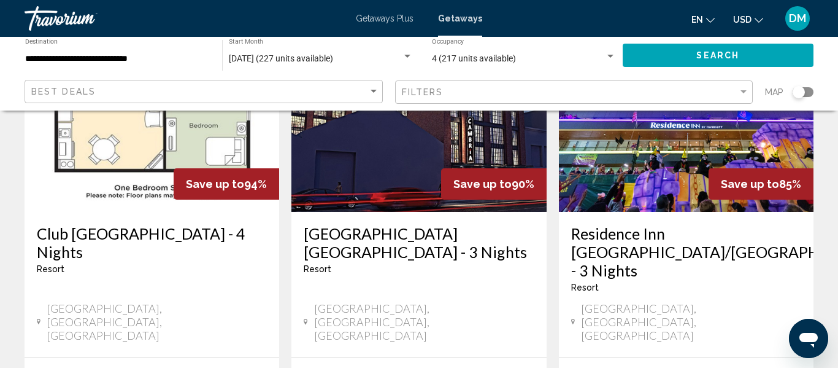
click at [129, 224] on h3 "Club [GEOGRAPHIC_DATA] - 4 Nights" at bounding box center [152, 242] width 230 height 37
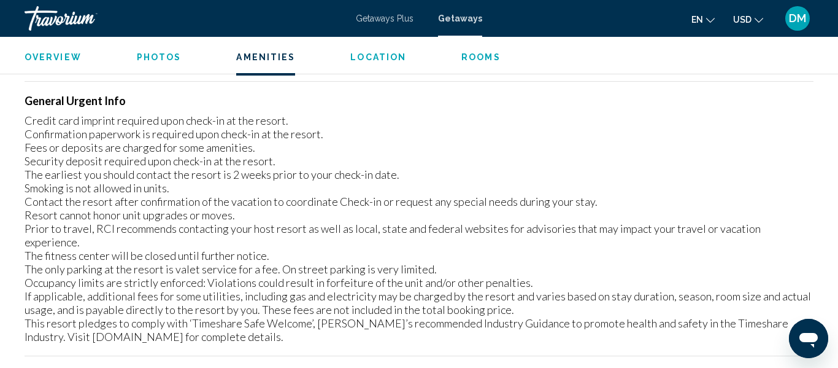
scroll to position [1789, 0]
click at [449, 68] on div "Overview Photos Amenities Location Rooms Search" at bounding box center [419, 56] width 838 height 38
click at [473, 63] on div "Overview Photos Amenities Location Rooms Search" at bounding box center [419, 56] width 838 height 38
click at [477, 57] on span "Rooms" at bounding box center [480, 57] width 39 height 10
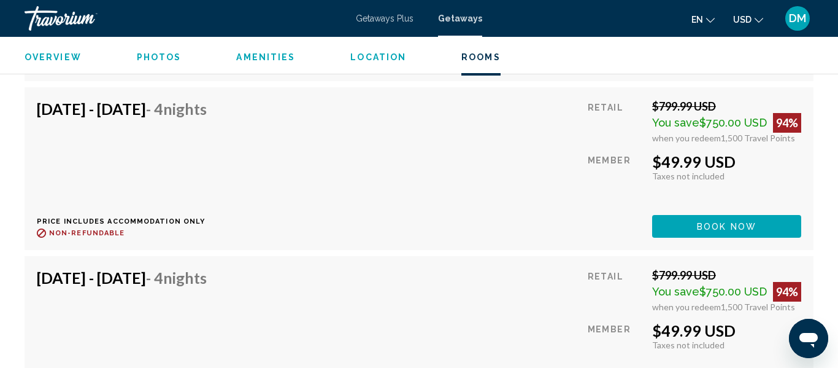
scroll to position [3140, 0]
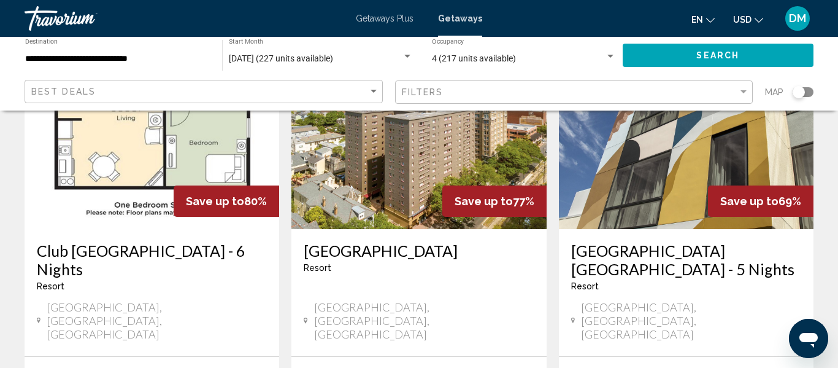
scroll to position [1080, 0]
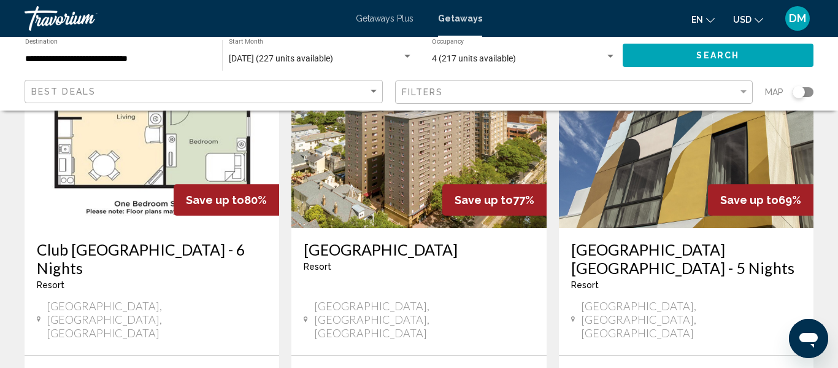
click at [623, 131] on img "Main content" at bounding box center [686, 129] width 255 height 196
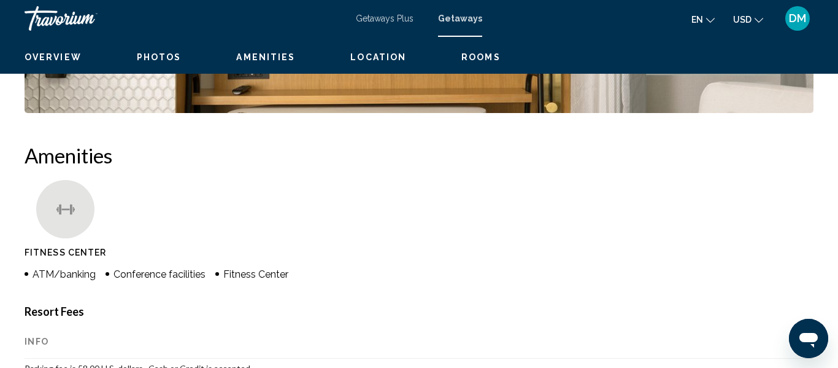
scroll to position [145, 0]
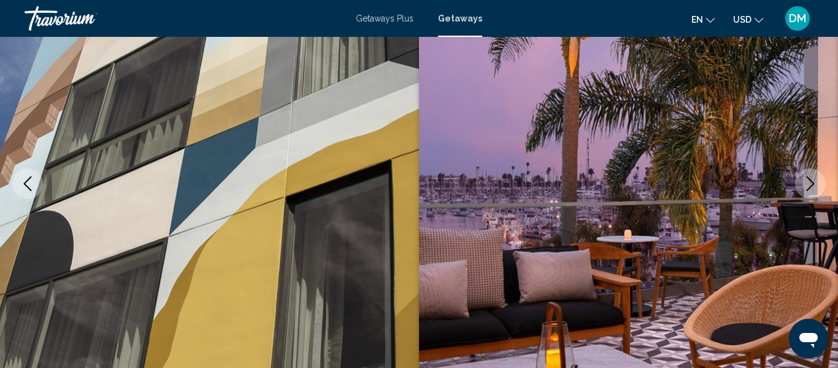
click at [807, 184] on icon "Next image" at bounding box center [810, 183] width 15 height 15
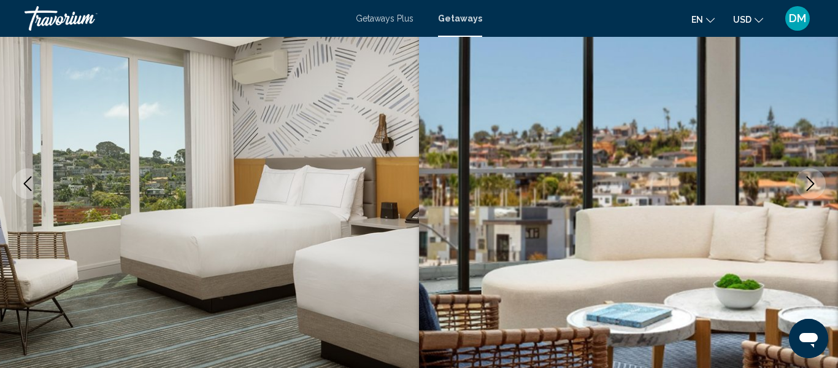
click at [807, 185] on icon "Next image" at bounding box center [810, 183] width 15 height 15
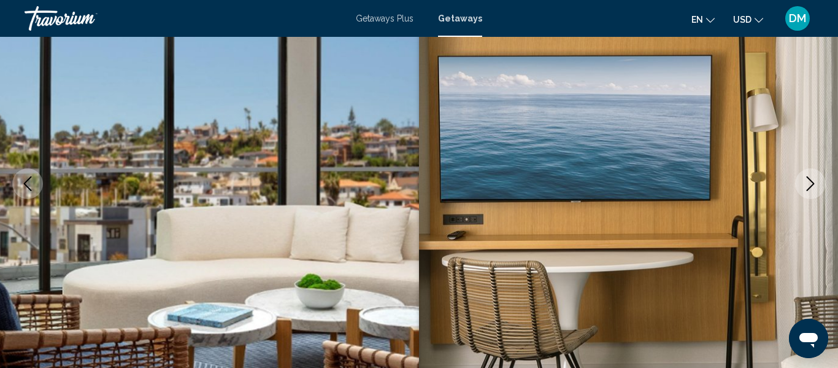
click at [807, 186] on icon "Next image" at bounding box center [810, 183] width 15 height 15
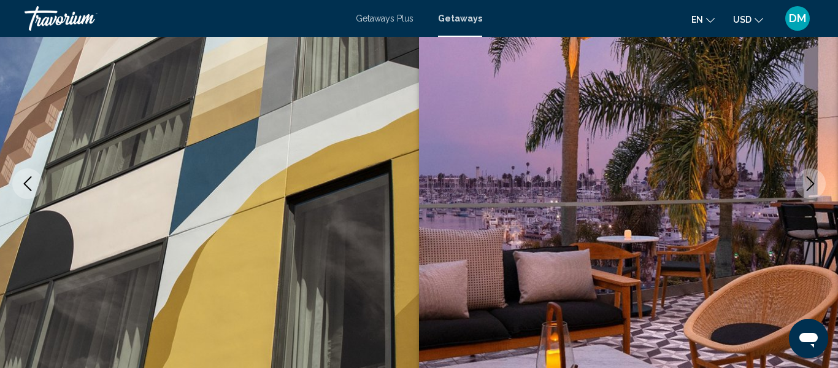
click at [807, 186] on icon "Next image" at bounding box center [810, 183] width 15 height 15
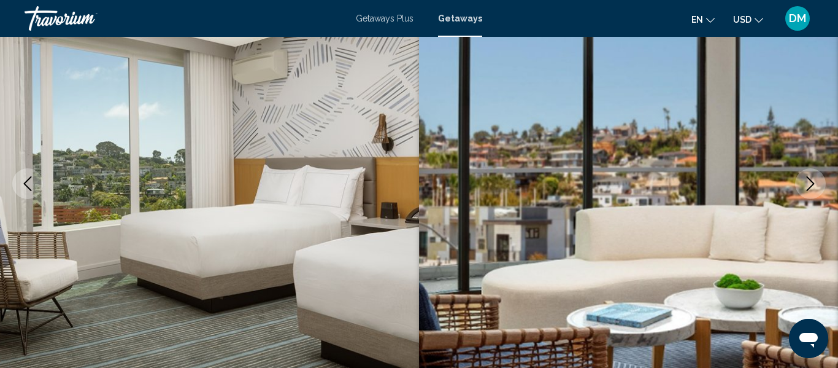
click at [807, 186] on icon "Next image" at bounding box center [810, 183] width 15 height 15
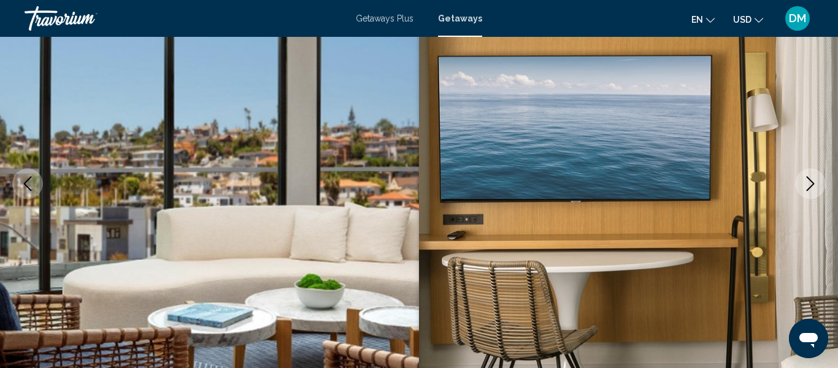
click at [807, 186] on icon "Next image" at bounding box center [810, 183] width 15 height 15
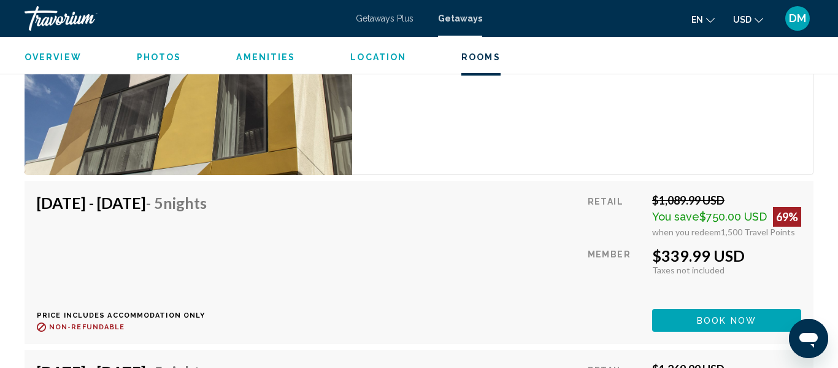
scroll to position [2133, 0]
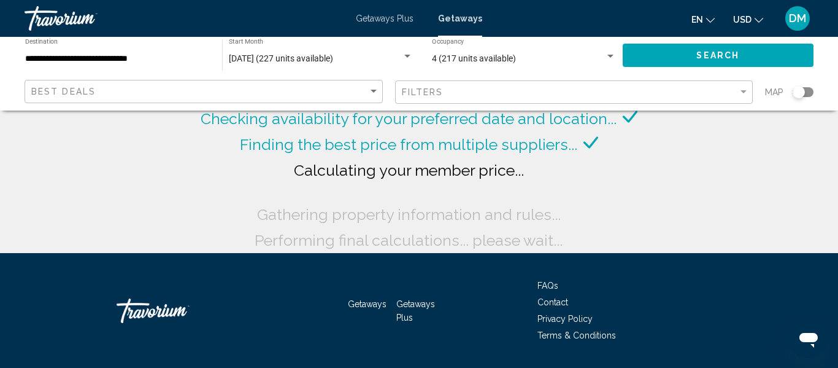
click at [51, 322] on div "Getaways Getaways Plus FAQs Contact Privacy Policy Terms & Conditions" at bounding box center [419, 310] width 789 height 115
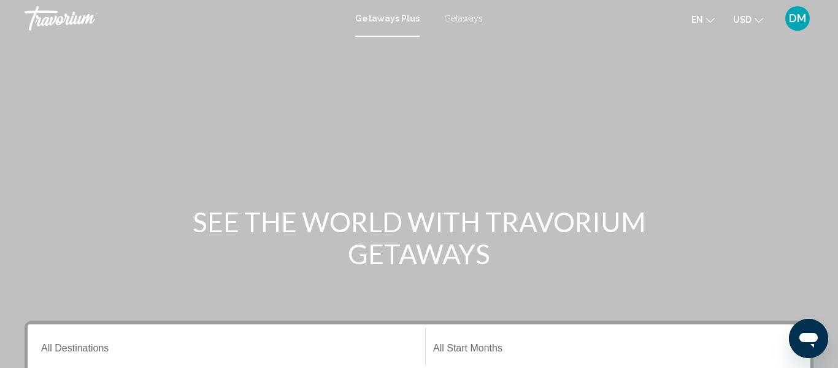
click at [449, 21] on span "Getaways" at bounding box center [463, 19] width 39 height 10
click at [138, 347] on input "Destination All Destinations" at bounding box center [226, 350] width 371 height 11
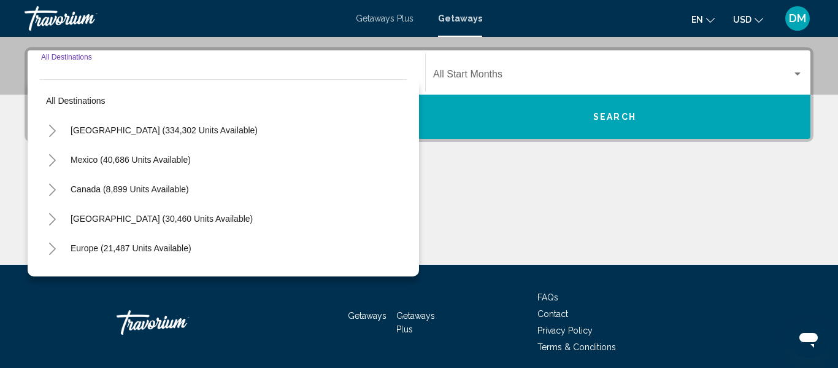
scroll to position [281, 0]
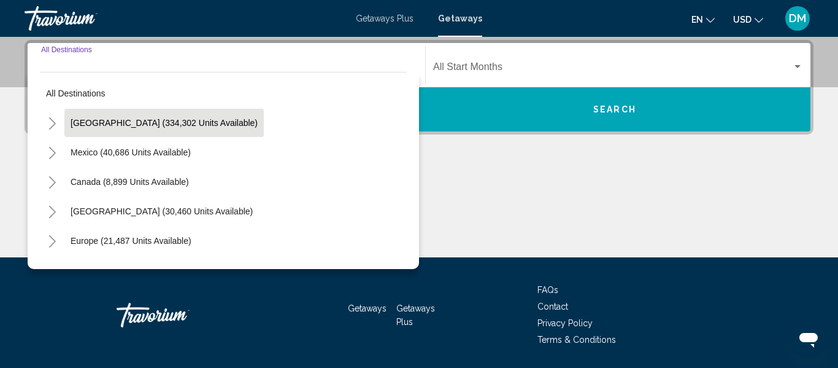
click at [172, 129] on button "[GEOGRAPHIC_DATA] (334,302 units available)" at bounding box center [163, 123] width 199 height 28
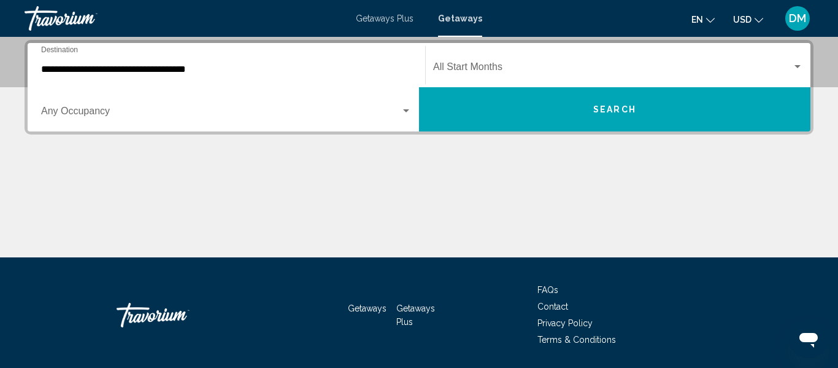
click at [193, 104] on div "Occupancy Any Occupancy" at bounding box center [226, 109] width 371 height 39
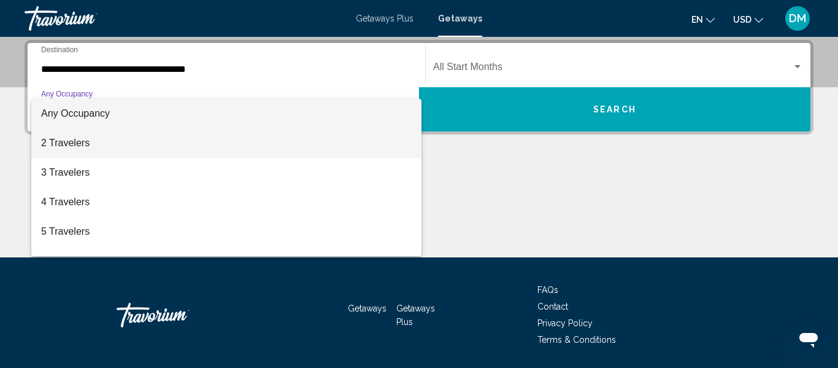
click at [193, 149] on span "2 Travelers" at bounding box center [226, 142] width 371 height 29
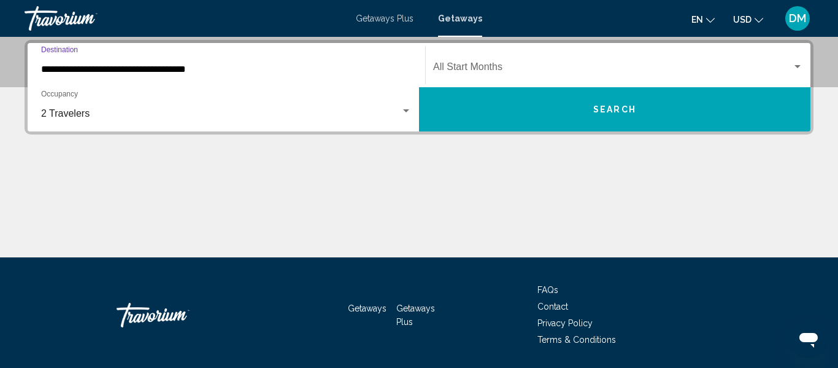
click at [225, 70] on input "**********" at bounding box center [226, 69] width 371 height 11
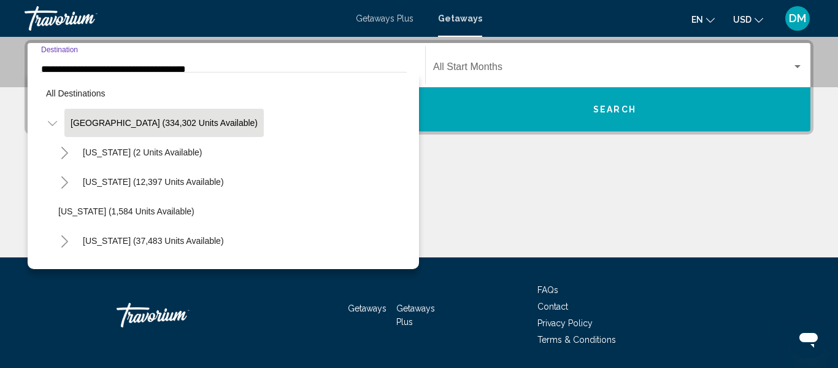
scroll to position [220, 0]
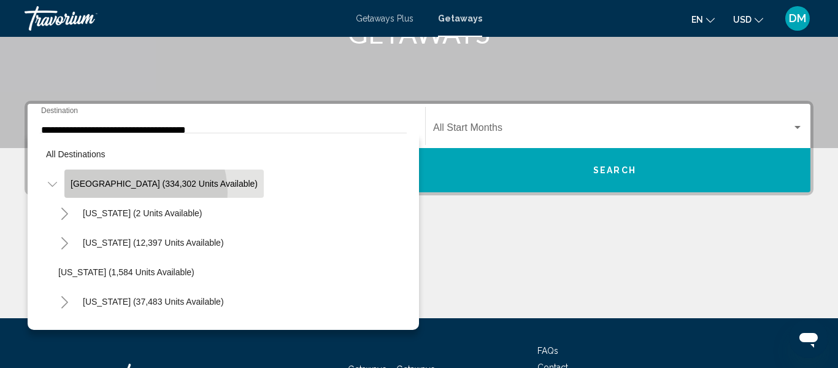
click at [137, 192] on button "[GEOGRAPHIC_DATA] (334,302 units available)" at bounding box center [163, 183] width 199 height 28
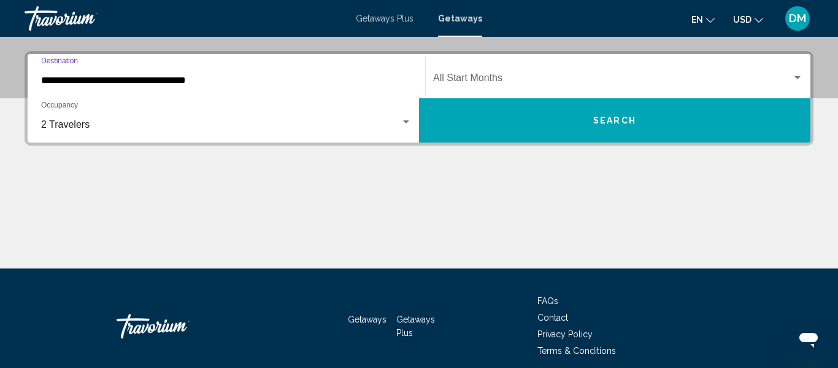
scroll to position [281, 0]
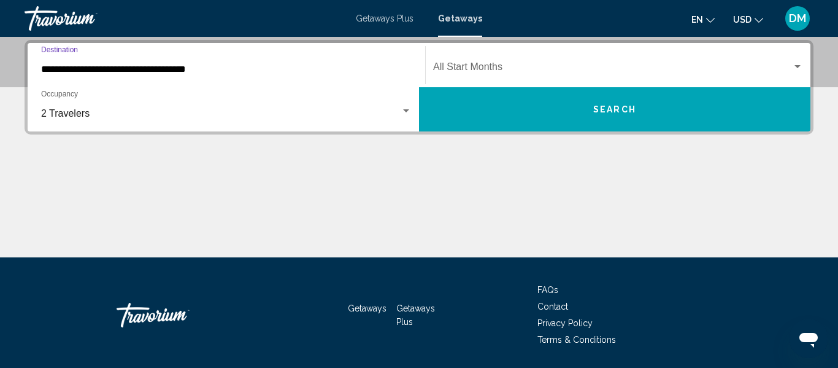
click at [136, 114] on div "2 Travelers" at bounding box center [221, 113] width 360 height 11
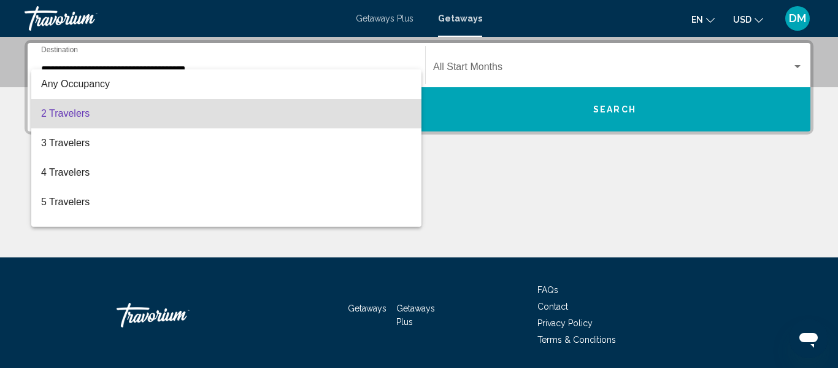
click at [136, 114] on span "2 Travelers" at bounding box center [226, 113] width 371 height 29
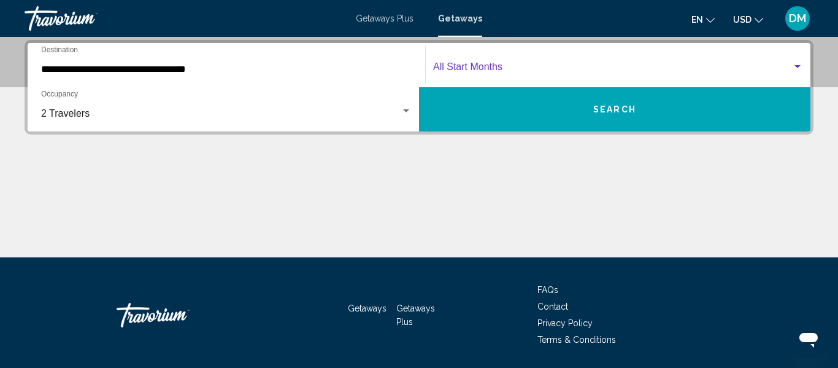
click at [474, 64] on span "Search widget" at bounding box center [612, 69] width 359 height 11
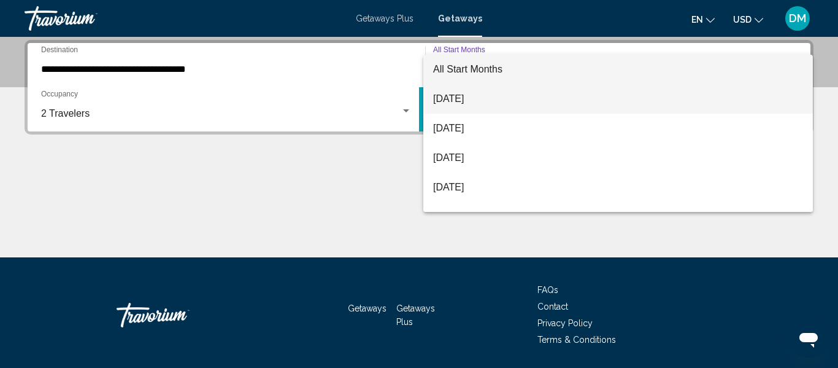
click at [487, 101] on span "[DATE]" at bounding box center [618, 98] width 370 height 29
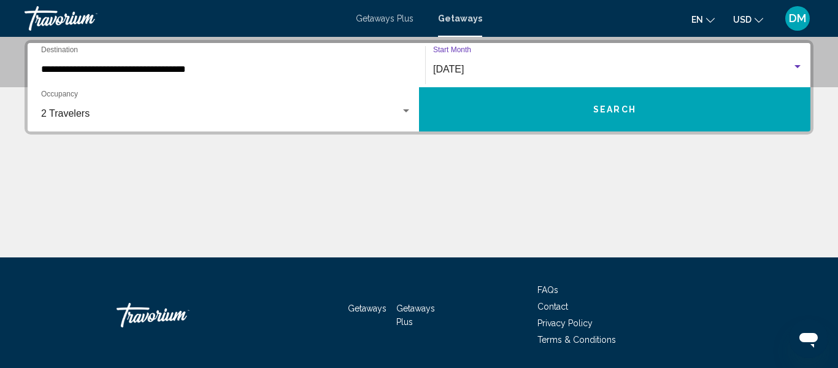
click at [188, 71] on input "**********" at bounding box center [226, 69] width 371 height 11
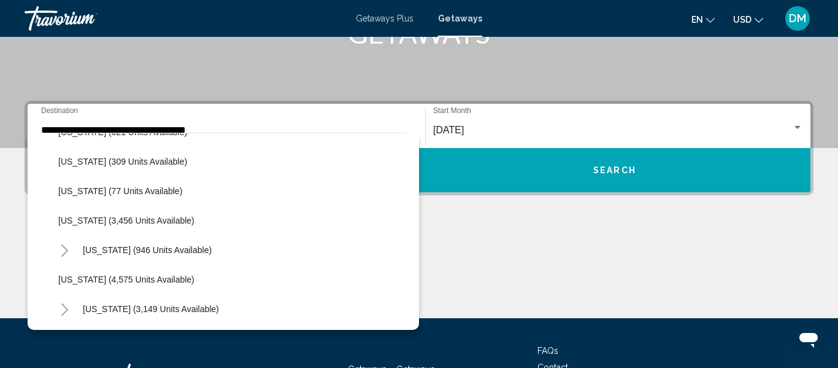
scroll to position [440, 0]
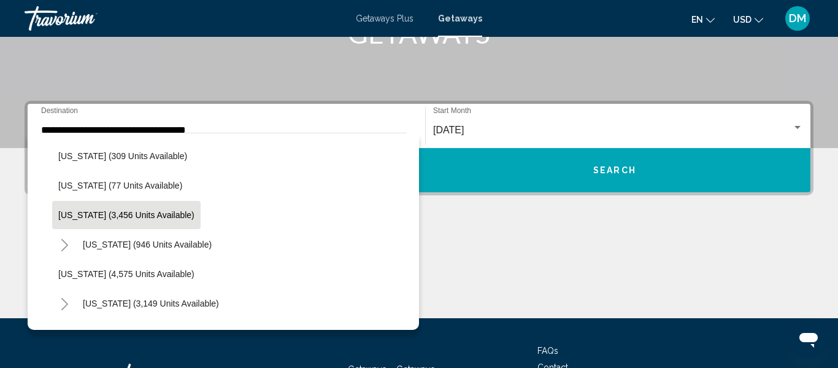
click at [129, 223] on button "[US_STATE] (3,456 units available)" at bounding box center [126, 215] width 149 height 28
type input "**********"
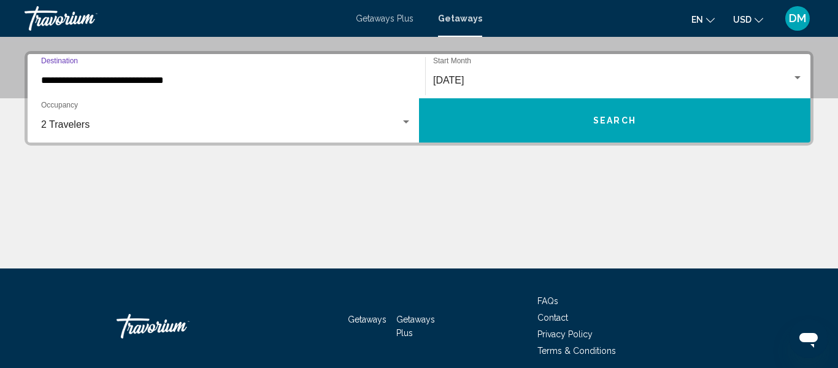
scroll to position [281, 0]
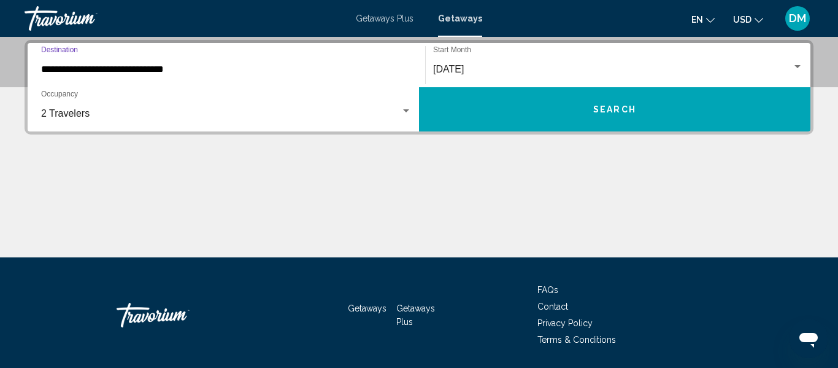
click at [568, 111] on button "Search" at bounding box center [615, 109] width 392 height 44
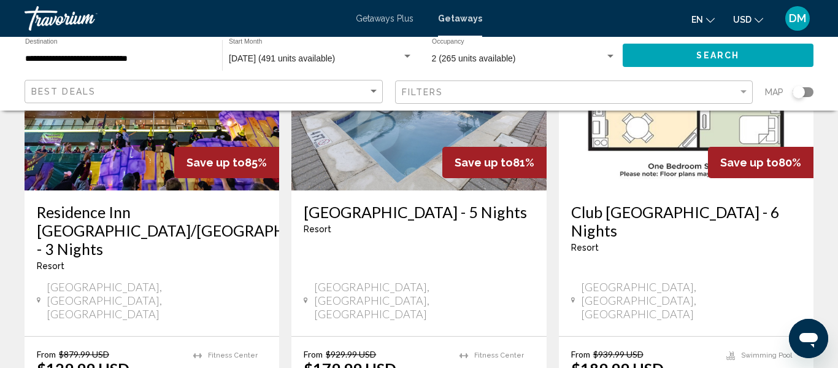
scroll to position [1113, 0]
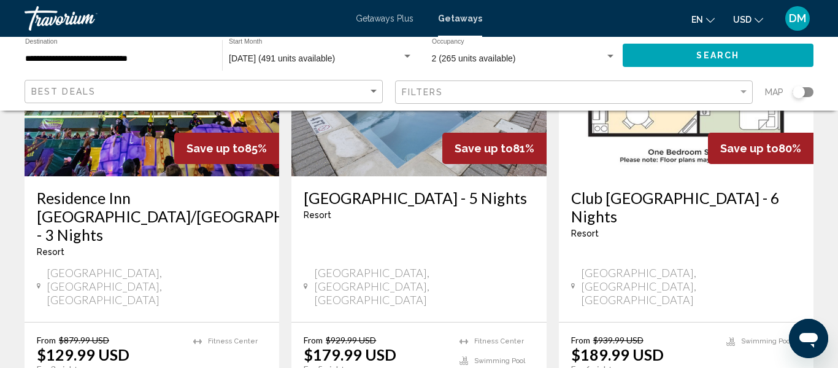
click at [514, 228] on div "[GEOGRAPHIC_DATA] - 5 Nights Resort - This is an adults only resort [GEOGRAPHIC…" at bounding box center [418, 248] width 255 height 145
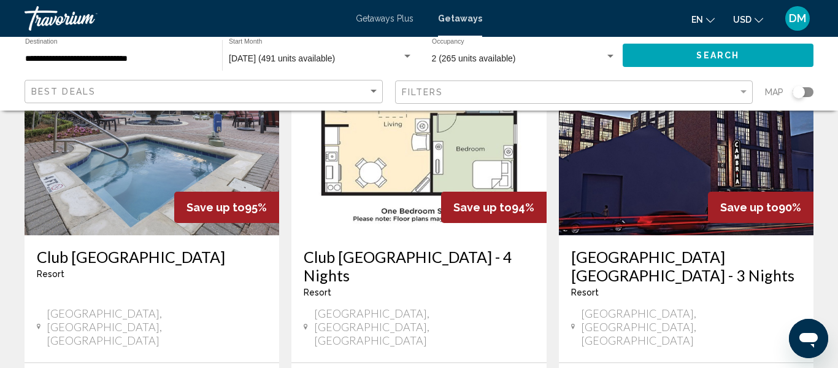
scroll to position [588, 0]
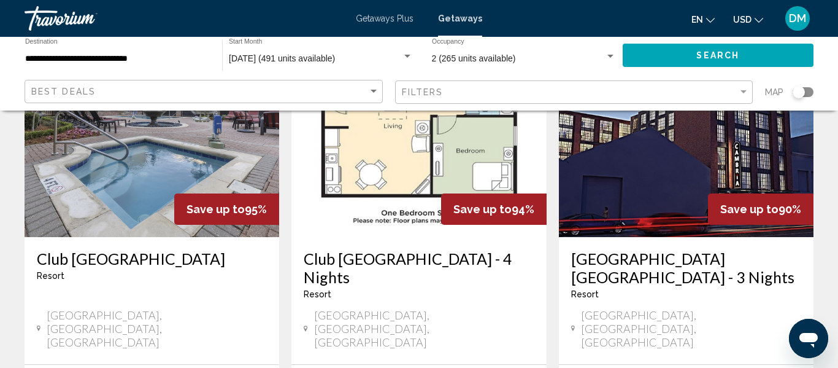
click at [384, 249] on h3 "Club [GEOGRAPHIC_DATA] - 4 Nights" at bounding box center [419, 267] width 230 height 37
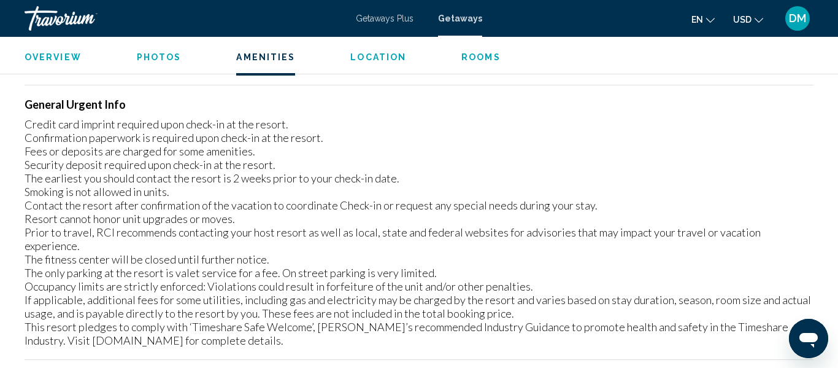
scroll to position [1775, 0]
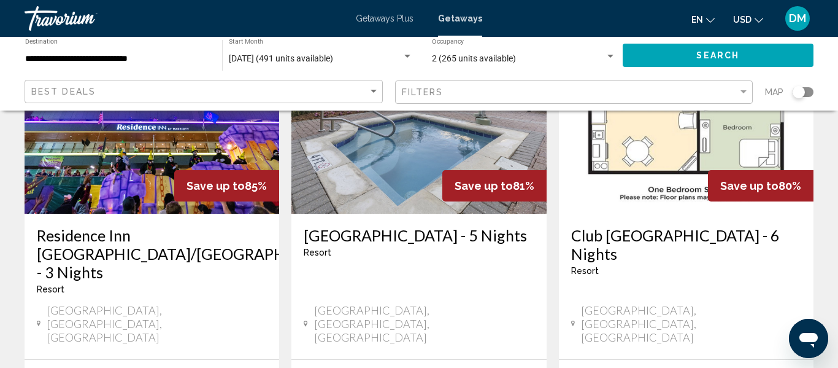
scroll to position [1079, 0]
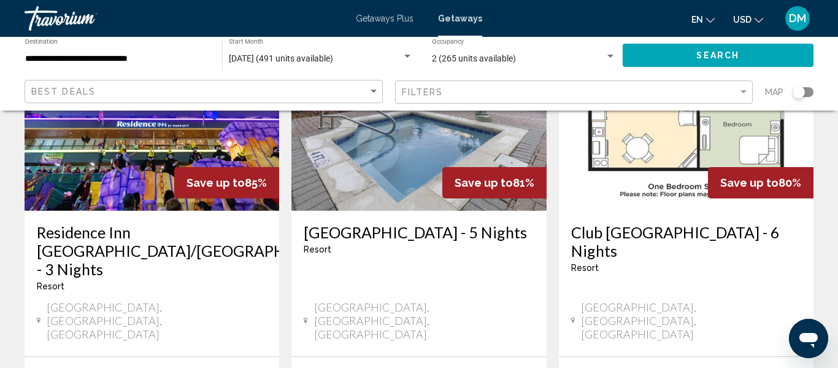
click at [412, 166] on img "Main content" at bounding box center [418, 112] width 255 height 196
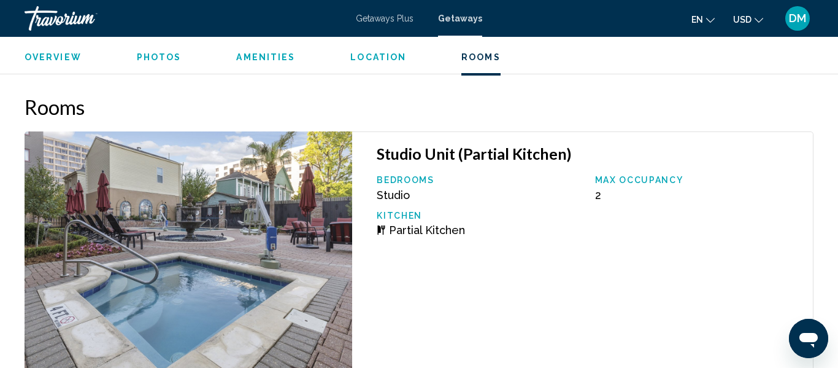
scroll to position [2561, 0]
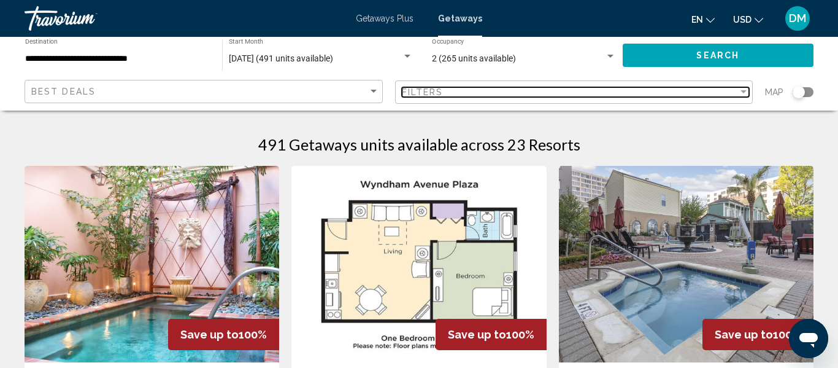
click at [741, 94] on div "Filter" at bounding box center [743, 92] width 11 height 10
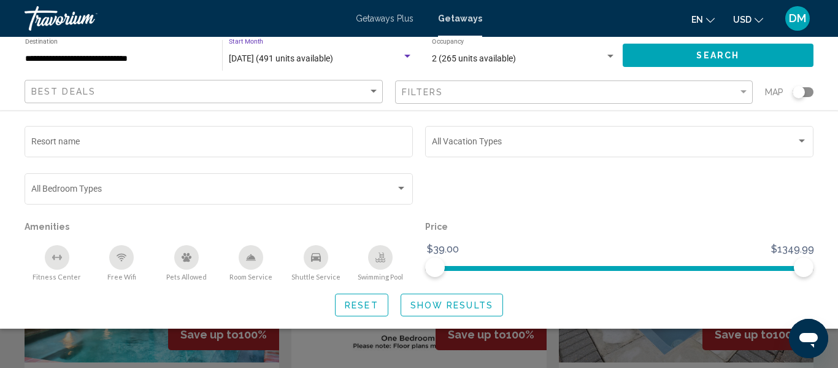
click at [409, 60] on div "Search widget" at bounding box center [407, 57] width 11 height 10
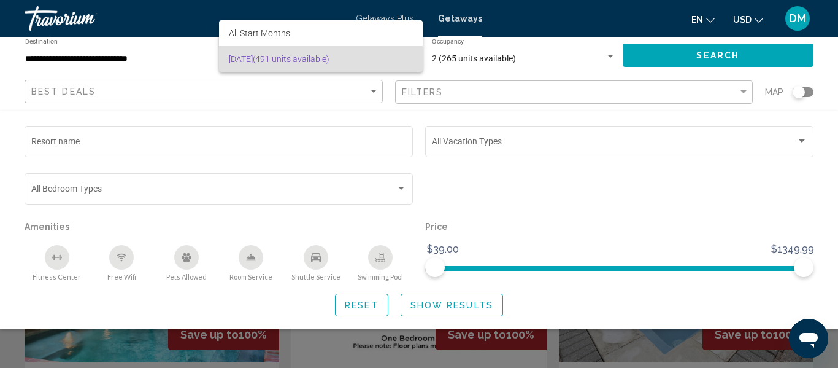
click at [330, 119] on div at bounding box center [419, 184] width 838 height 368
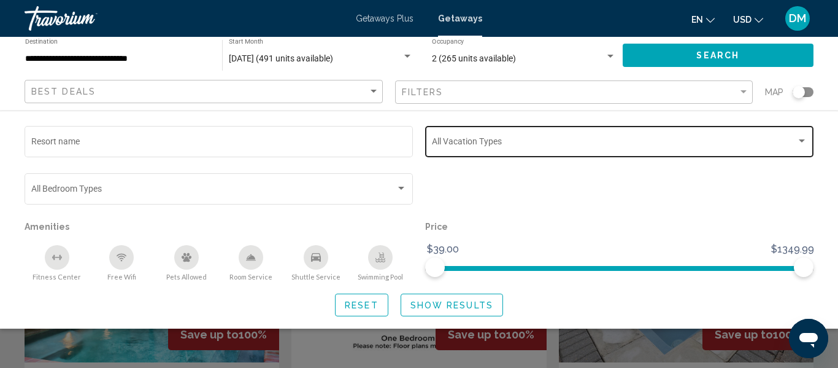
click at [798, 139] on div "Search widget" at bounding box center [802, 141] width 11 height 10
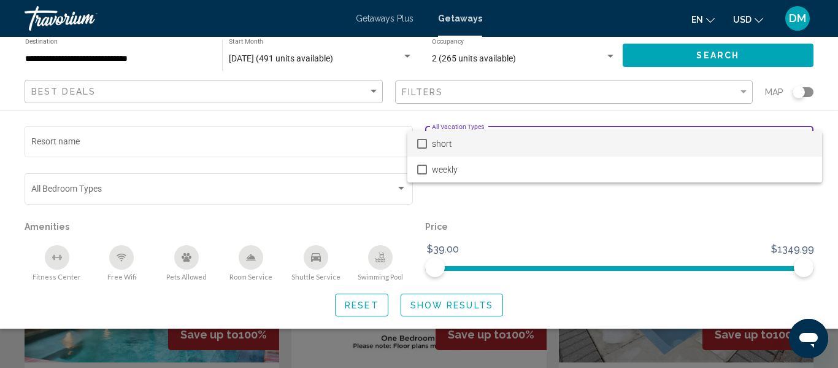
click at [480, 188] on div at bounding box center [419, 184] width 838 height 368
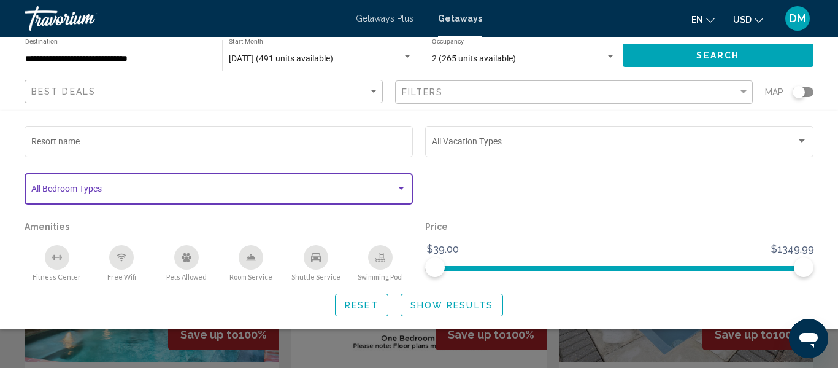
click at [405, 192] on div "Search widget" at bounding box center [401, 188] width 11 height 10
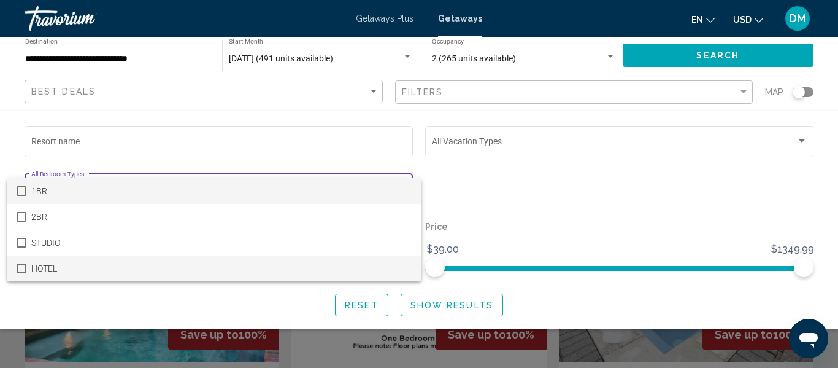
click at [145, 268] on span "HOTEL" at bounding box center [221, 268] width 380 height 26
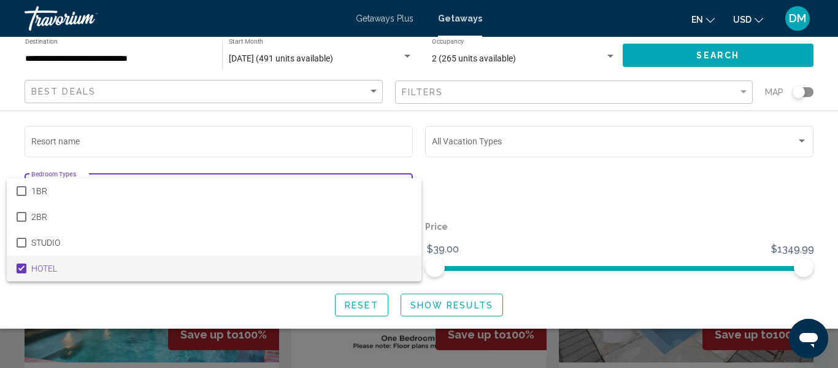
click at [460, 199] on div at bounding box center [419, 184] width 838 height 368
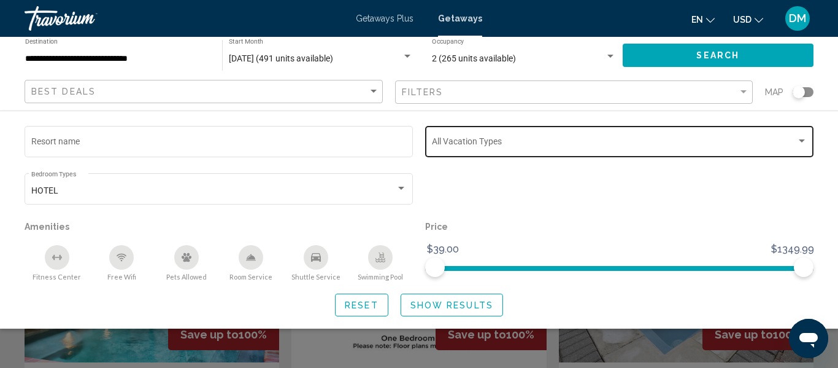
click at [804, 142] on div "Search widget" at bounding box center [802, 141] width 11 height 10
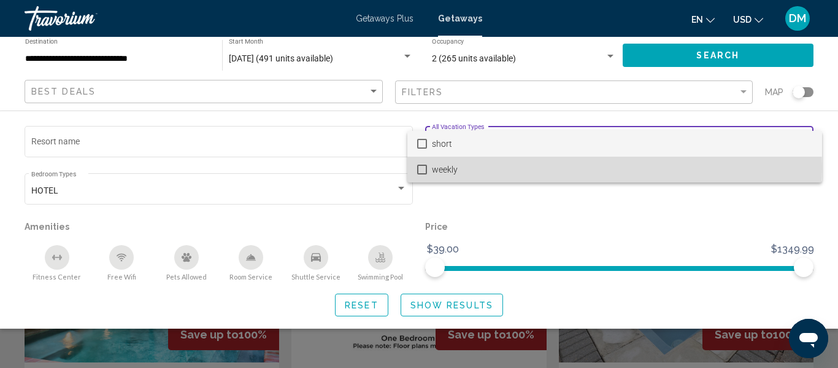
click at [459, 168] on span "weekly" at bounding box center [622, 169] width 380 height 26
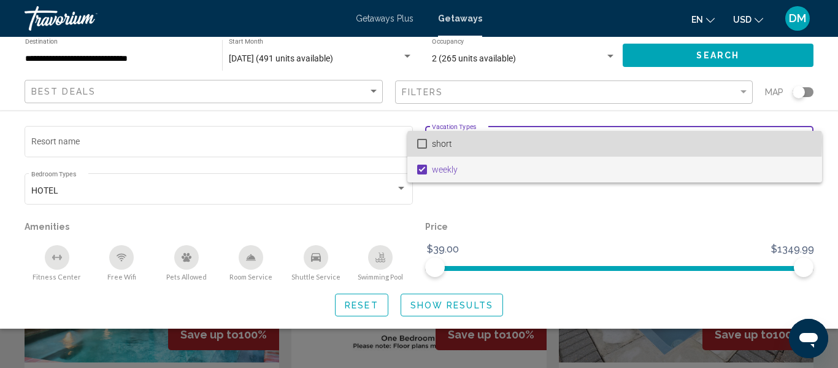
click at [423, 142] on mat-pseudo-checkbox at bounding box center [422, 144] width 10 height 10
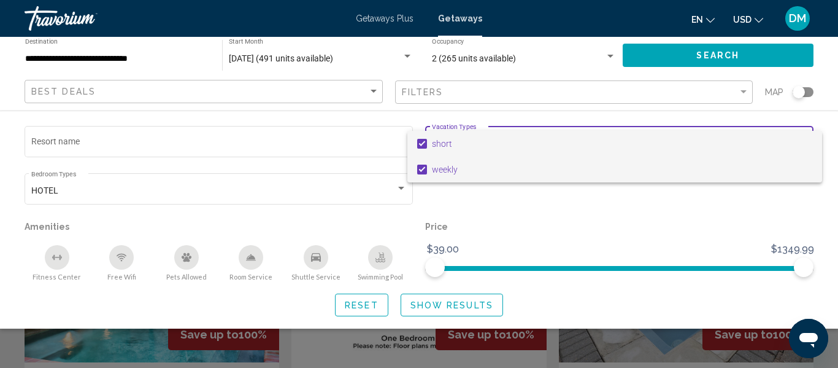
click at [425, 171] on mat-pseudo-checkbox at bounding box center [422, 169] width 10 height 10
click at [422, 147] on mat-pseudo-checkbox at bounding box center [422, 144] width 10 height 10
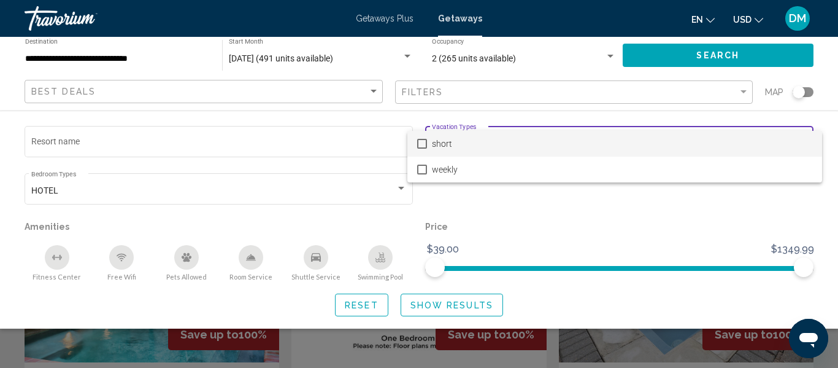
click at [477, 199] on div at bounding box center [419, 184] width 838 height 368
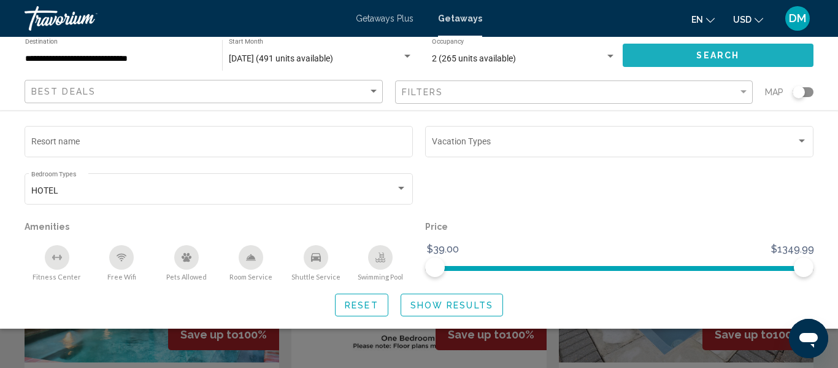
click at [711, 59] on span "Search" at bounding box center [717, 56] width 43 height 10
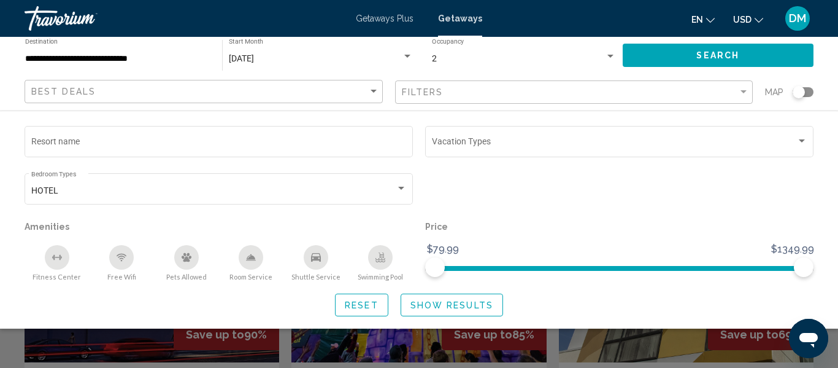
click at [471, 309] on span "Show Results" at bounding box center [452, 305] width 83 height 10
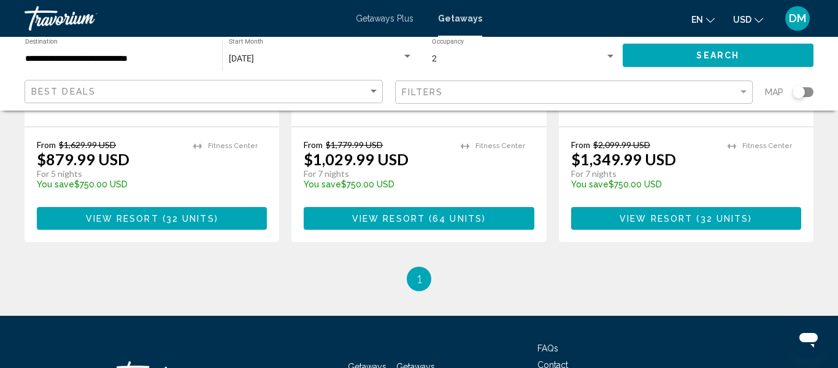
scroll to position [1362, 0]
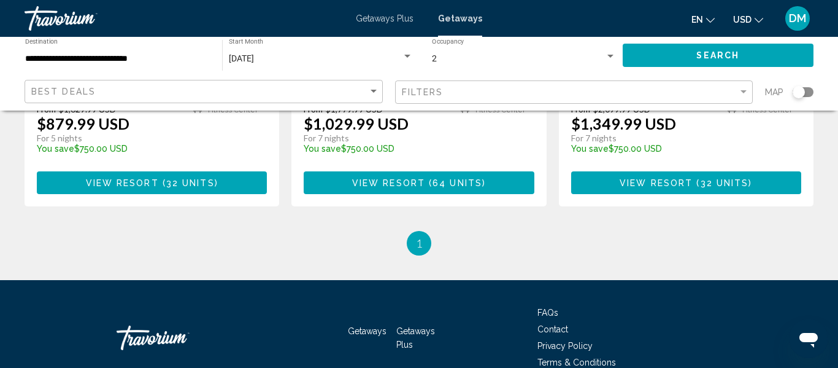
click at [439, 231] on ul "1 / 1 You're on page 1" at bounding box center [419, 243] width 789 height 25
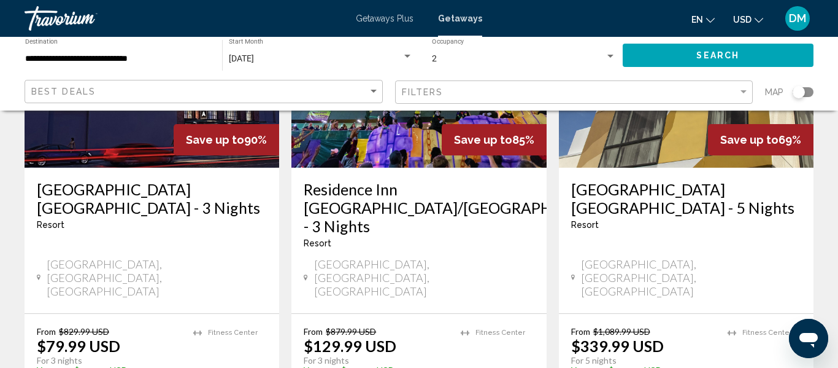
scroll to position [192, 0]
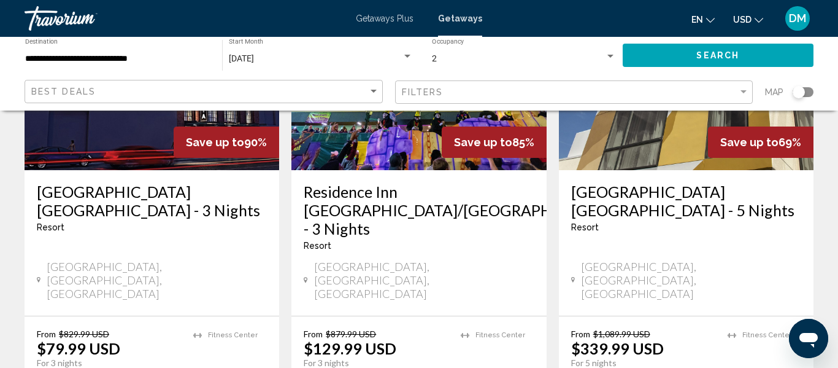
click at [641, 152] on img "Main content" at bounding box center [686, 72] width 255 height 196
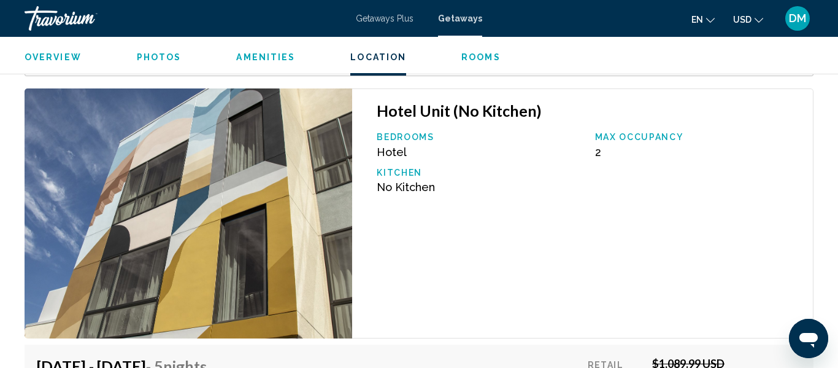
scroll to position [2067, 0]
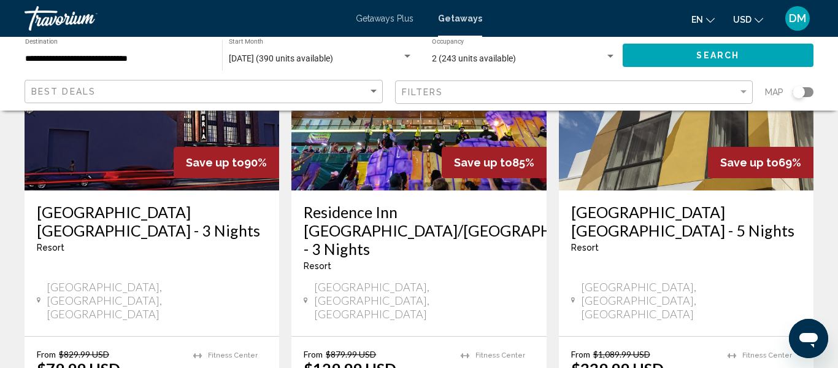
scroll to position [176, 0]
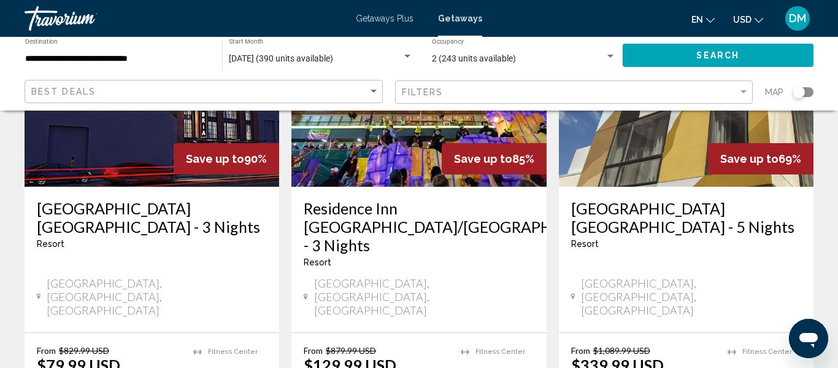
click at [153, 162] on img "Main content" at bounding box center [152, 88] width 255 height 196
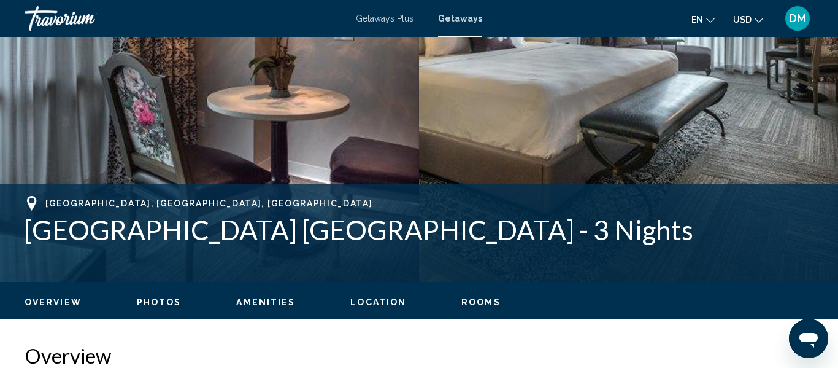
scroll to position [318, 0]
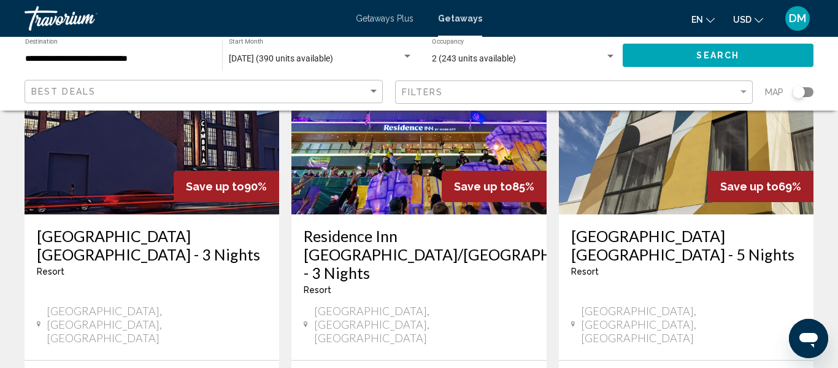
scroll to position [147, 0]
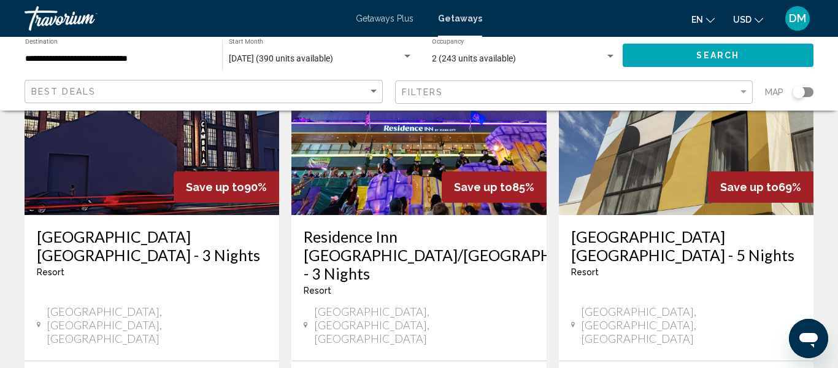
click at [392, 174] on img "Main content" at bounding box center [418, 116] width 255 height 196
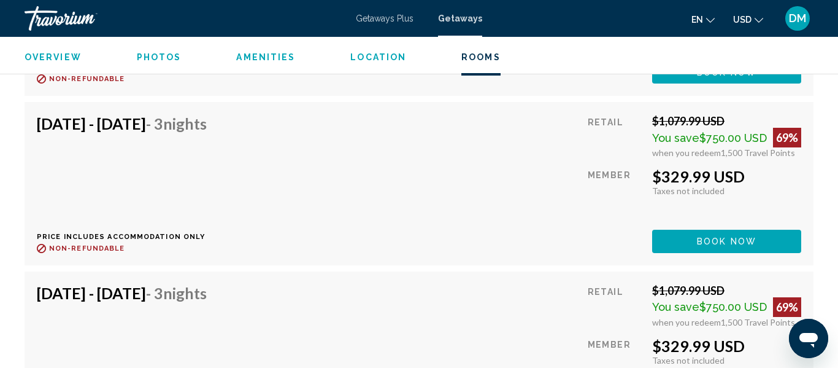
scroll to position [6772, 0]
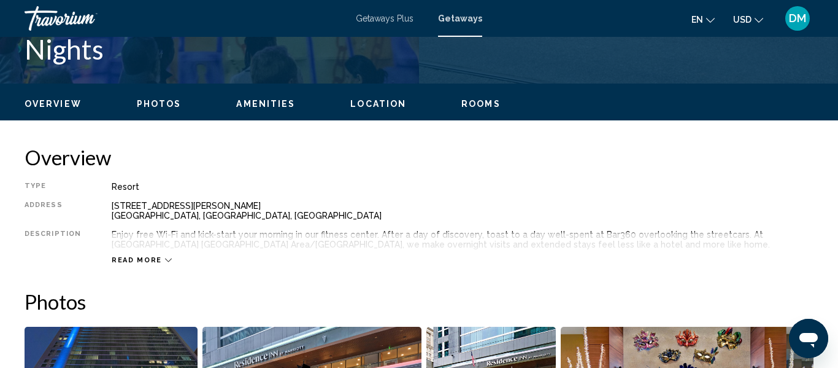
scroll to position [516, 0]
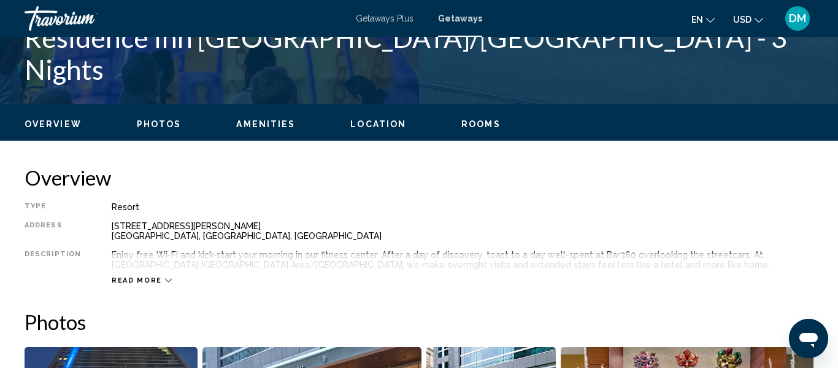
click at [165, 279] on icon "Main content" at bounding box center [168, 281] width 7 height 4
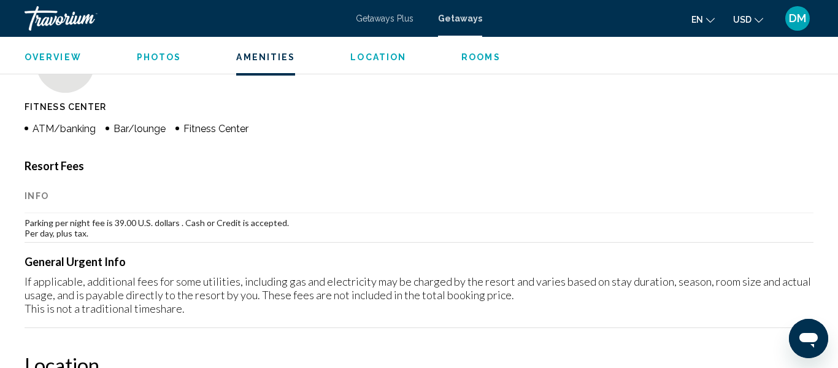
scroll to position [1203, 0]
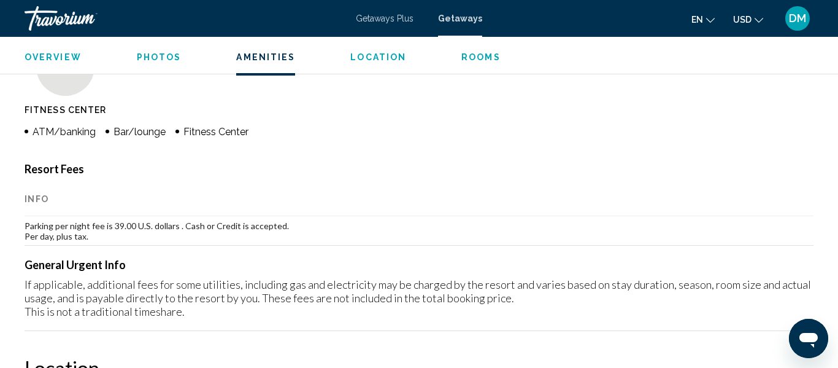
click at [39, 197] on th "Info" at bounding box center [419, 199] width 789 height 34
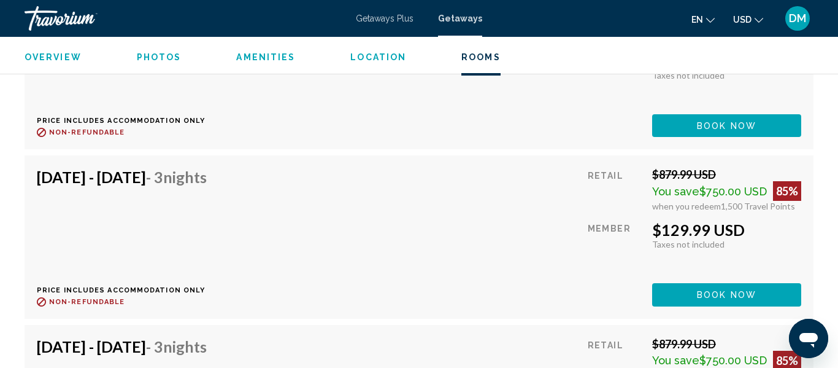
scroll to position [3911, 0]
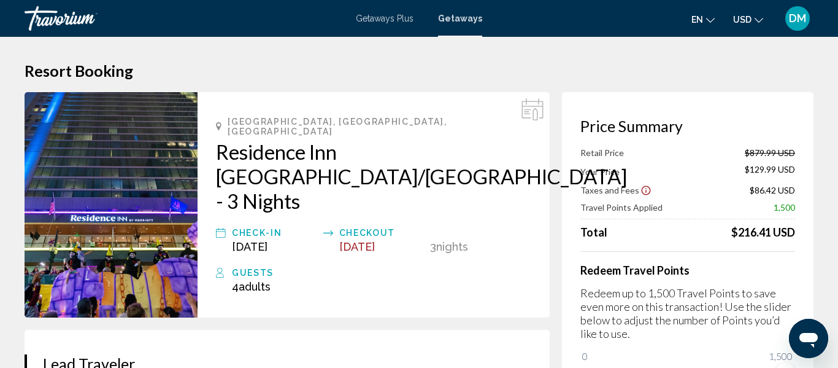
click at [465, 193] on h2 "Residence Inn [GEOGRAPHIC_DATA]/[GEOGRAPHIC_DATA] - 3 Nights" at bounding box center [373, 176] width 315 height 74
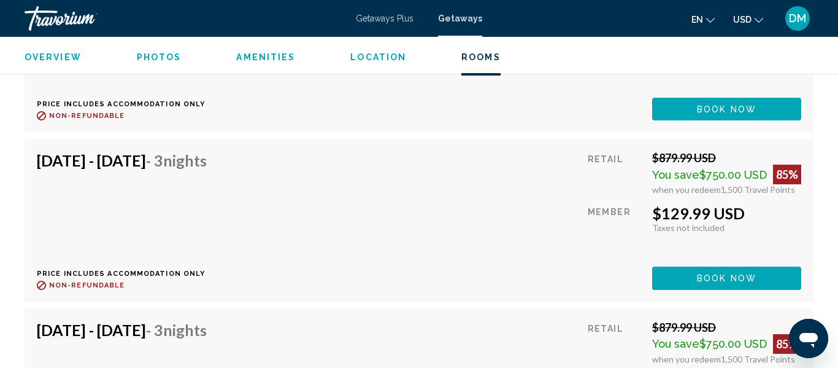
scroll to position [3925, 0]
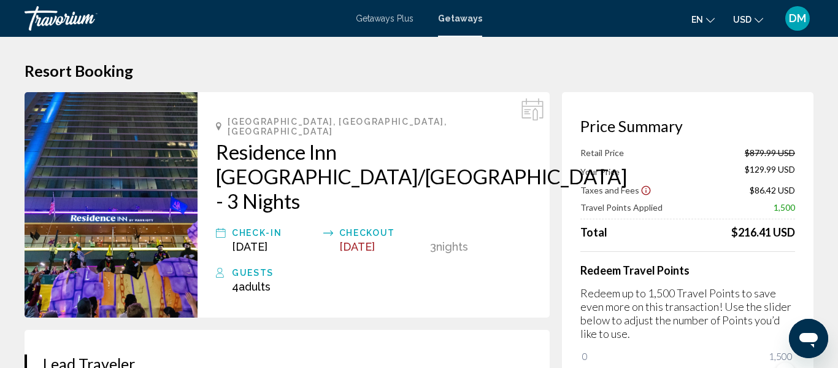
click at [366, 225] on div "Checkout" at bounding box center [381, 232] width 85 height 15
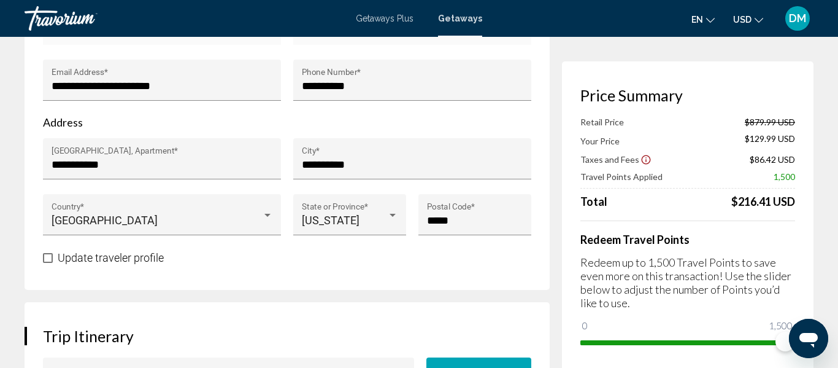
scroll to position [509, 0]
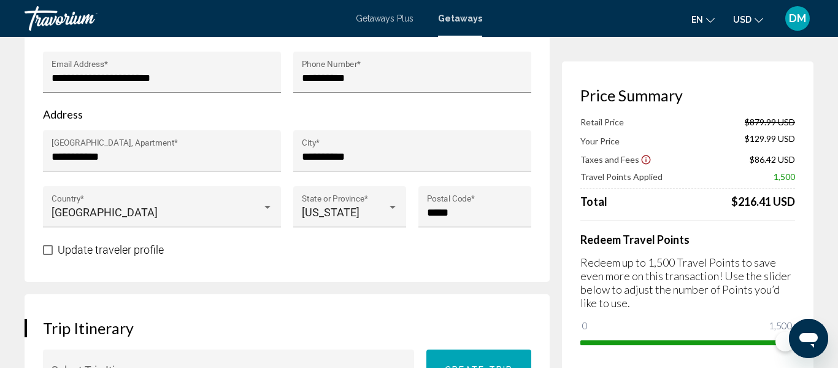
click at [635, 209] on div "Retail Price $879.99 USD Your Price $129.99 USD Taxes and Fees $86.42 USD Trave…" at bounding box center [688, 234] width 215 height 235
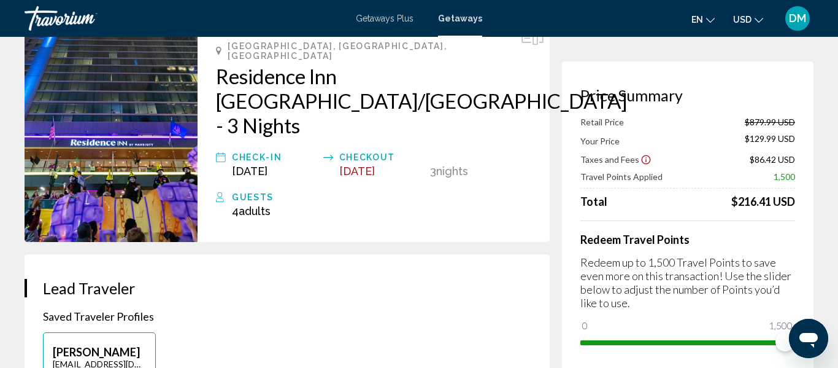
scroll to position [0, 0]
